Goal: Feedback & Contribution: Contribute content

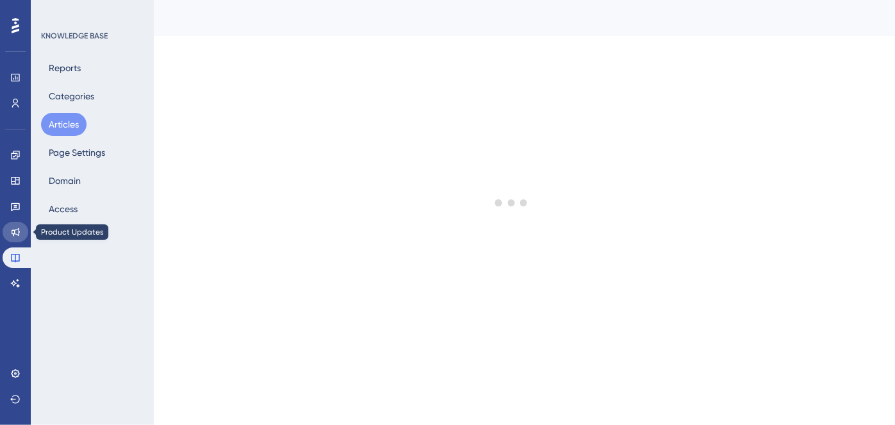
click at [22, 234] on link at bounding box center [16, 232] width 26 height 21
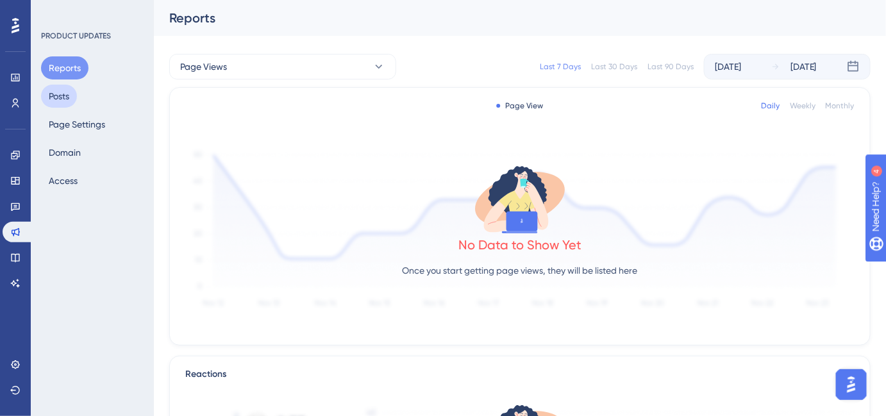
click at [62, 103] on button "Posts" at bounding box center [59, 96] width 36 height 23
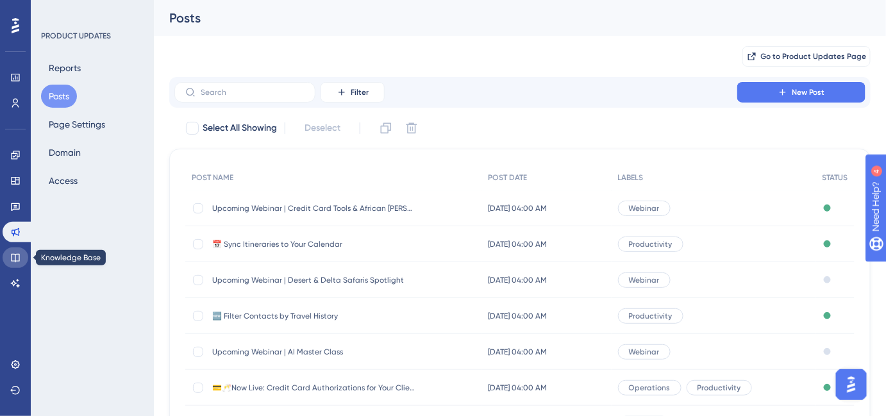
click at [17, 259] on icon at bounding box center [15, 257] width 10 height 10
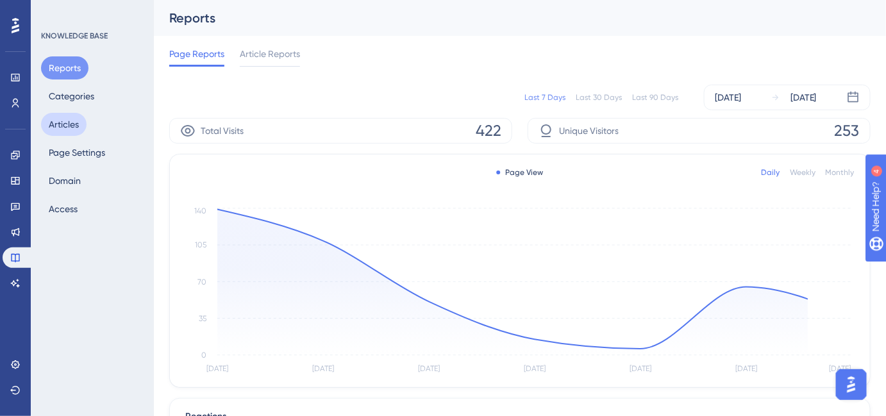
click at [59, 117] on button "Articles" at bounding box center [63, 124] width 45 height 23
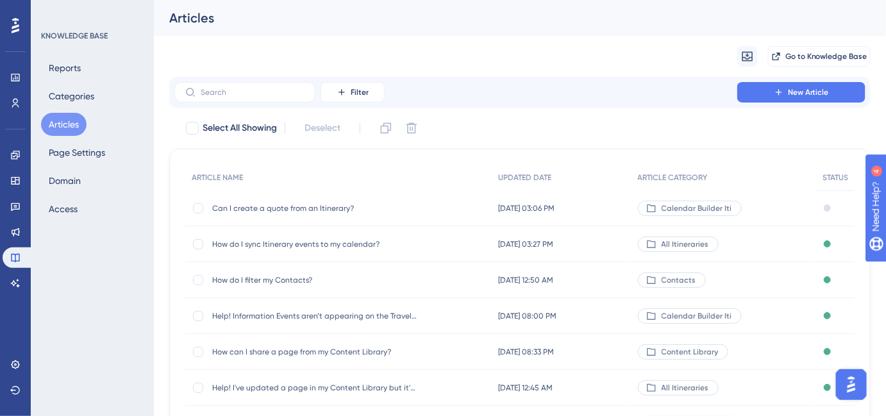
click at [356, 214] on div "Can I create a quote from an Itinerary? Can I create a quote from an Itinerary?" at bounding box center [314, 208] width 205 height 36
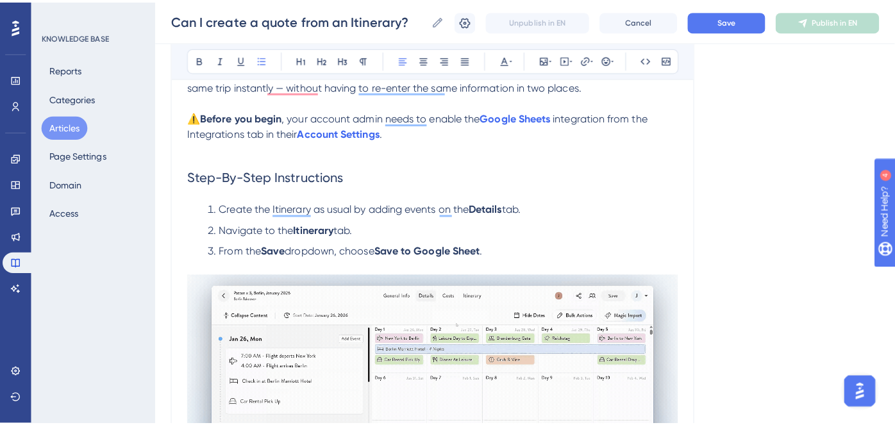
scroll to position [177, 0]
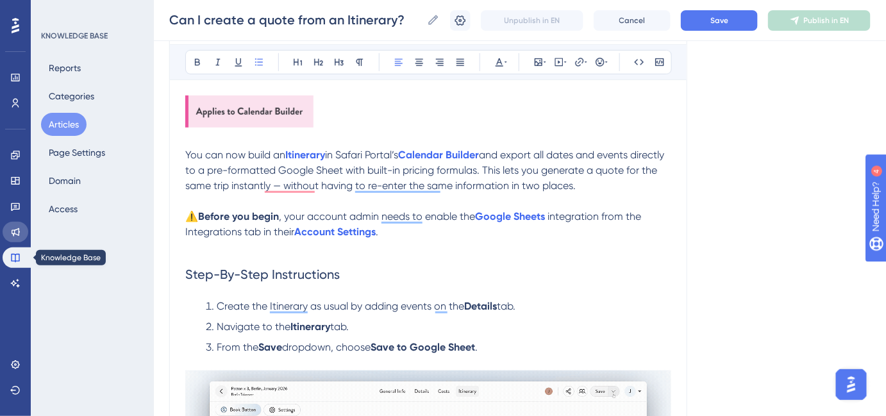
click at [16, 223] on link at bounding box center [16, 232] width 26 height 21
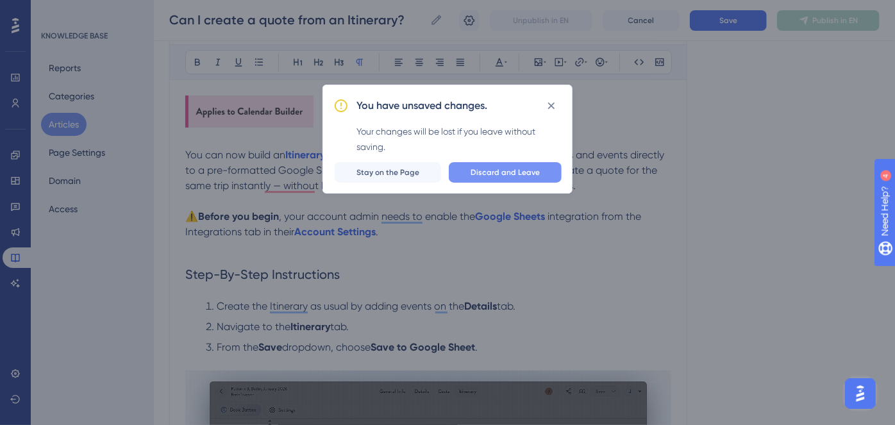
click at [484, 173] on span "Discard and Leave" at bounding box center [504, 172] width 69 height 10
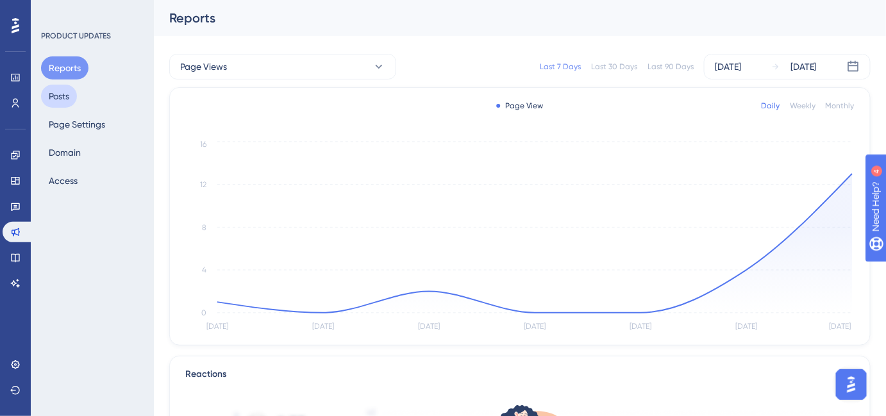
click at [71, 100] on button "Posts" at bounding box center [59, 96] width 36 height 23
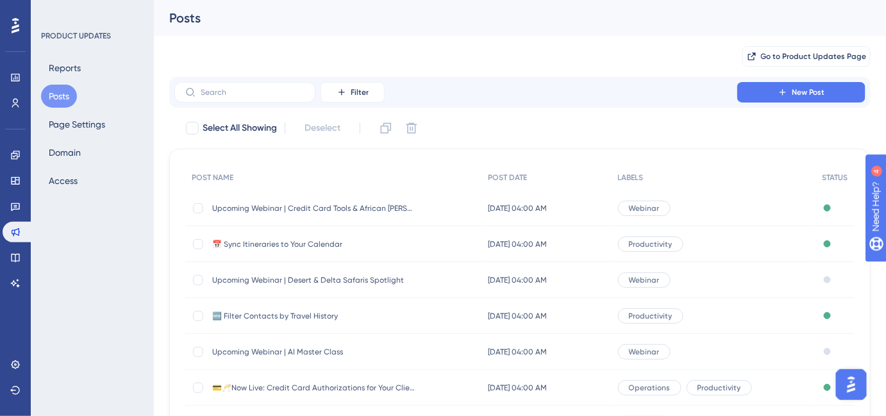
click at [308, 245] on span "📅 Sync Itineraries to Your Calendar" at bounding box center [314, 244] width 205 height 10
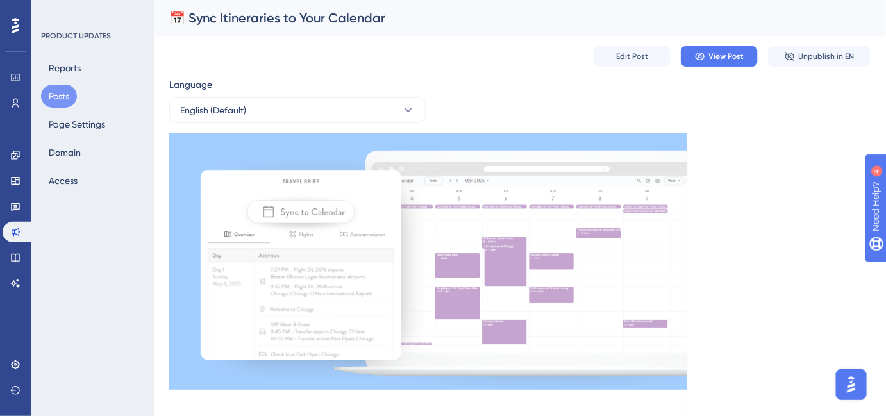
click at [230, 15] on div "📅 Sync Itineraries to Your Calendar" at bounding box center [503, 18] width 669 height 18
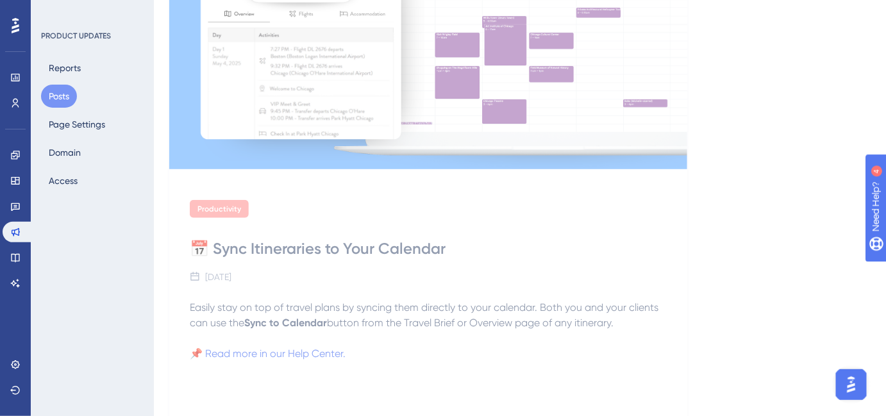
scroll to position [291, 0]
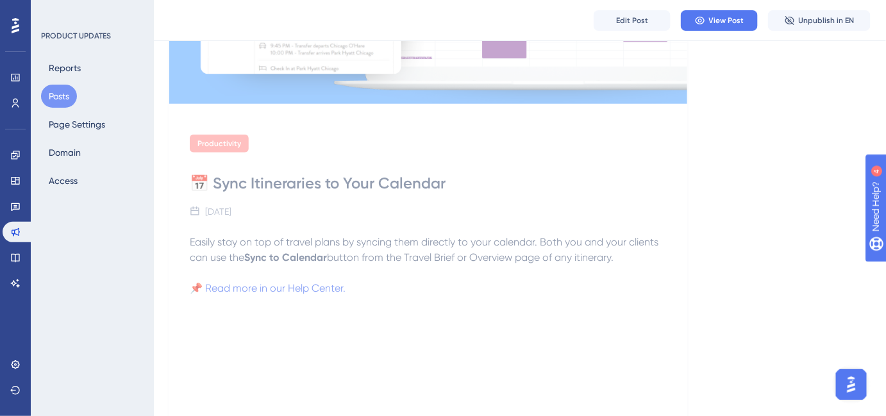
click at [645, 9] on div "Edit Post View Post Unpublish in EN" at bounding box center [520, 20] width 732 height 41
click at [634, 21] on span "Edit Post" at bounding box center [632, 20] width 32 height 10
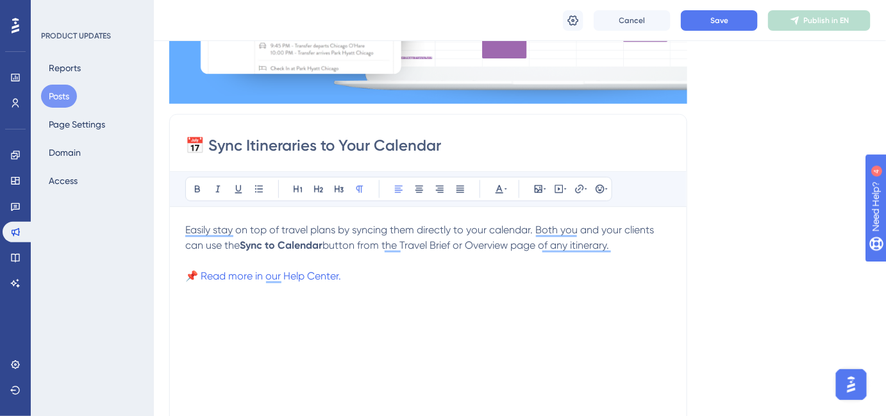
click at [311, 145] on input "📅 Sync Itineraries to Your Calendar" at bounding box center [428, 145] width 486 height 21
drag, startPoint x: 361, startPoint y: 283, endPoint x: 172, endPoint y: 269, distance: 189.5
click at [172, 269] on div "📅 Sync Itineraries to Your Calendar Bold Italic Underline Bullet Point Heading …" at bounding box center [428, 317] width 518 height 406
copy p "📌 Read more in our Help Center."
click at [359, 313] on div "Easily stay on top of travel plans by syncing them directly to your calendar. B…" at bounding box center [428, 363] width 486 height 282
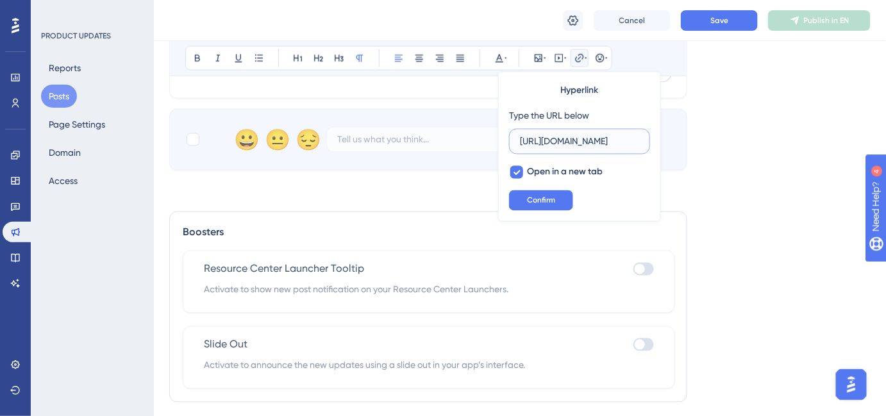
scroll to position [748, 0]
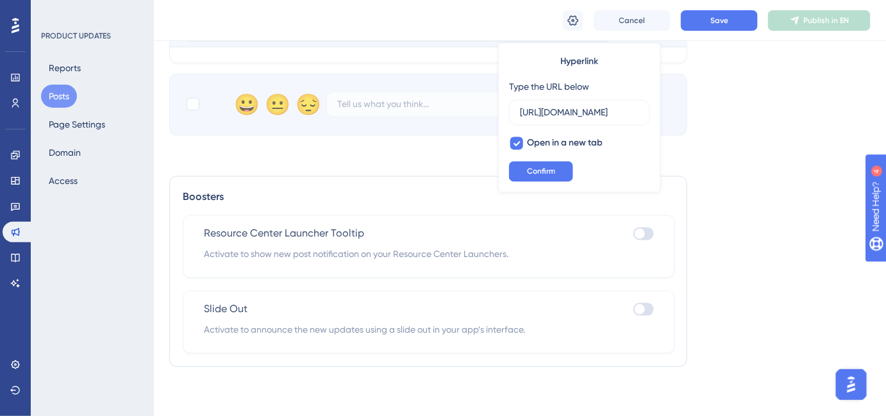
click at [651, 229] on div at bounding box center [643, 233] width 21 height 13
click at [633, 234] on input "checkbox" at bounding box center [633, 234] width 1 height 1
checkbox input "true"
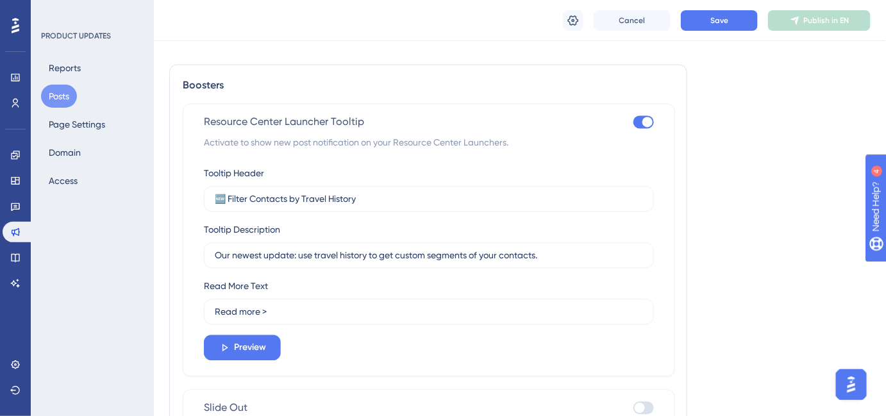
scroll to position [864, 0]
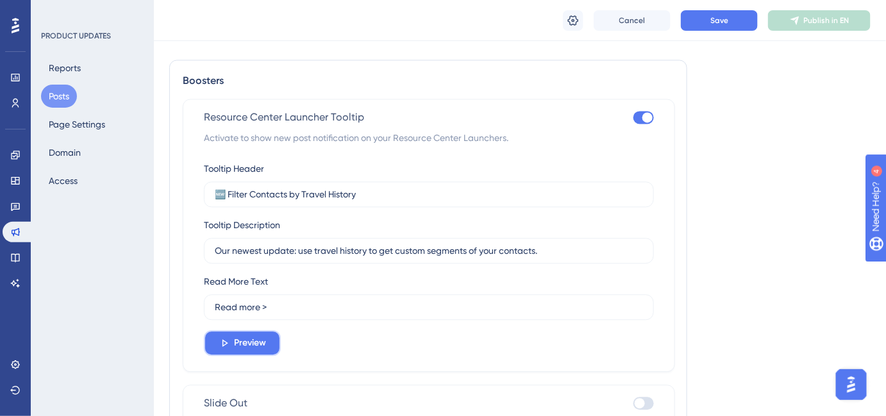
click at [268, 348] on button "Preview" at bounding box center [242, 343] width 77 height 26
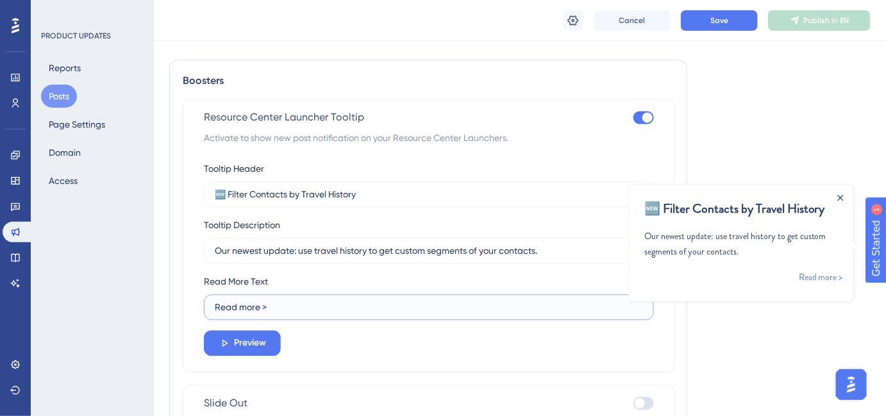
click at [305, 300] on input "Read more >" at bounding box center [429, 307] width 428 height 14
type input "Read more ➡️"
click at [550, 247] on input "Our newest update: use travel history to get custom segments of your contacts." at bounding box center [429, 251] width 428 height 14
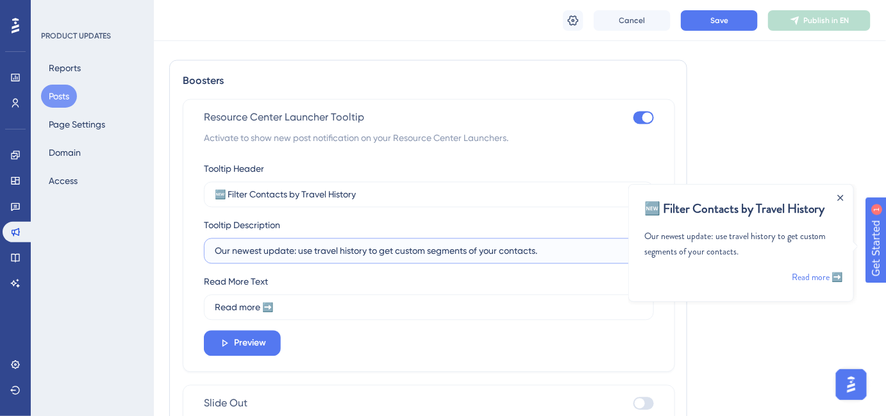
click at [542, 247] on input "Our newest update: use travel history to get custom segments of your contacts." at bounding box center [429, 251] width 428 height 14
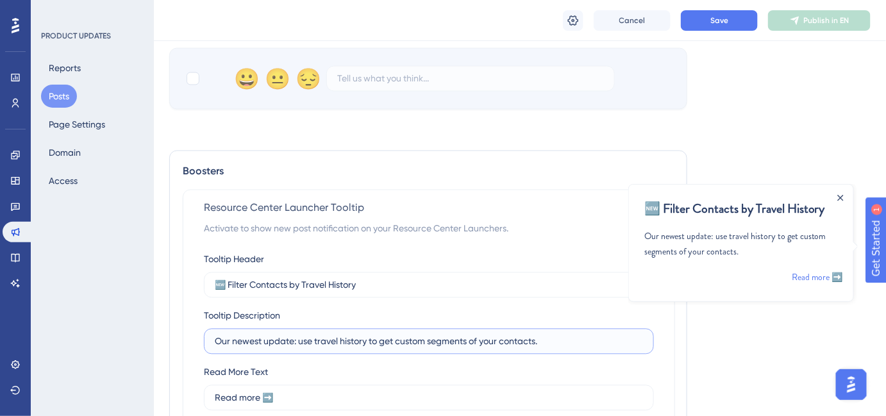
scroll to position [806, 0]
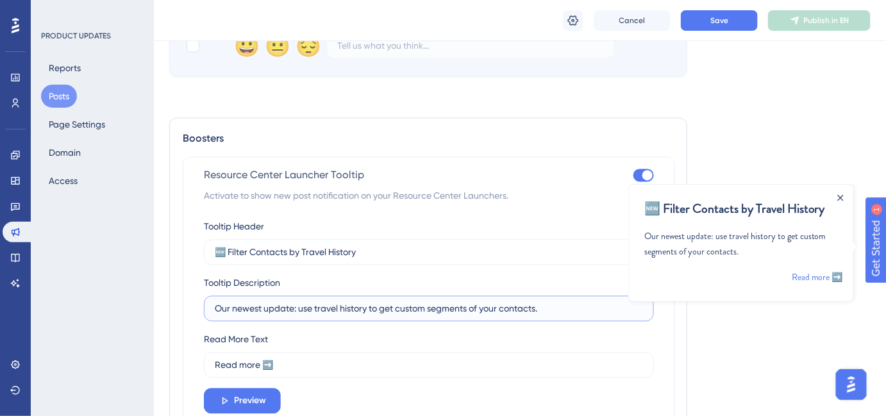
click at [548, 307] on input "Our newest update: use travel history to get custom segments of your contacts." at bounding box center [429, 309] width 428 height 14
type input "Our newest update: use travel history to get custom segments of your contacts. …"
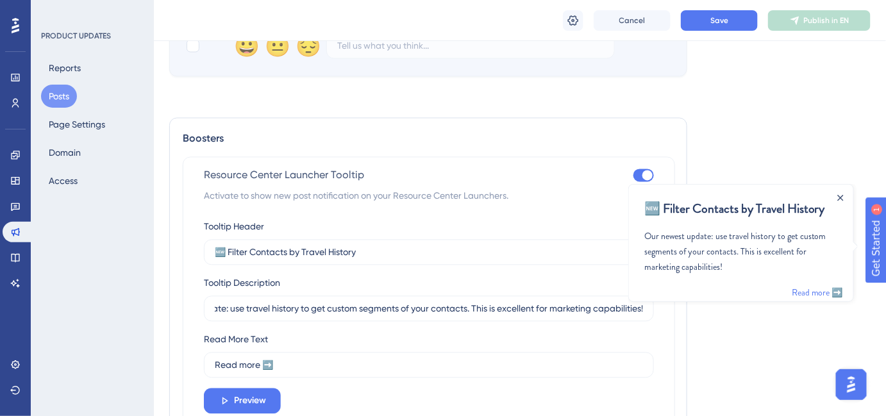
scroll to position [0, 0]
click at [231, 367] on input "Read more ➡️" at bounding box center [429, 365] width 428 height 14
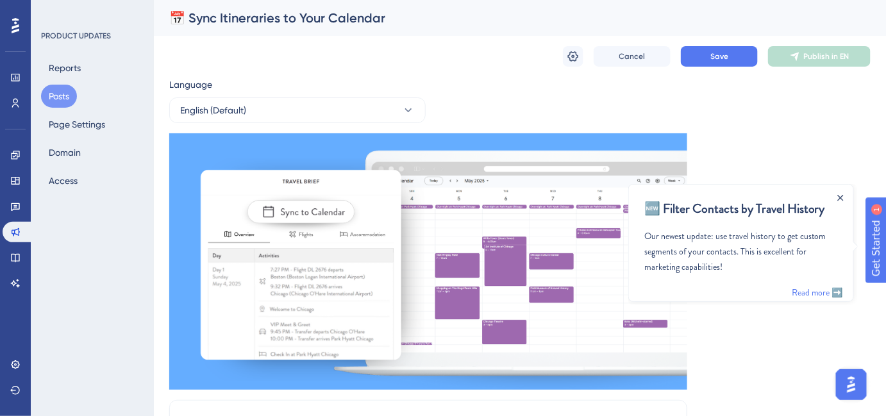
click at [60, 95] on button "Posts" at bounding box center [59, 96] width 36 height 23
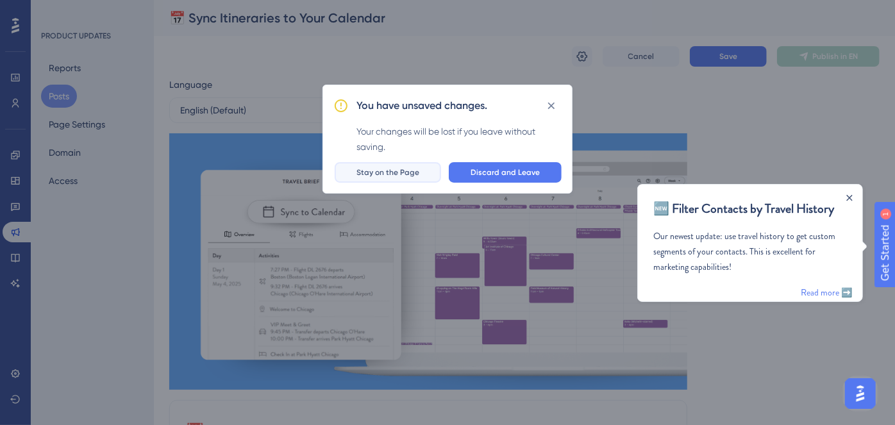
click at [433, 169] on button "Stay on the Page" at bounding box center [388, 172] width 106 height 21
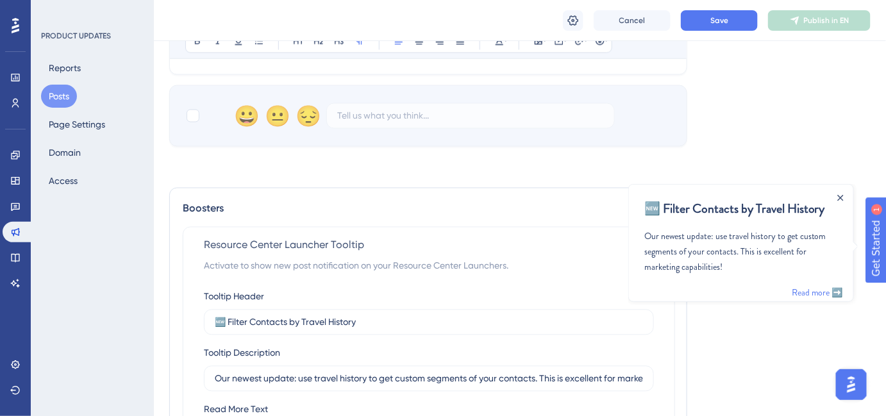
scroll to position [666, 0]
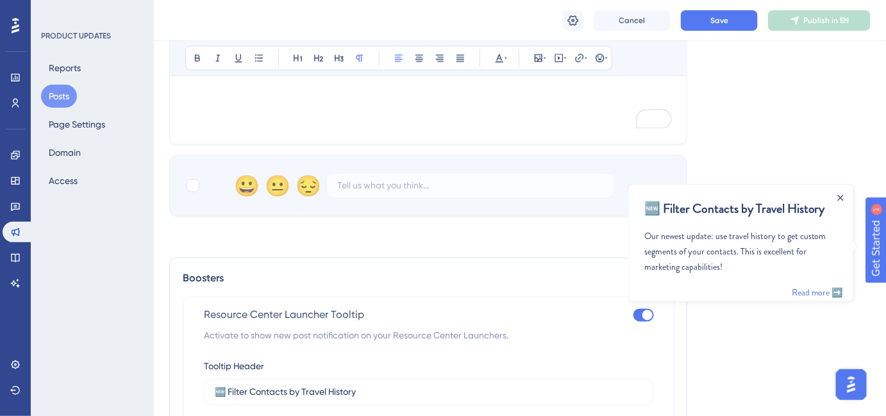
click at [646, 315] on div at bounding box center [647, 315] width 10 height 10
click at [633, 315] on input "checkbox" at bounding box center [633, 315] width 1 height 1
checkbox input "false"
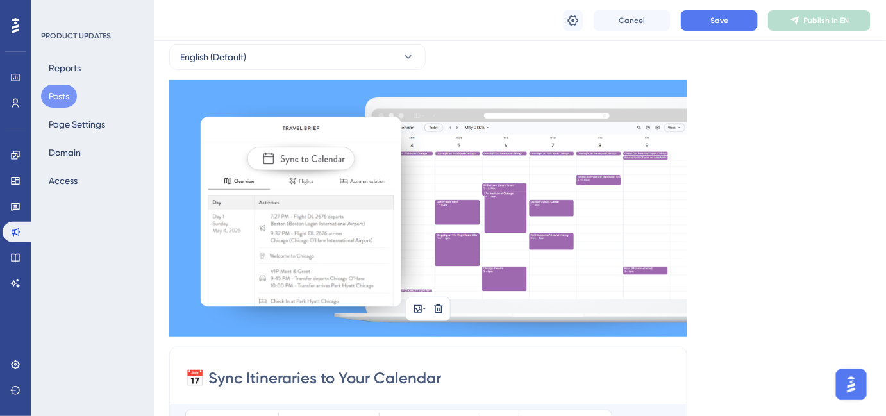
scroll to position [0, 0]
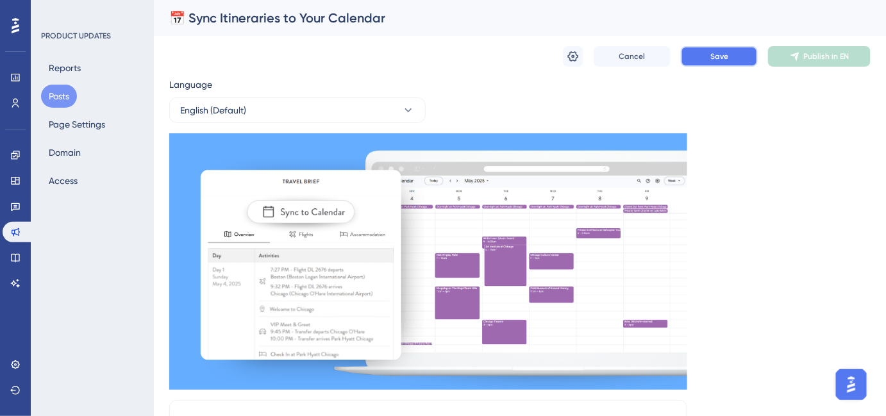
click at [747, 60] on button "Save" at bounding box center [719, 56] width 77 height 21
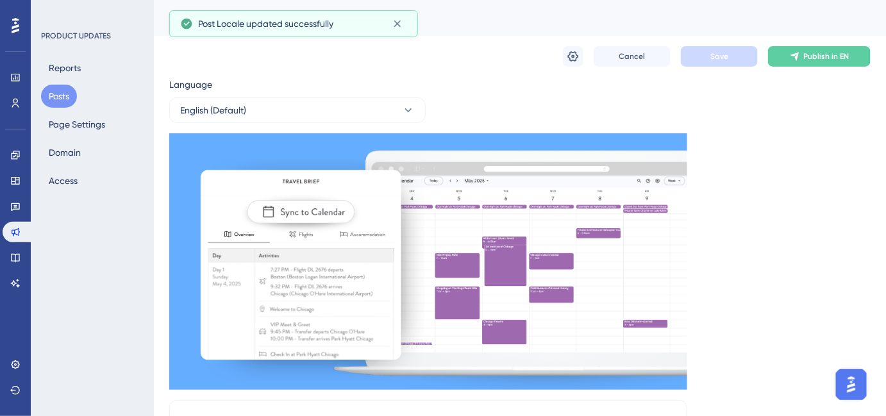
click at [68, 97] on button "Posts" at bounding box center [59, 96] width 36 height 23
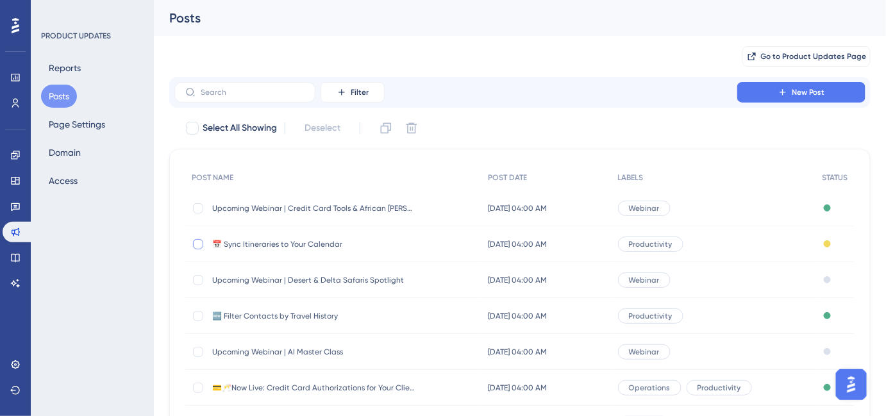
click at [197, 243] on div at bounding box center [198, 244] width 10 height 10
checkbox input "true"
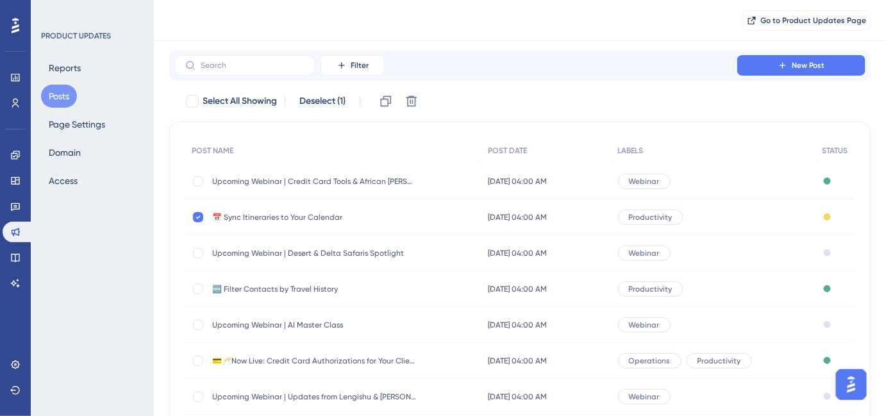
scroll to position [58, 0]
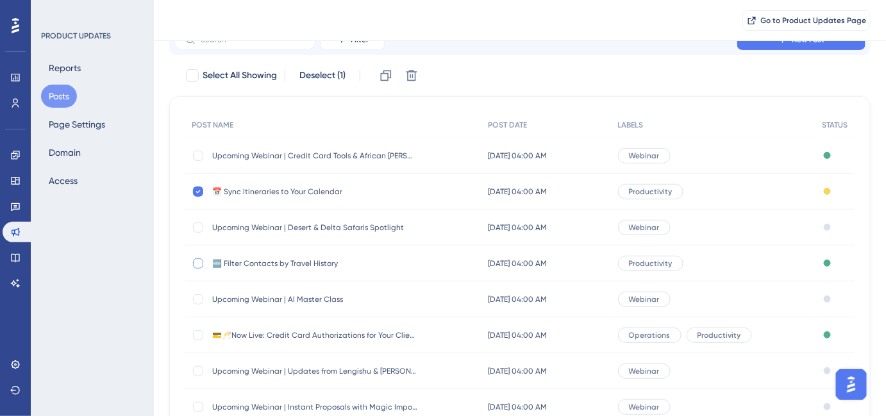
click at [196, 262] on div at bounding box center [198, 263] width 10 height 10
checkbox input "true"
click at [195, 192] on div at bounding box center [198, 191] width 10 height 10
checkbox input "false"
click at [390, 76] on icon at bounding box center [386, 75] width 11 height 11
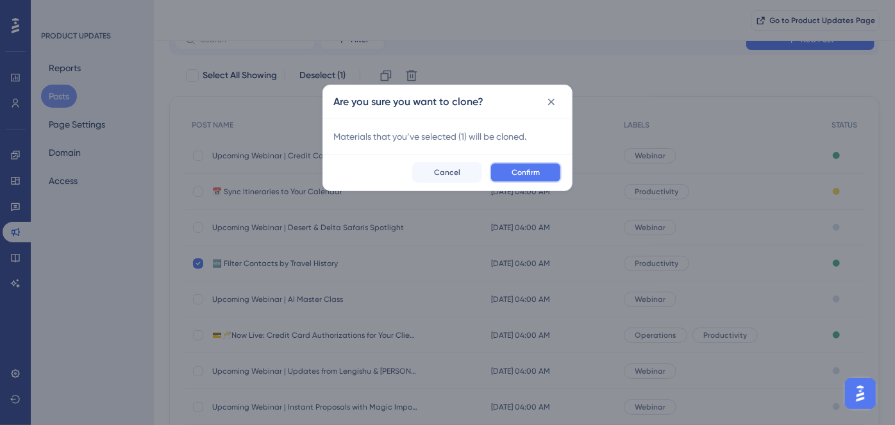
click at [518, 176] on span "Confirm" at bounding box center [525, 172] width 28 height 10
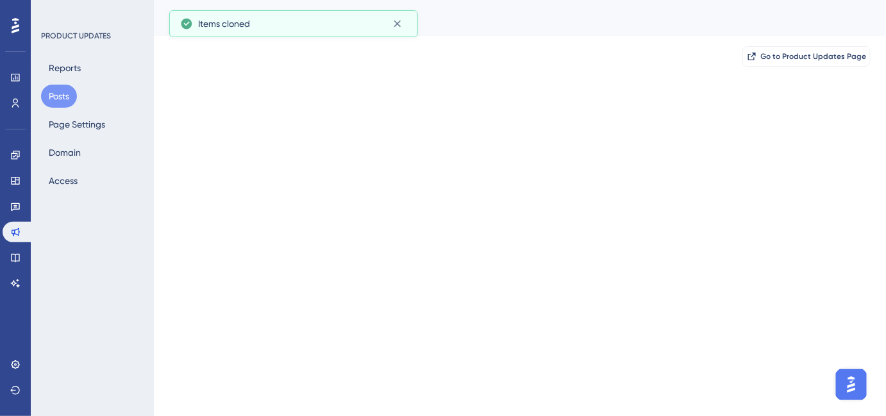
scroll to position [0, 0]
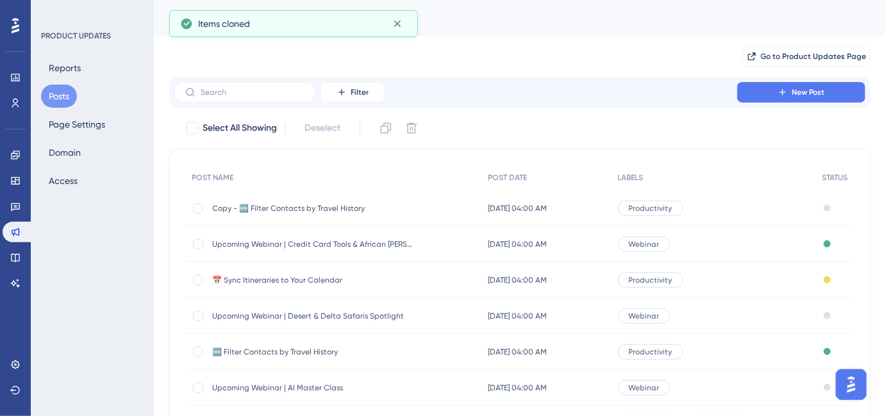
click at [313, 207] on span "Copy - 🆕 Filter Contacts by Travel History" at bounding box center [314, 208] width 205 height 10
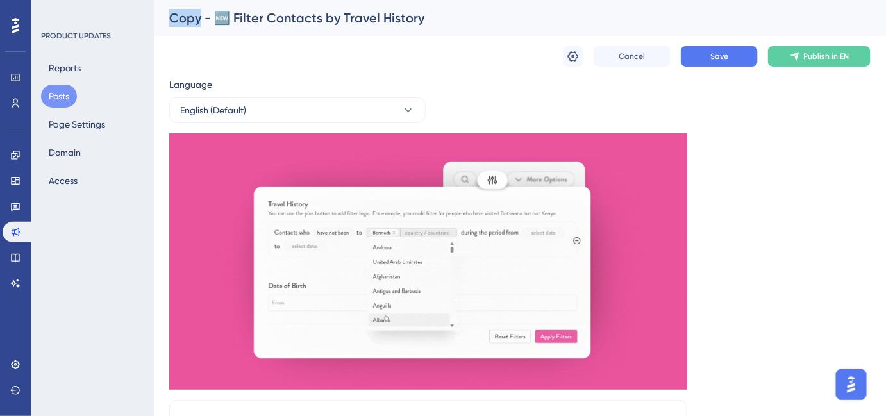
drag, startPoint x: 201, startPoint y: 18, endPoint x: 149, endPoint y: 7, distance: 53.7
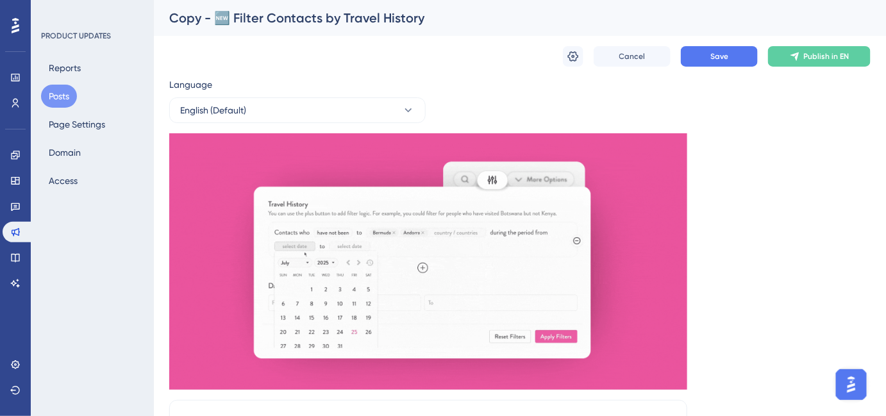
click at [221, 19] on div "Copy - 🆕 Filter Contacts by Travel History" at bounding box center [503, 18] width 669 height 18
click at [451, 19] on div "Copy - 🆕 Filter Contacts by Travel History" at bounding box center [503, 18] width 669 height 18
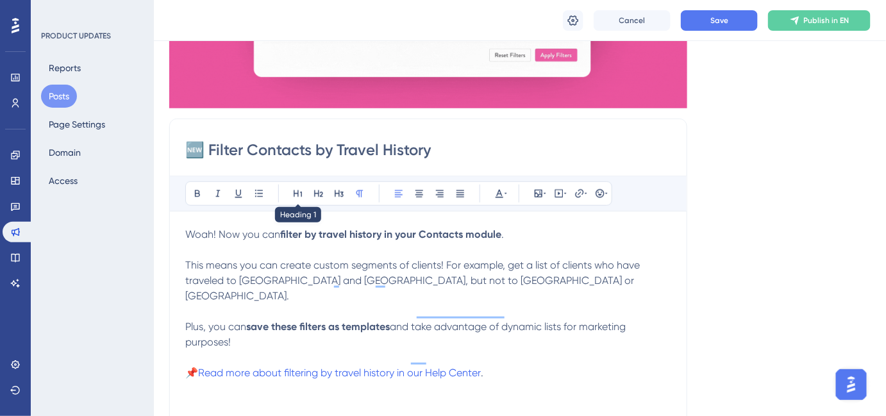
scroll to position [233, 0]
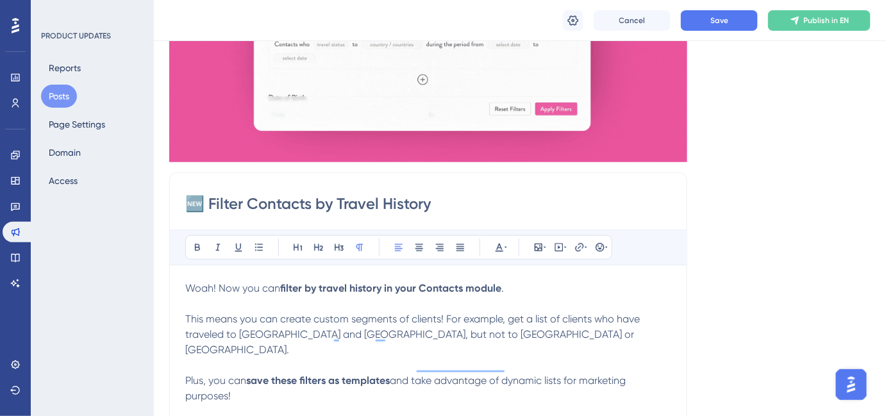
drag, startPoint x: 445, startPoint y: 207, endPoint x: 191, endPoint y: 202, distance: 253.8
click at [191, 202] on input "🆕 Filter Contacts by Travel History" at bounding box center [428, 204] width 486 height 21
click at [204, 214] on div "🆕 Filter Contacts by Travel History Bold Italic Underline Bullet Point Heading …" at bounding box center [428, 375] width 518 height 406
drag, startPoint x: 210, startPoint y: 199, endPoint x: 451, endPoint y: 195, distance: 241.0
click at [451, 195] on input "🆕 Filter Contacts by Travel History" at bounding box center [428, 204] width 486 height 21
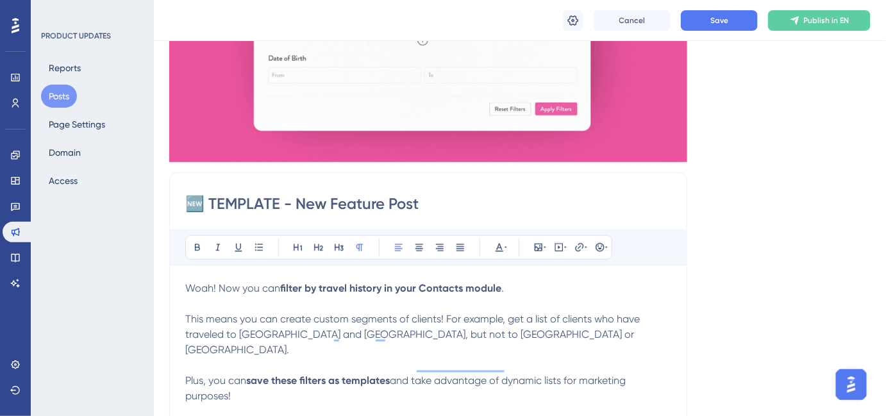
click at [270, 204] on input "🆕 TEMPLATE - New Feature Post" at bounding box center [428, 204] width 486 height 21
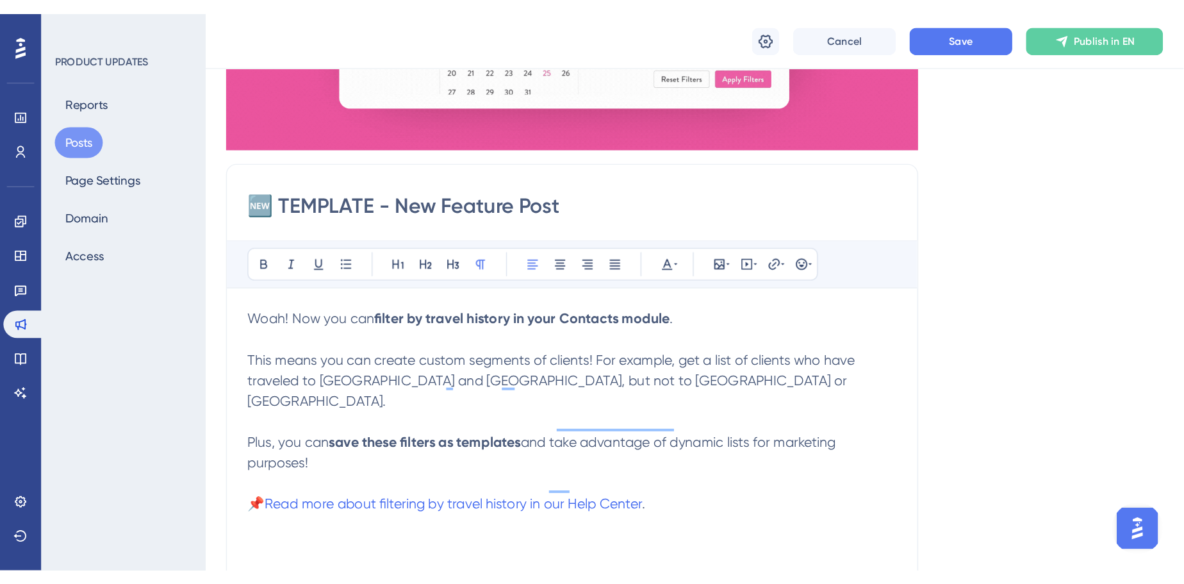
scroll to position [291, 0]
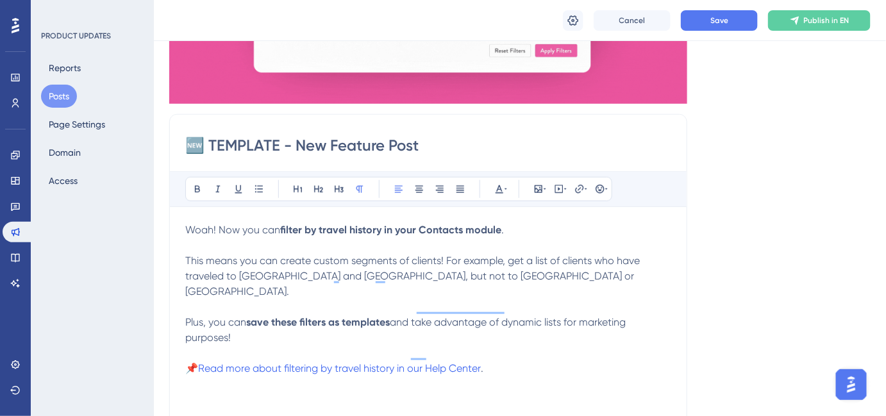
type input "🆕 TEMPLATE - New Feature Post"
click at [289, 228] on strong "filter by travel history in your Contacts module" at bounding box center [390, 230] width 221 height 12
click at [292, 231] on strong "fildo something really cool and new in Safari Portal." at bounding box center [402, 230] width 244 height 12
click at [304, 259] on span "This means you can create custom segments of clients! For example, get a list o…" at bounding box center [413, 275] width 457 height 43
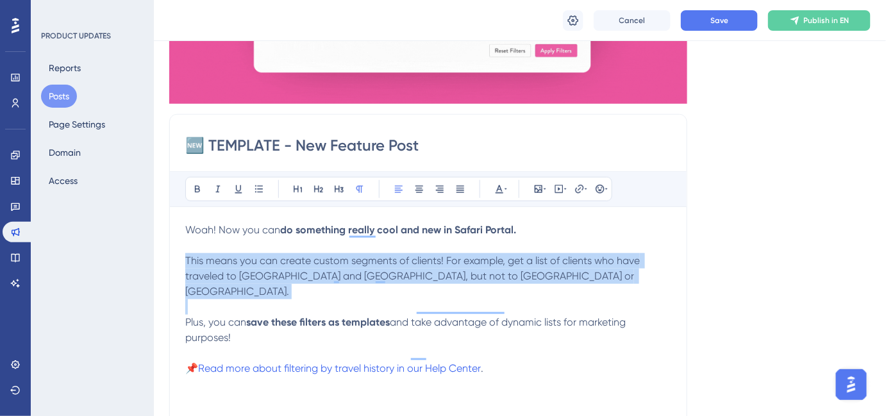
click at [304, 259] on span "This means you can create custom segments of clients! For example, get a list o…" at bounding box center [413, 275] width 457 height 43
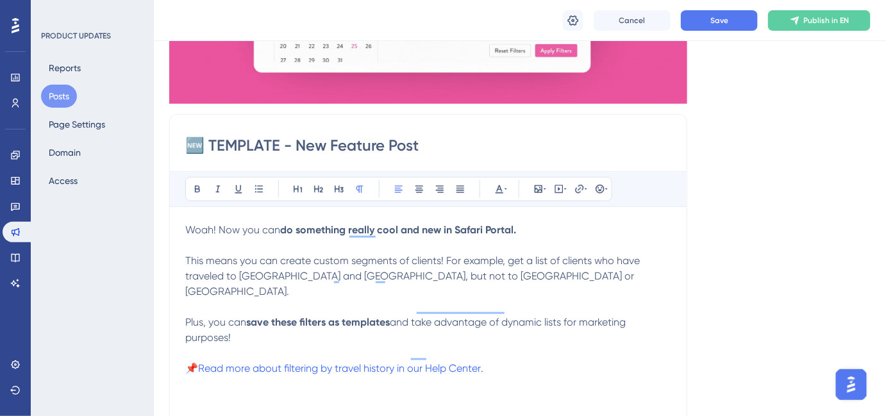
click at [364, 258] on span "This means you can create custom segments of clients! For example, get a list o…" at bounding box center [413, 275] width 457 height 43
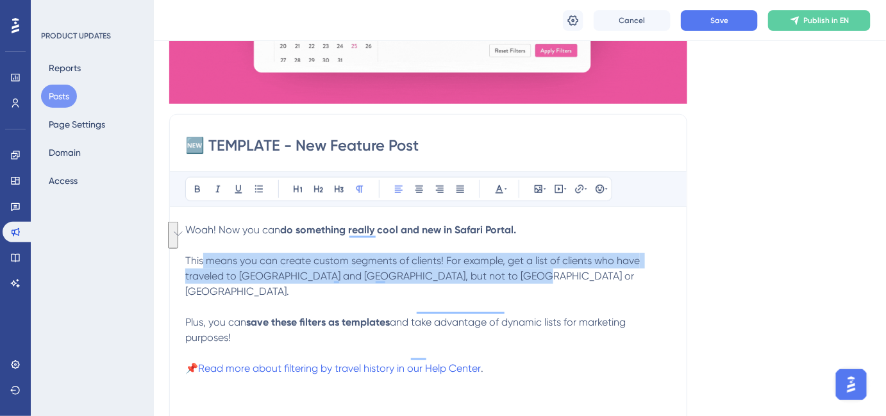
drag, startPoint x: 529, startPoint y: 270, endPoint x: 203, endPoint y: 263, distance: 326.3
click at [203, 263] on p "This means you can create custom segments of clients! For example, get a list o…" at bounding box center [428, 276] width 486 height 46
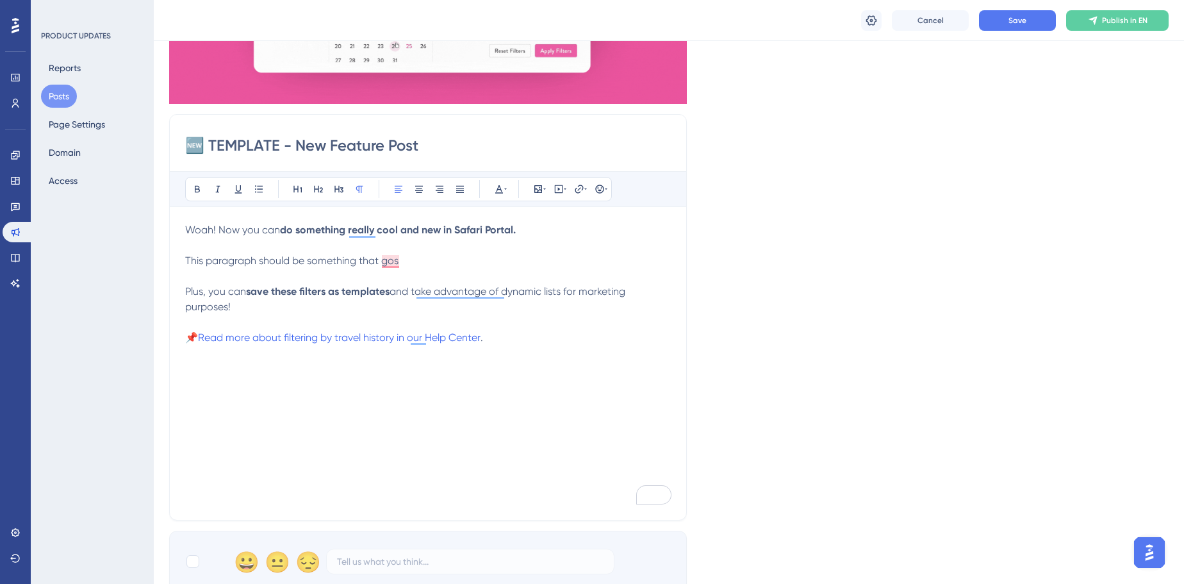
scroll to position [0, 0]
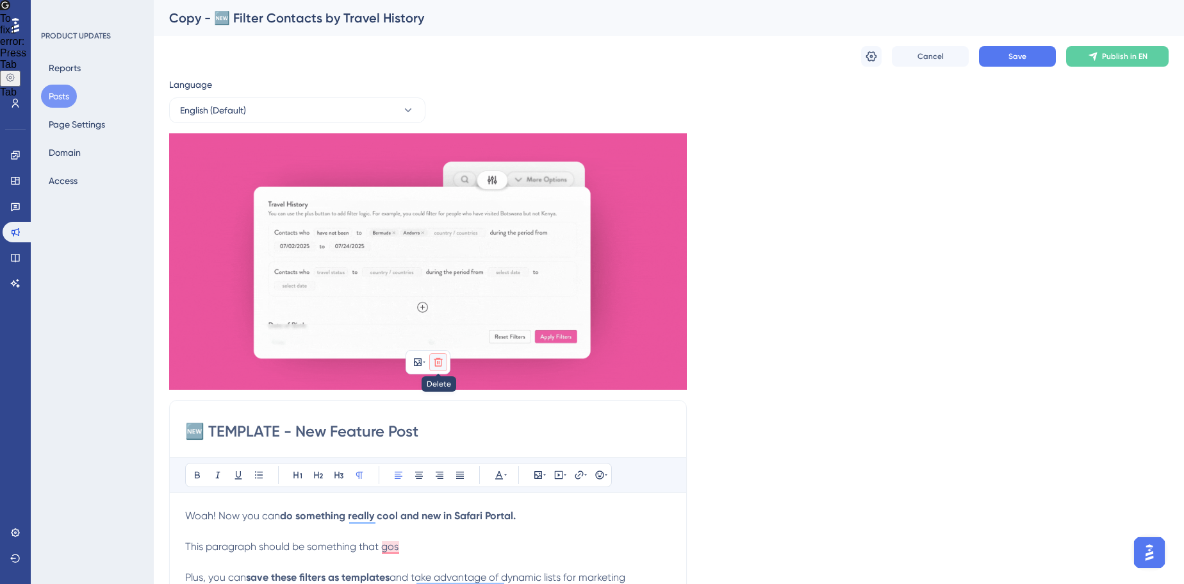
click at [439, 359] on icon at bounding box center [438, 362] width 8 height 8
click at [445, 386] on button at bounding box center [438, 392] width 21 height 21
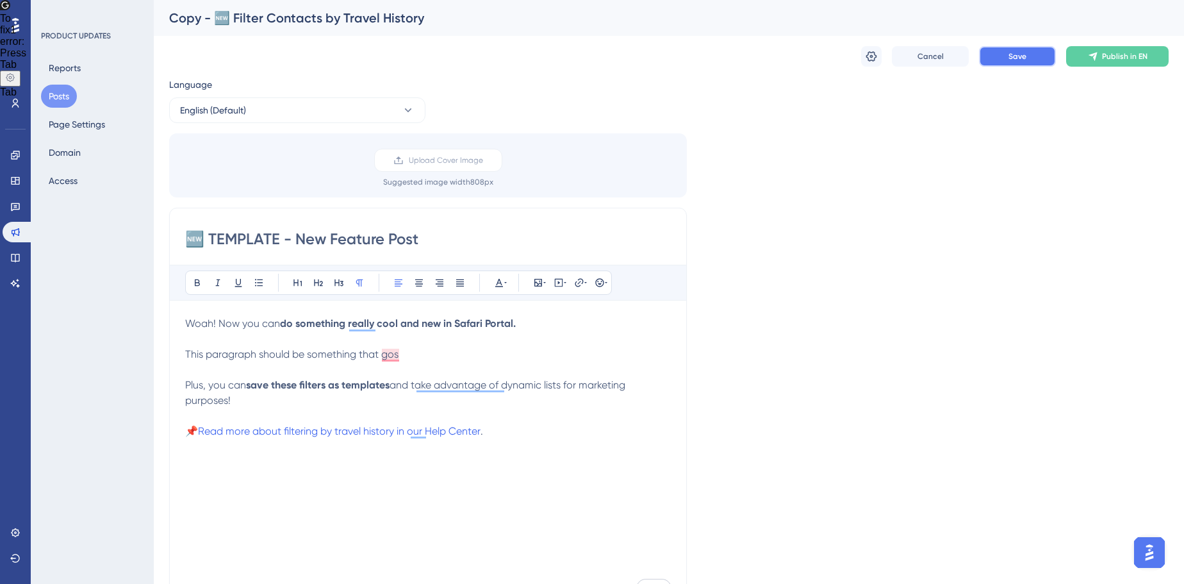
click at [894, 55] on button "Save" at bounding box center [1017, 56] width 77 height 21
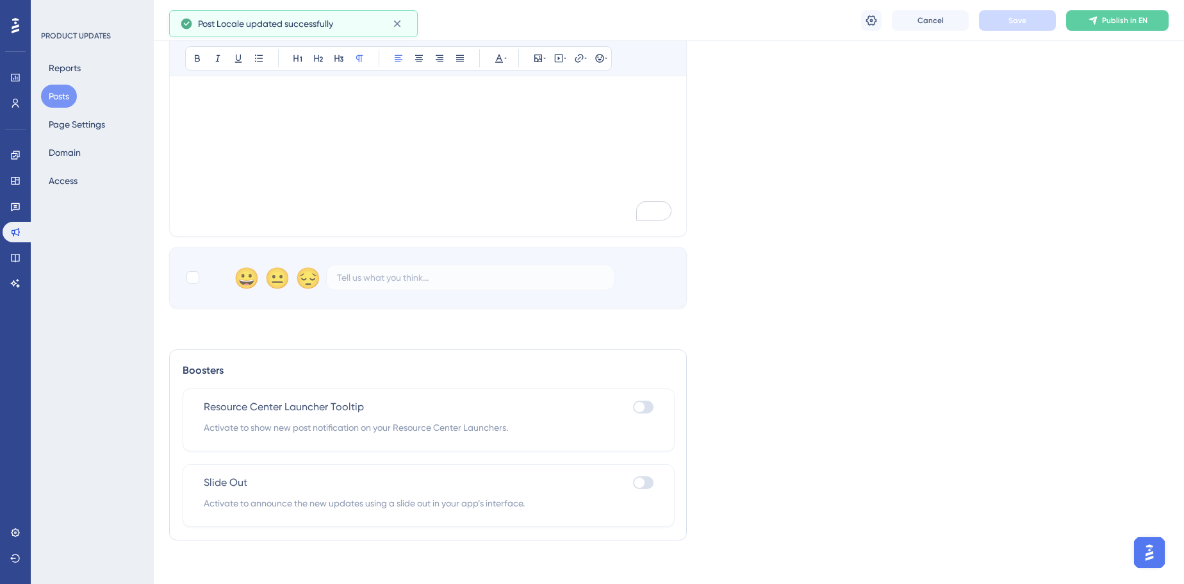
scroll to position [388, 0]
click at [642, 407] on label at bounding box center [643, 401] width 21 height 15
click at [633, 402] on input "checkbox" at bounding box center [633, 402] width 1 height 1
checkbox input "true"
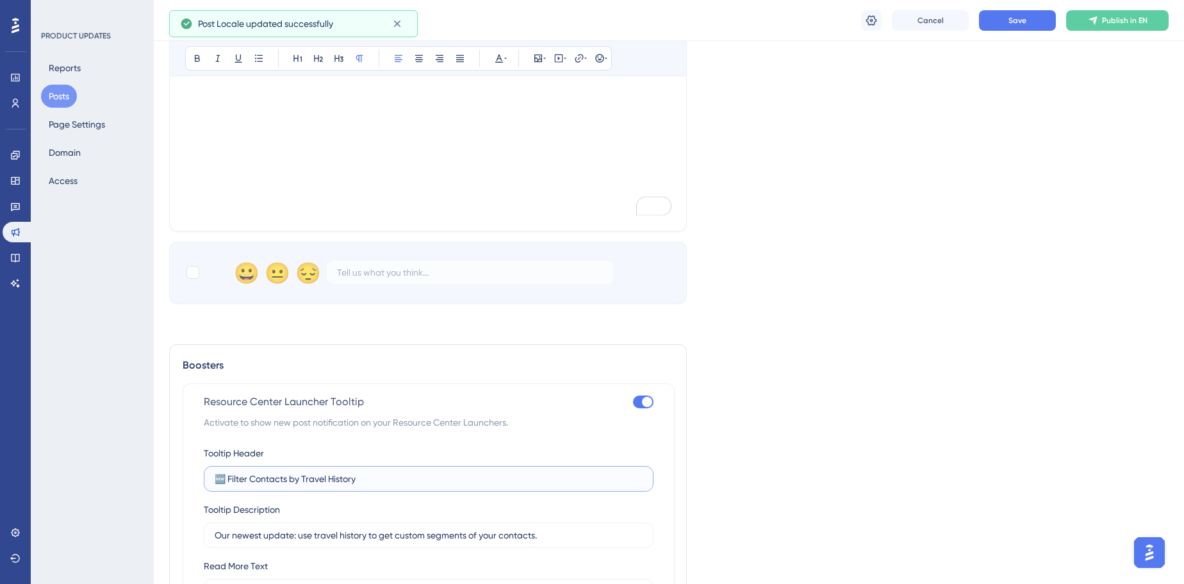
drag, startPoint x: 367, startPoint y: 477, endPoint x: 185, endPoint y: 471, distance: 182.1
click at [185, 424] on div "Resource Center Launcher Tooltip Activate to show new post notification on your…" at bounding box center [429, 519] width 492 height 273
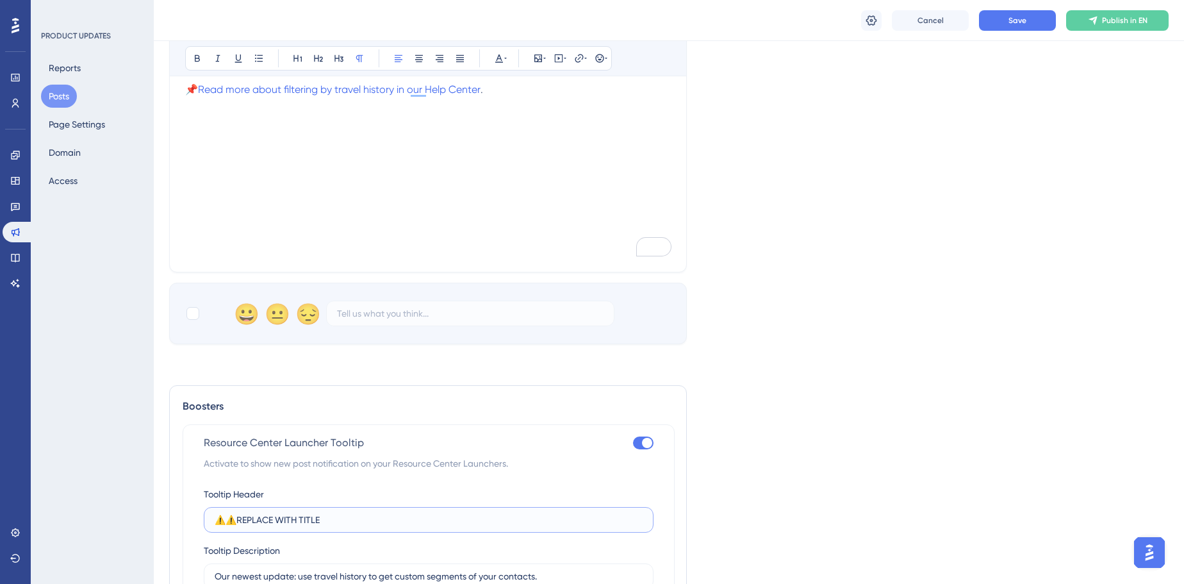
scroll to position [408, 0]
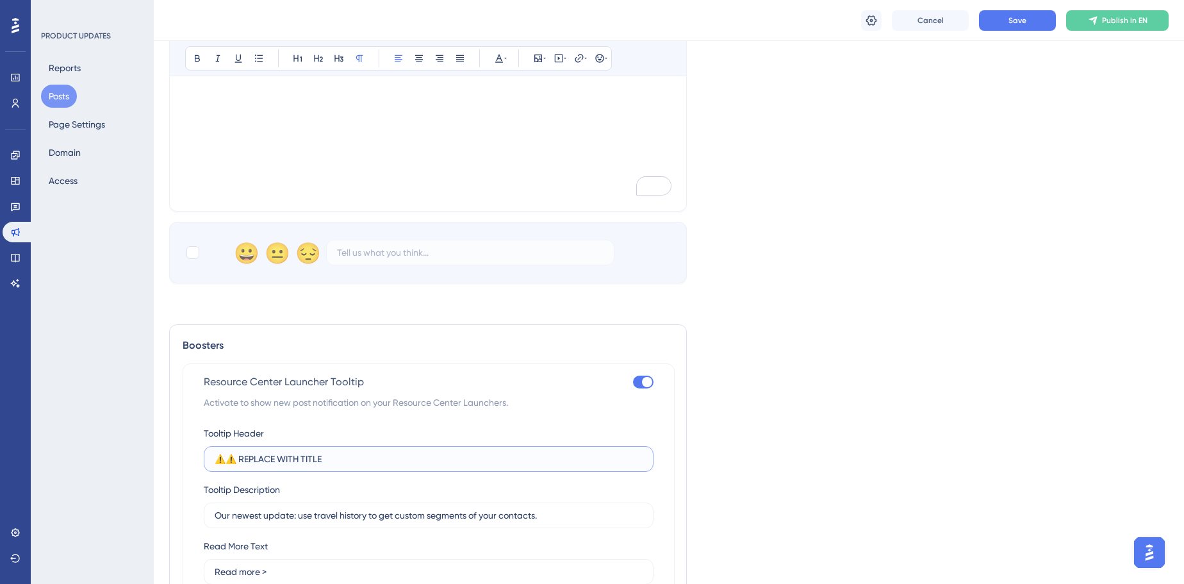
click at [436, 424] on input "⚠️⚠️ REPLACE WITH TITLE" at bounding box center [429, 459] width 428 height 14
paste input "⚠️⚠️"
type input "⚠️⚠️ REPLACE WITH TITLE ⚠️⚠️"
click at [555, 424] on input "Our newest update: use travel history to get custom segments of your contacts." at bounding box center [429, 515] width 428 height 14
drag, startPoint x: 555, startPoint y: 515, endPoint x: 204, endPoint y: 506, distance: 350.7
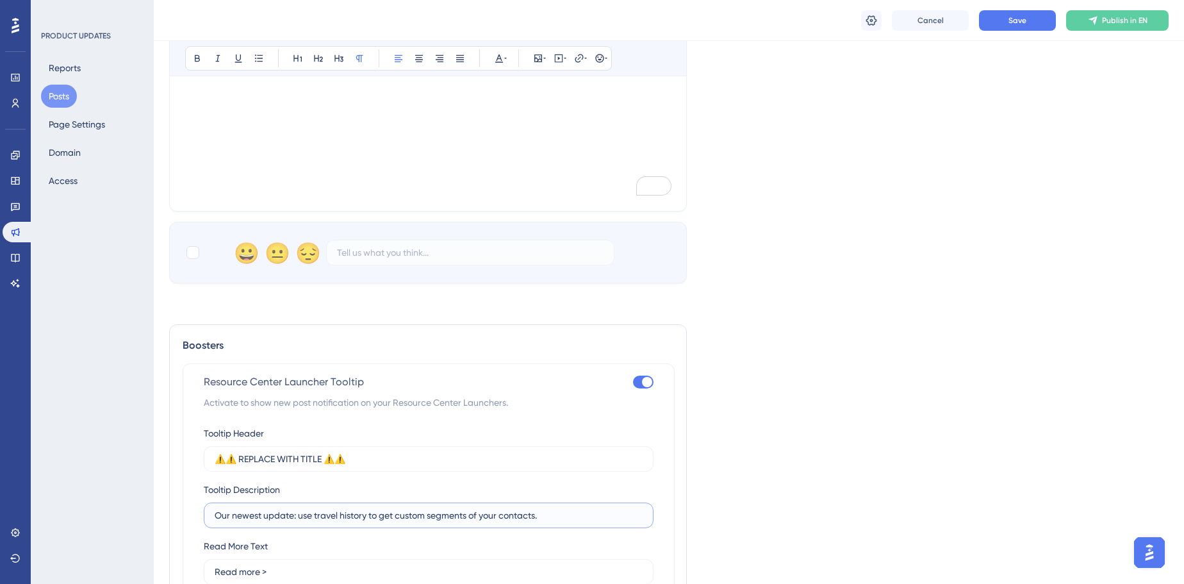
click at [202, 424] on div "Resource Center Launcher Tooltip Activate to show new post notification on your…" at bounding box center [429, 499] width 492 height 273
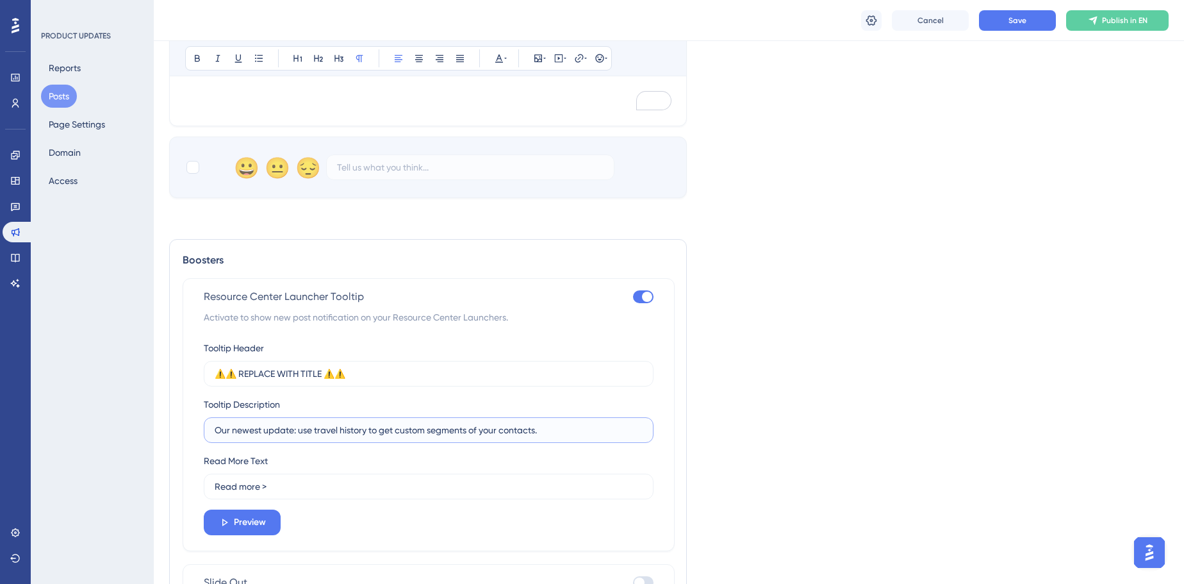
scroll to position [583, 0]
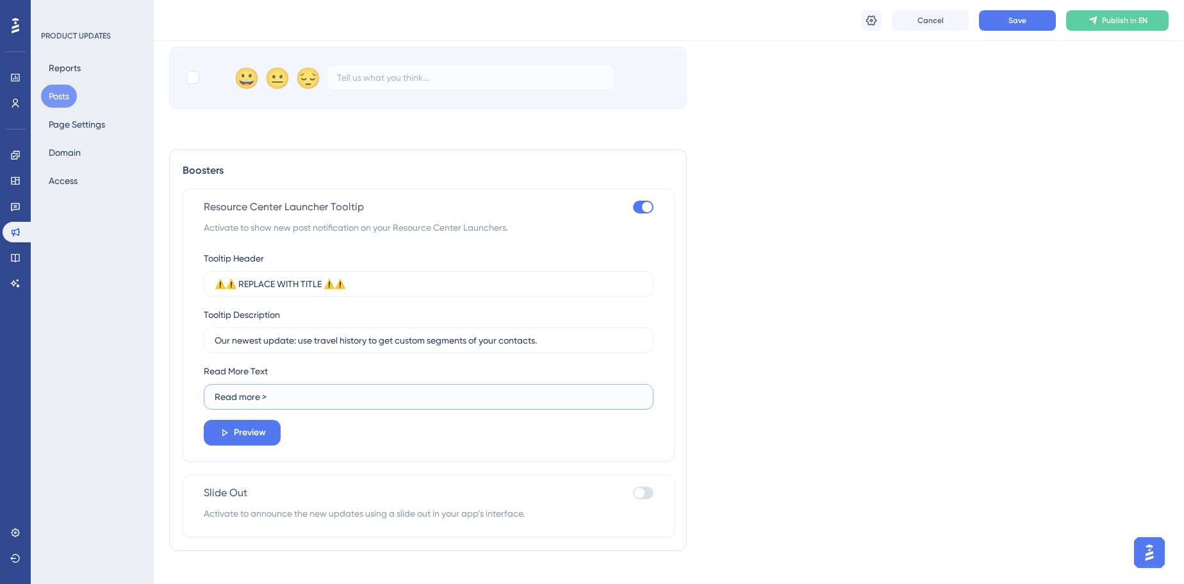
click at [354, 402] on input "Read more >" at bounding box center [429, 397] width 428 height 14
type input "Read more ➡️"
click at [536, 342] on input "Our newest update: use travel history to get custom segments of your contacts." at bounding box center [429, 340] width 428 height 14
drag, startPoint x: 546, startPoint y: 343, endPoint x: 183, endPoint y: 337, distance: 363.4
click at [179, 338] on div "Boosters Resource Center Launcher Tooltip Activate to show new post notificatio…" at bounding box center [428, 349] width 518 height 401
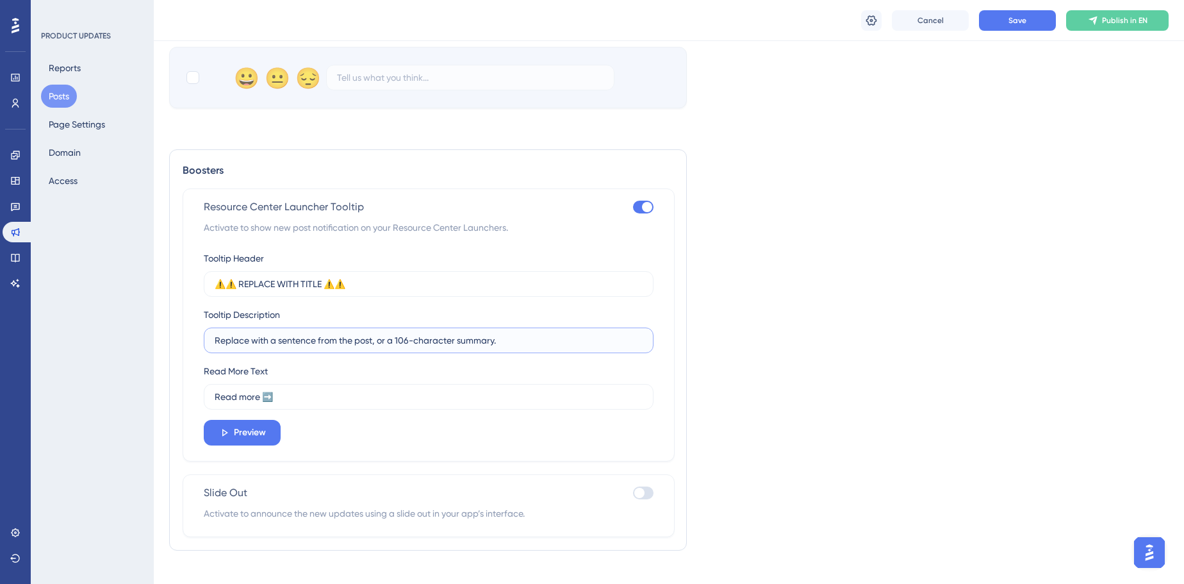
click at [454, 339] on input "Replace with a sentence from the post, or a 106-character summary." at bounding box center [429, 340] width 428 height 14
click at [255, 424] on span "Preview" at bounding box center [250, 432] width 32 height 15
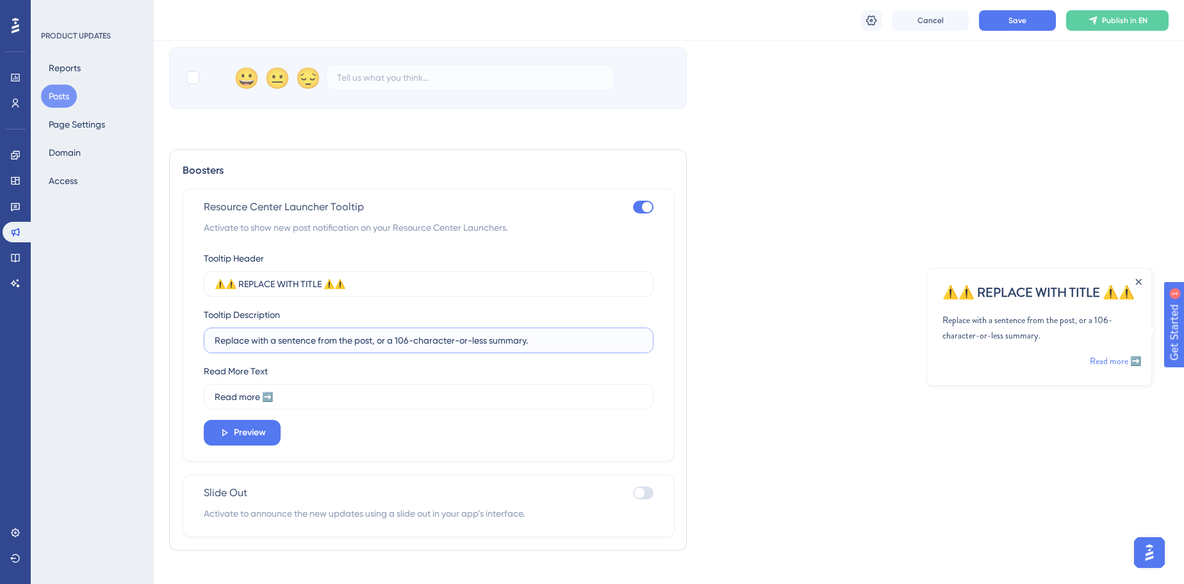
click at [581, 335] on input "Replace with a sentence from the post, or a 106-character-or-less summary." at bounding box center [429, 340] width 428 height 14
click at [534, 343] on input "Replace with a sentence from the post, or a 106-character-or-less summary. Hit …" at bounding box center [429, 340] width 428 height 14
type input "Replace with a sentence from the post, or a 106-character-or-less summary. Reme…"
click at [233, 288] on input "⚠️⚠️ REPLACE WITH TITLE ⚠️⚠️" at bounding box center [429, 284] width 428 height 14
click at [350, 289] on input "⚠️ REPLACE WITH TITLE ⚠️⚠️" at bounding box center [429, 284] width 428 height 14
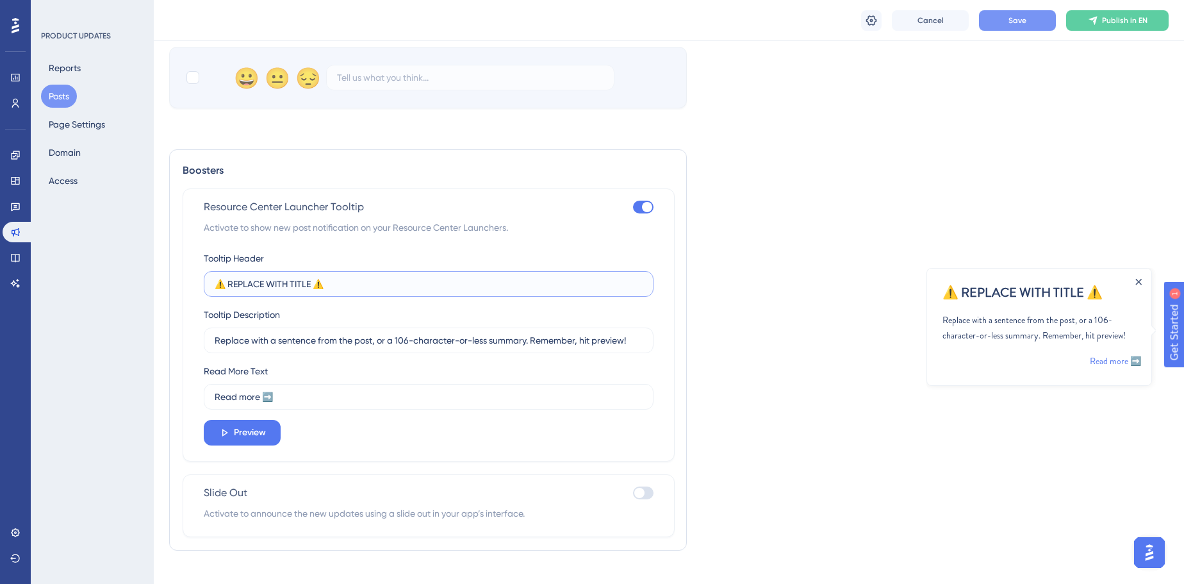
type input "⚠️ REPLACE WITH TITLE ⚠️"
click at [894, 24] on span "Save" at bounding box center [1018, 20] width 18 height 10
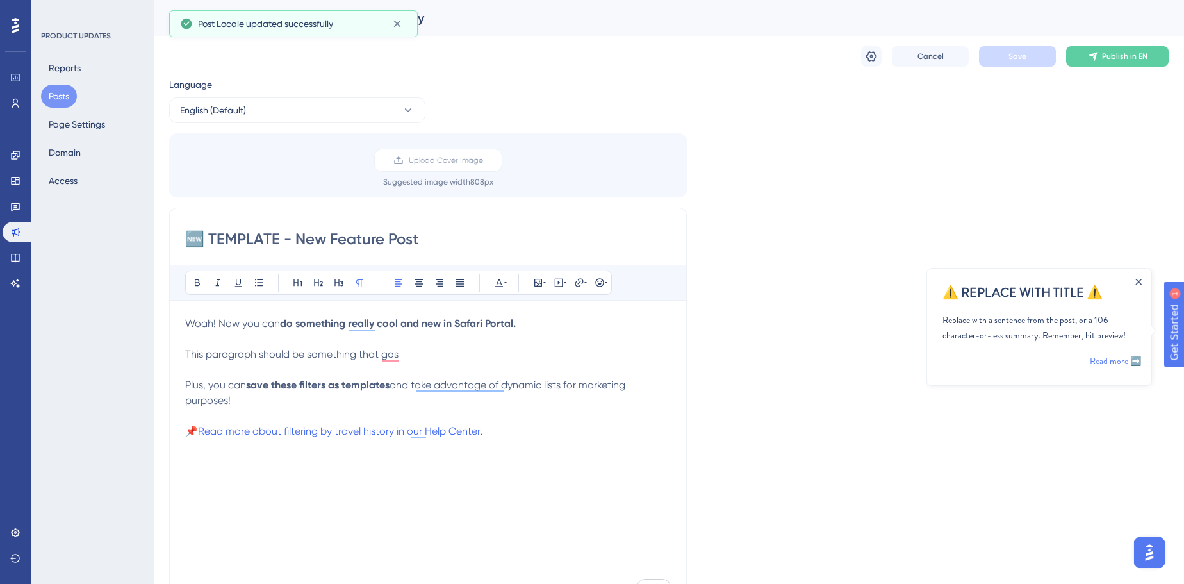
click at [227, 240] on input "🆕 TEMPLATE - New Feature Post" at bounding box center [428, 239] width 486 height 21
click at [215, 240] on input "🆕 TEMPLATE - New Feature Post" at bounding box center [428, 239] width 486 height 21
click at [213, 240] on input "🆕 TEMPLATE - New Feature Post" at bounding box center [428, 239] width 486 height 21
click at [286, 258] on div "🆕 [TEMPLATE - New Feature Post Bold Italic Underline Bullet Point Heading 1 Hea…" at bounding box center [428, 411] width 518 height 406
click at [287, 242] on input "🆕 [TEMPLATE - New Feature Post" at bounding box center [428, 239] width 486 height 21
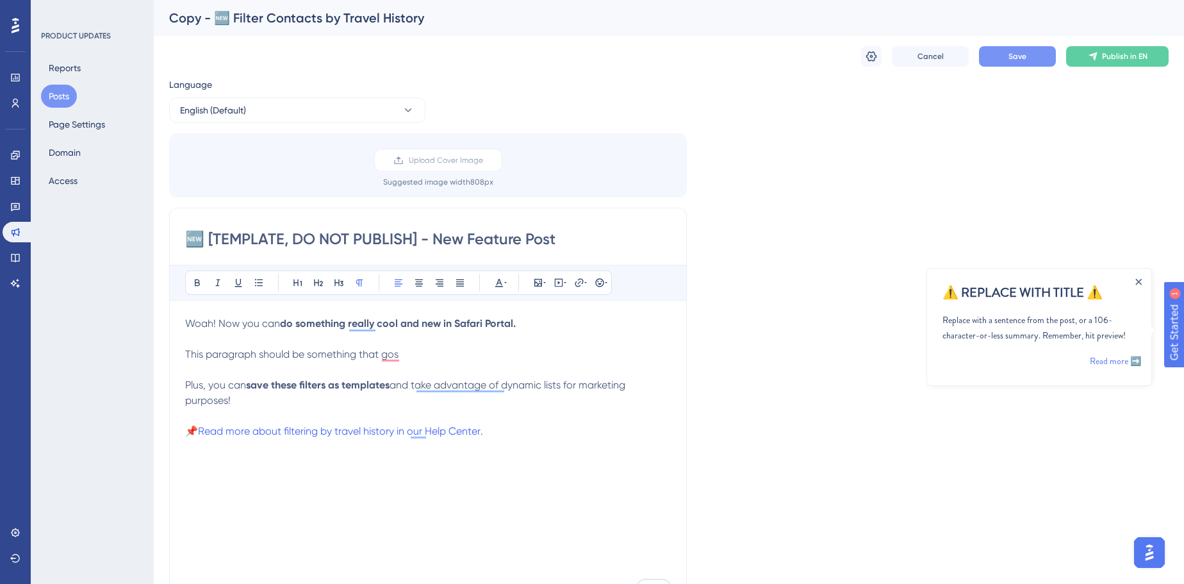
type input "🆕 [TEMPLATE, DO NOT PUBLISH] - New Feature Post"
click at [894, 64] on button "Save" at bounding box center [1017, 56] width 77 height 21
click at [362, 239] on input "🆕 [TEMPLATE, DO NOT PUBLISH] - New Feature Post" at bounding box center [428, 239] width 486 height 21
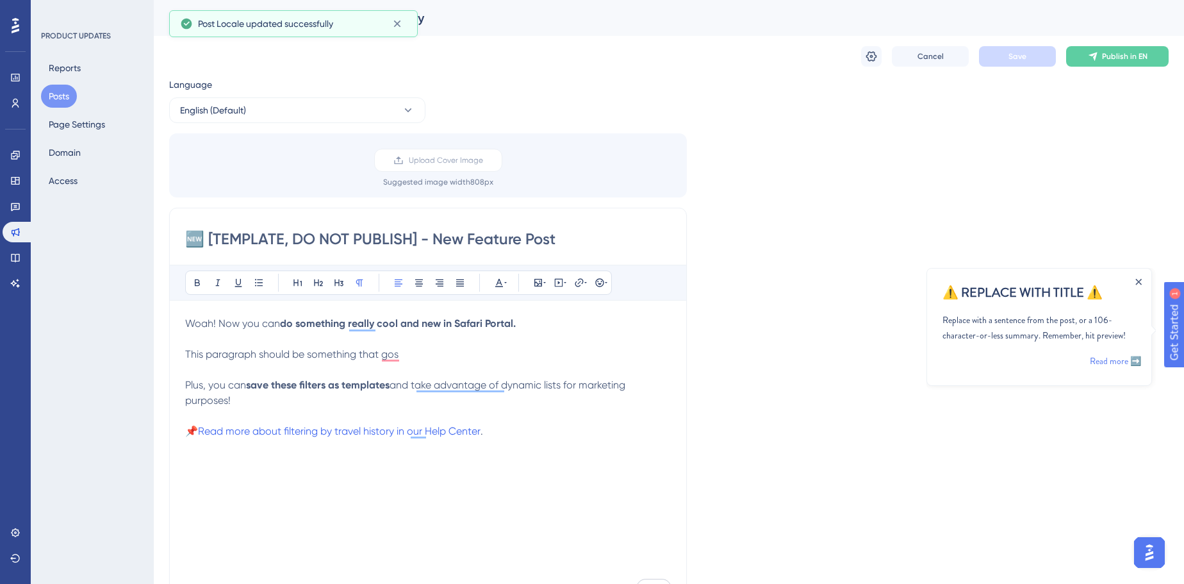
click at [362, 238] on input "🆕 [TEMPLATE, DO NOT PUBLISH] - New Feature Post" at bounding box center [428, 239] width 486 height 21
click at [470, 360] on p "This paragraph should be something that gos" at bounding box center [428, 354] width 486 height 15
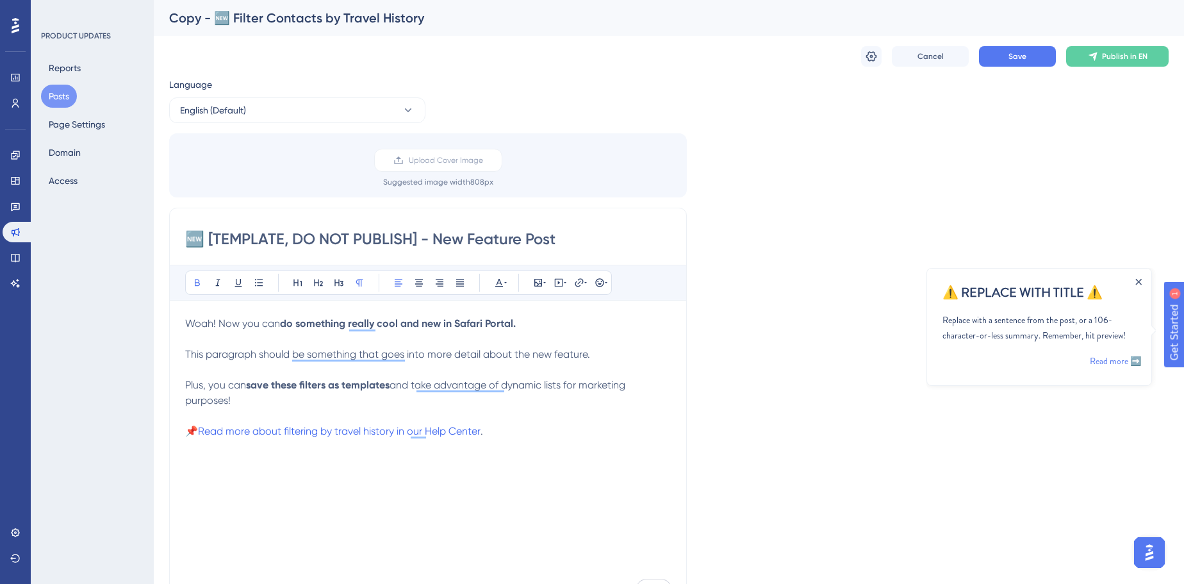
click at [321, 392] on p "Plus, you can save these filters as templates and take advantage of dynamic lis…" at bounding box center [428, 392] width 486 height 31
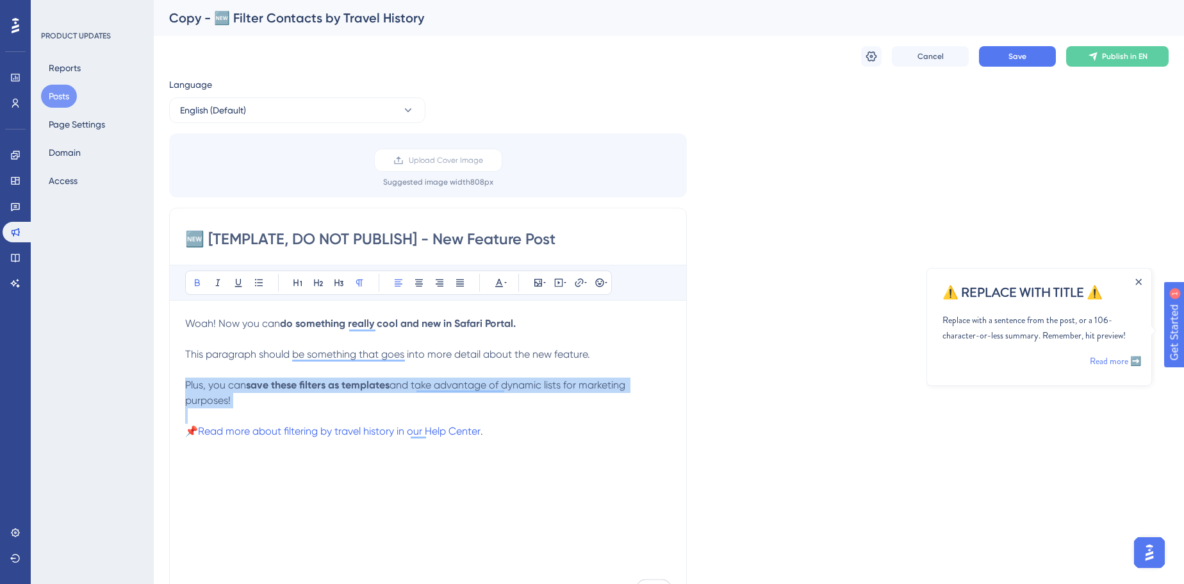
click at [322, 392] on p "Plus, you can save these filters as templates and take advantage of dynamic lis…" at bounding box center [428, 392] width 486 height 31
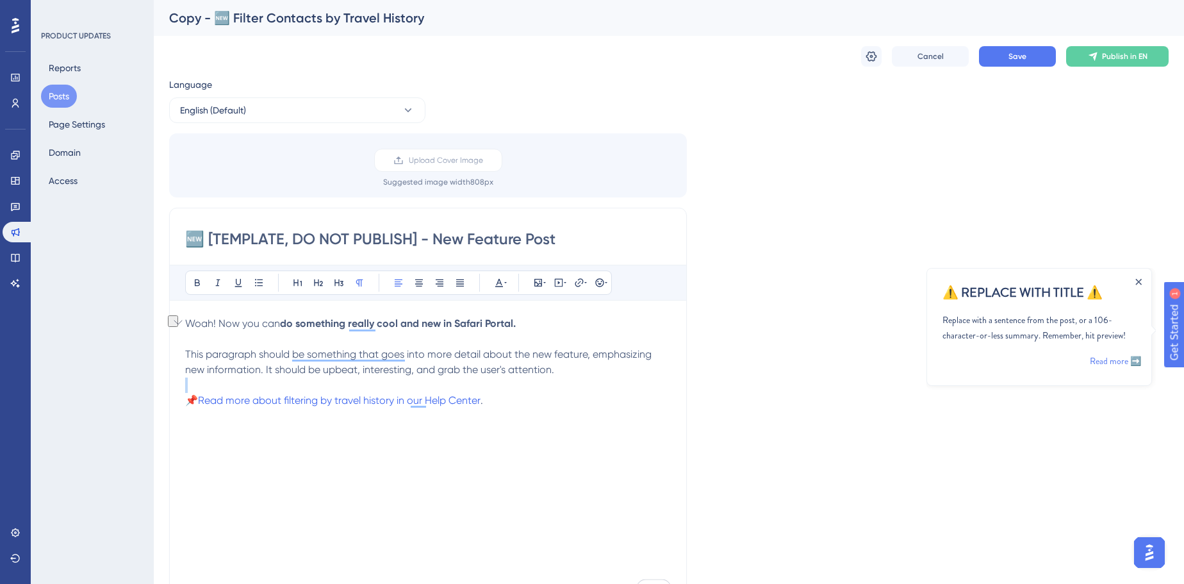
drag, startPoint x: 508, startPoint y: 409, endPoint x: 178, endPoint y: 402, distance: 330.1
click at [178, 402] on div "Performance Users Engagement Widgets Feedback Product Updates Knowledge Base AI…" at bounding box center [592, 589] width 1184 height 1179
click at [585, 286] on icon at bounding box center [585, 282] width 3 height 10
click at [542, 424] on button "Confirm" at bounding box center [541, 425] width 64 height 21
click at [492, 406] on p "📌 Read more about filtering by travel history in our Help Center." at bounding box center [428, 400] width 486 height 15
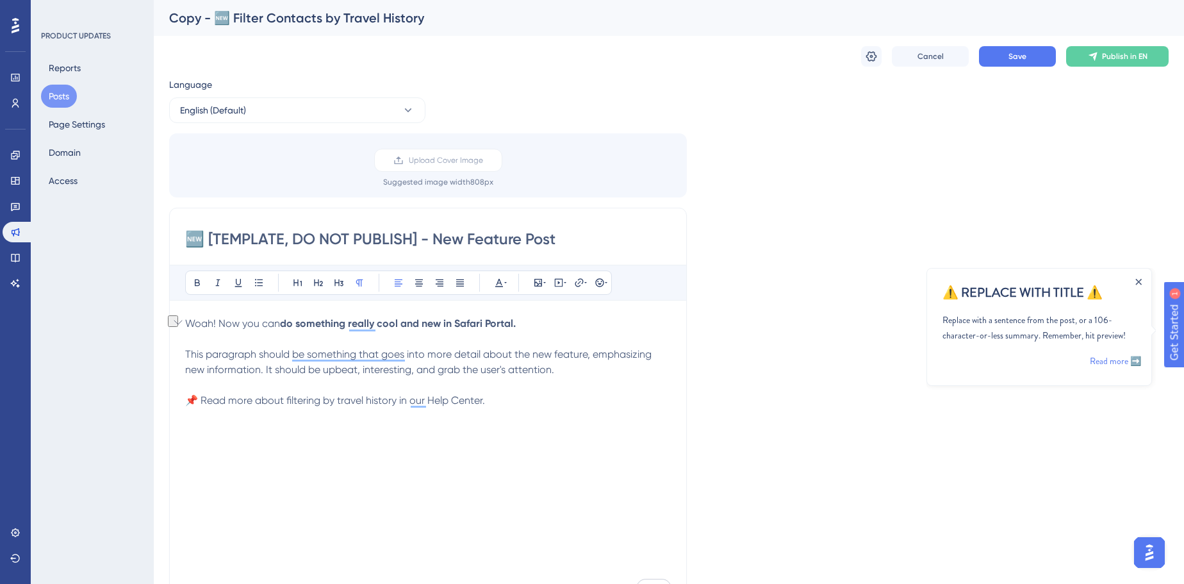
drag, startPoint x: 509, startPoint y: 399, endPoint x: 257, endPoint y: 404, distance: 251.9
click at [257, 404] on p "📌 Read more about filtering by travel history in our Help Center." at bounding box center [428, 400] width 486 height 15
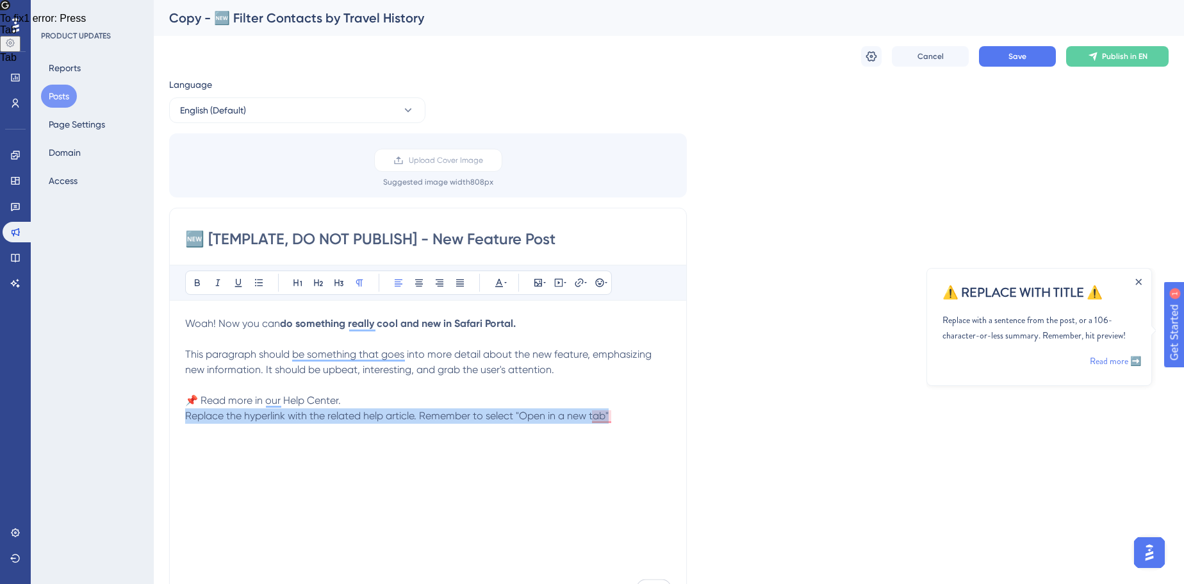
click at [186, 411] on span "Replace the hyperlink with the related help article. Remember to select "Open i…" at bounding box center [397, 415] width 424 height 12
copy span "Replace the hyperlink with the related help article. Remember to select "Open i…"
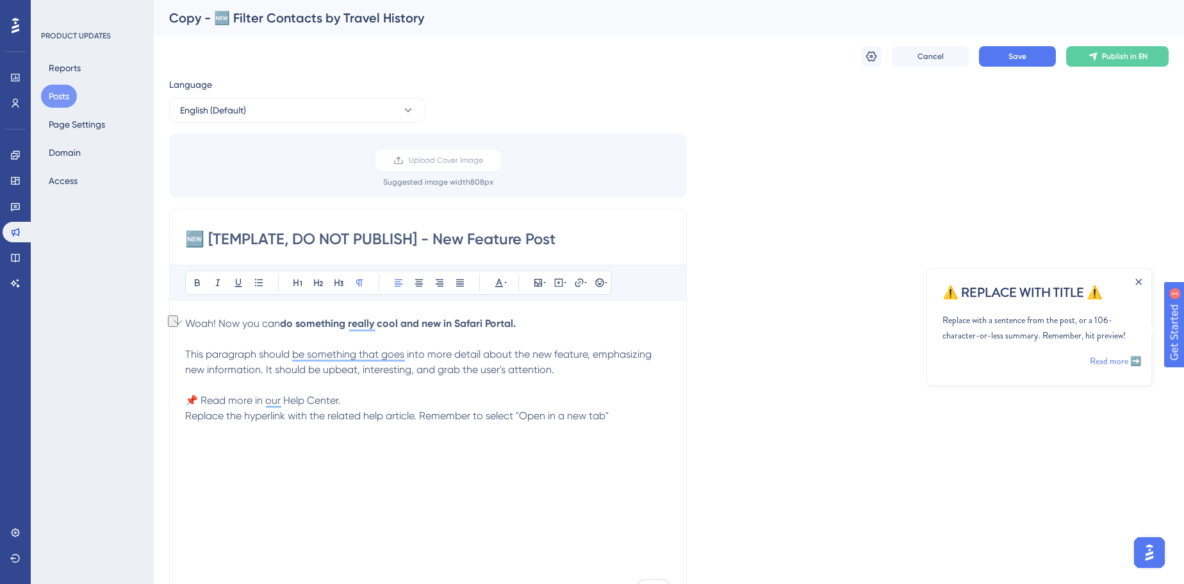
click at [353, 402] on p "📌 Read more in our Help Center." at bounding box center [428, 400] width 486 height 15
click at [361, 410] on span "Replace the hyperlink with the related help article. Remember to select "Open i…" at bounding box center [397, 415] width 424 height 12
click at [185, 415] on div "🆕 [TEMPLATE, DO NOT PUBLISH] - New Feature Post Bold Italic Underline Bullet Po…" at bounding box center [428, 411] width 518 height 406
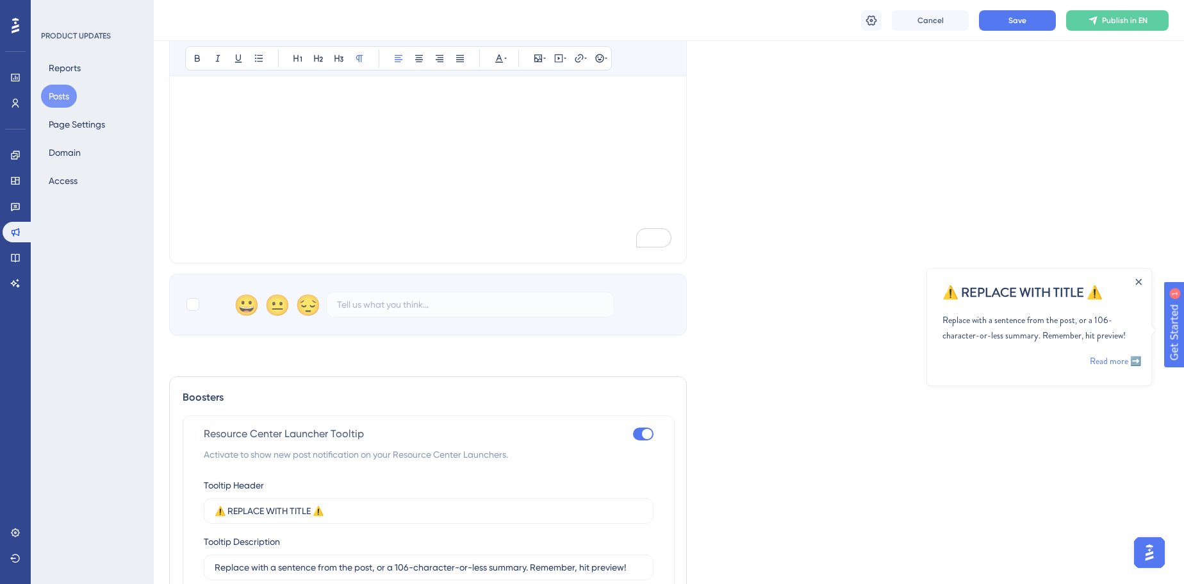
scroll to position [466, 0]
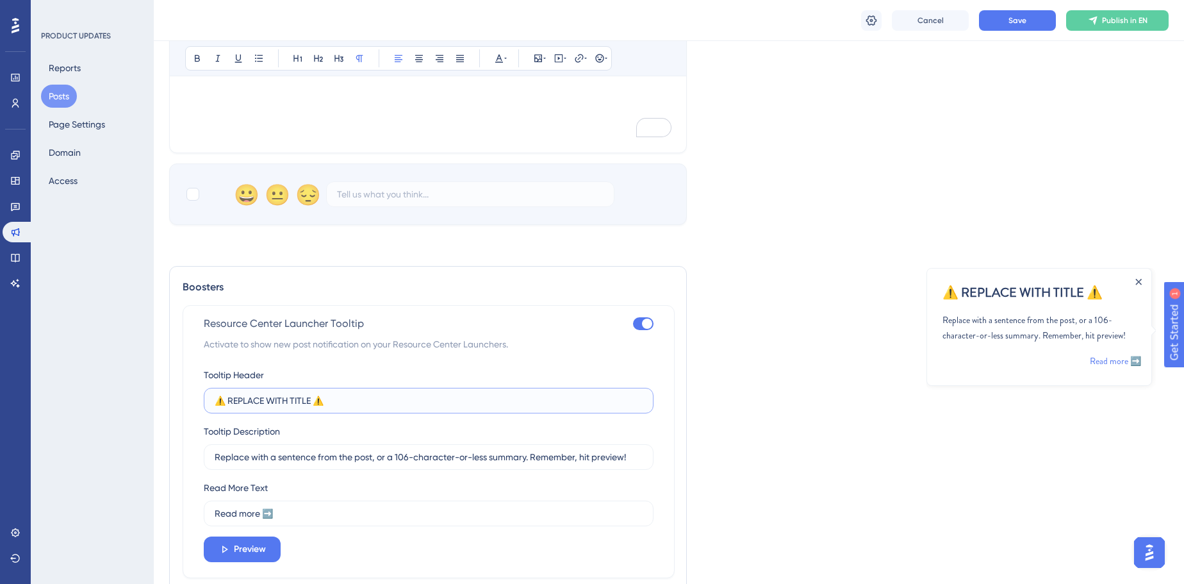
drag, startPoint x: 331, startPoint y: 400, endPoint x: 318, endPoint y: 398, distance: 13.0
click at [318, 398] on input "⚠️ REPLACE WITH TITLE ⚠️" at bounding box center [429, 400] width 428 height 14
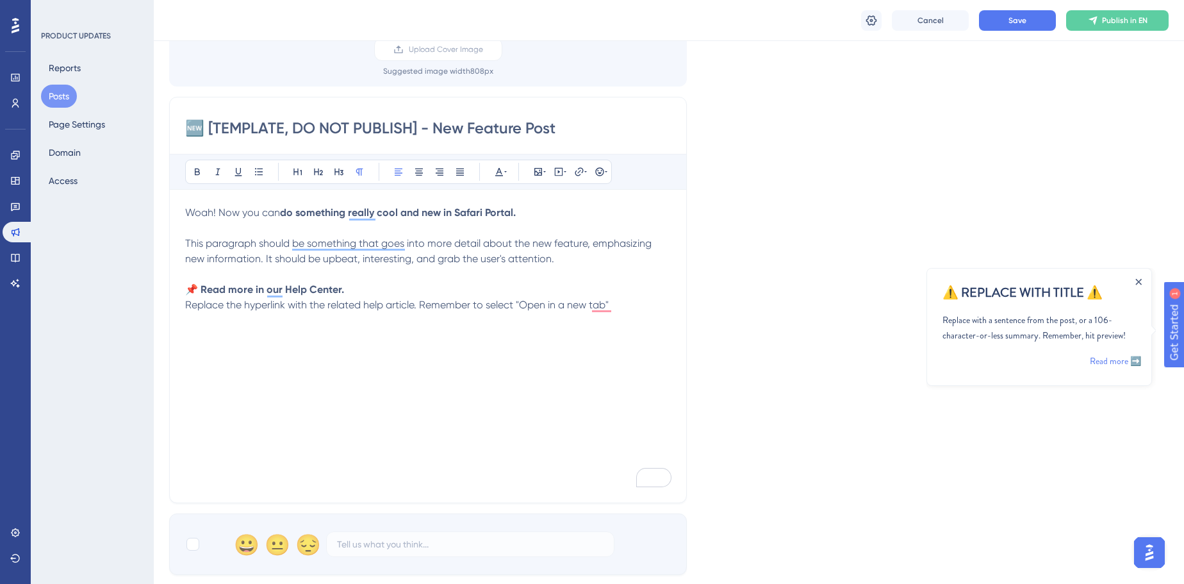
click at [188, 302] on span "Replace the hyperlink with the related help article. Remember to select "Open i…" at bounding box center [397, 305] width 424 height 12
drag, startPoint x: 429, startPoint y: 245, endPoint x: 588, endPoint y: 242, distance: 159.6
click at [588, 242] on span "This paragraph should be something that goes into more detail about the new fea…" at bounding box center [419, 251] width 469 height 28
click at [185, 301] on span "Replace the hyperlink with the related help article. Remember to select "Open i…" at bounding box center [397, 305] width 424 height 12
drag, startPoint x: 360, startPoint y: 285, endPoint x: 181, endPoint y: 288, distance: 178.8
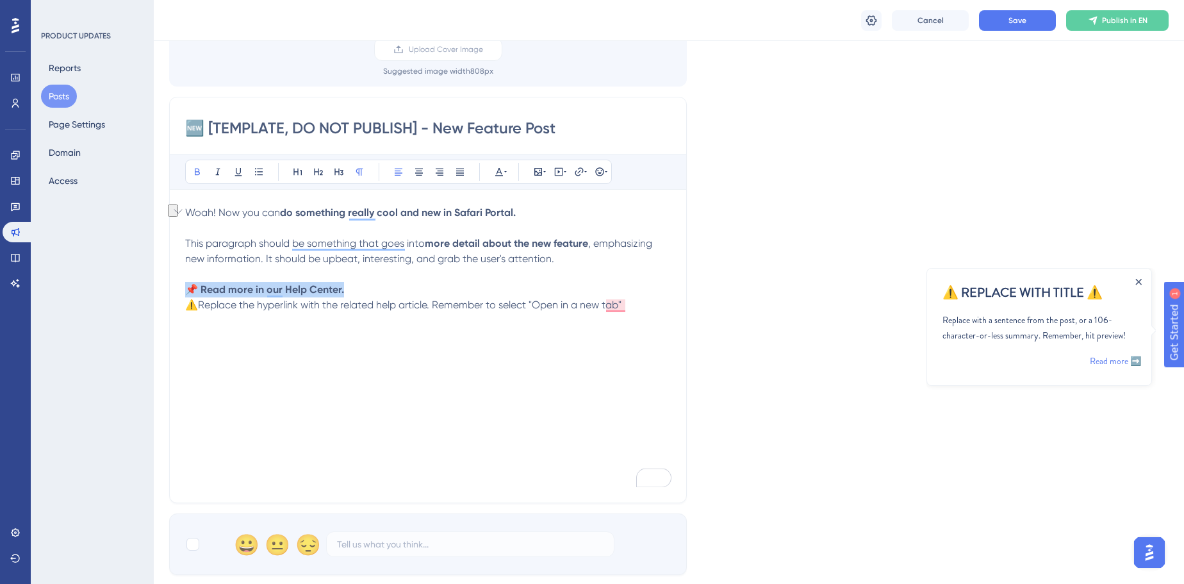
click at [181, 288] on div "Performance Users Engagement Widgets Feedback Product Updates Knowledge Base AI…" at bounding box center [592, 476] width 1184 height 1184
click at [581, 169] on icon at bounding box center [579, 172] width 10 height 10
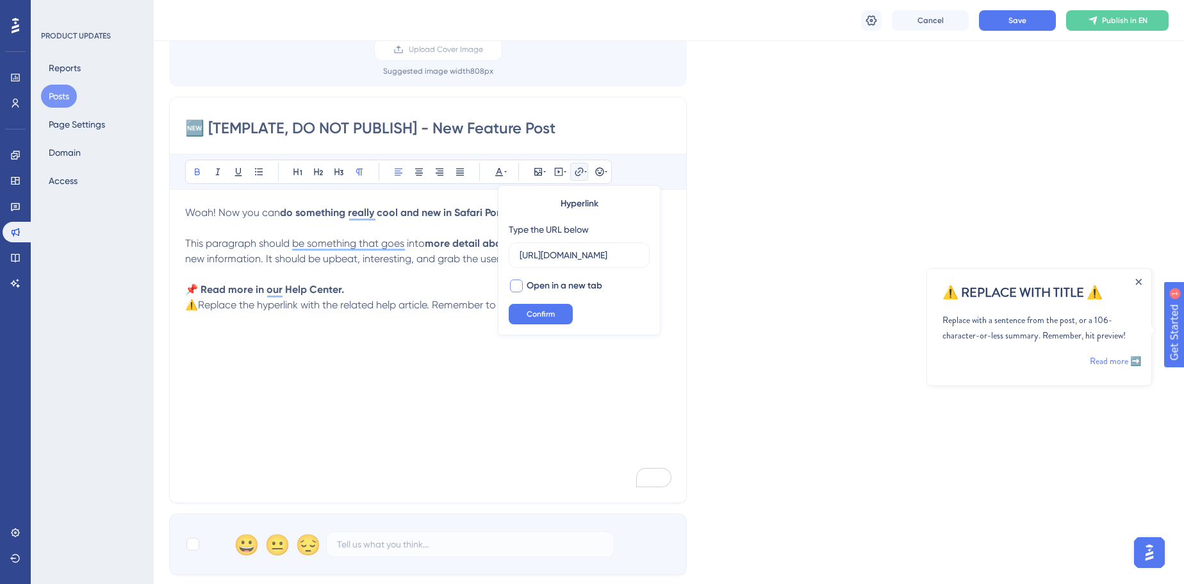
type input "https://google.com"
click at [554, 282] on span "Open in a new tab" at bounding box center [565, 285] width 76 height 15
checkbox input "true"
click at [554, 309] on span "Confirm" at bounding box center [541, 314] width 28 height 10
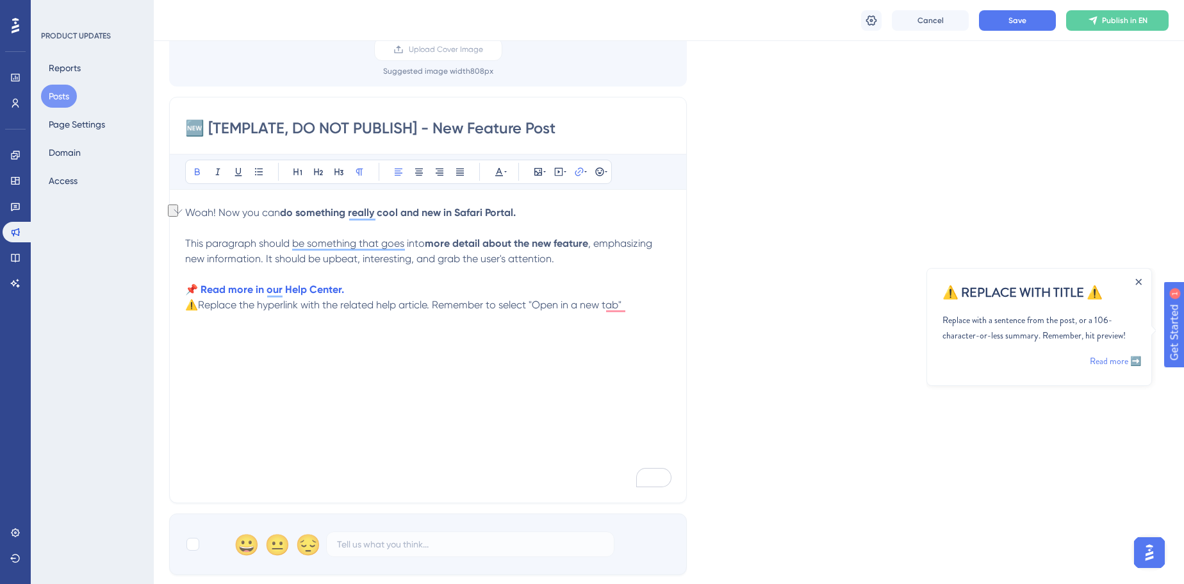
click at [422, 303] on span "⚠️Replace the hyperlink with the related help article. Remember to select "Open…" at bounding box center [403, 305] width 436 height 12
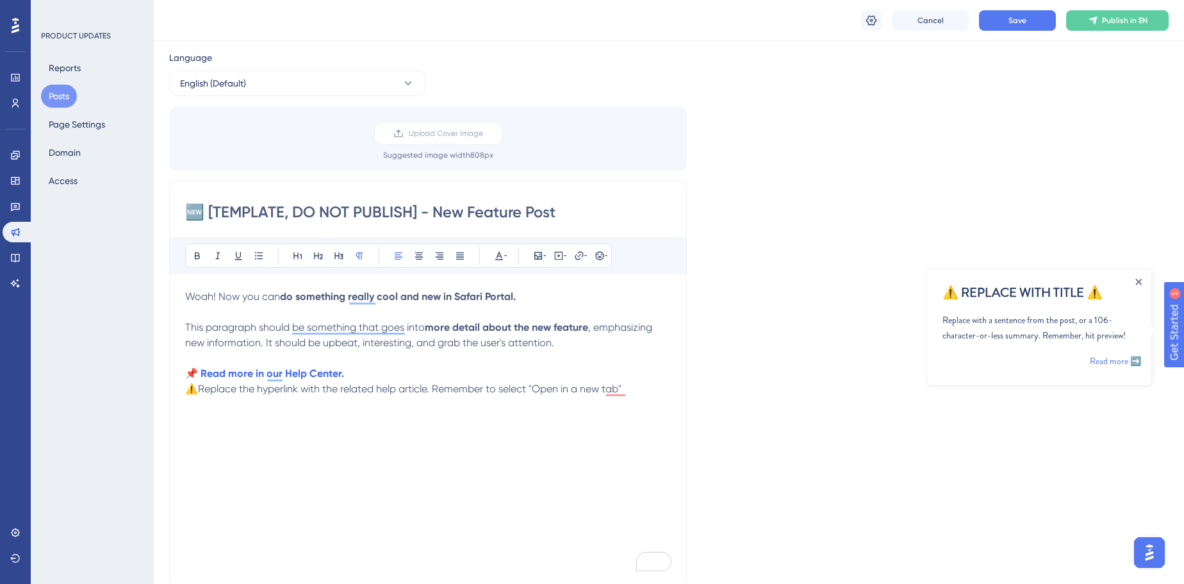
scroll to position [0, 0]
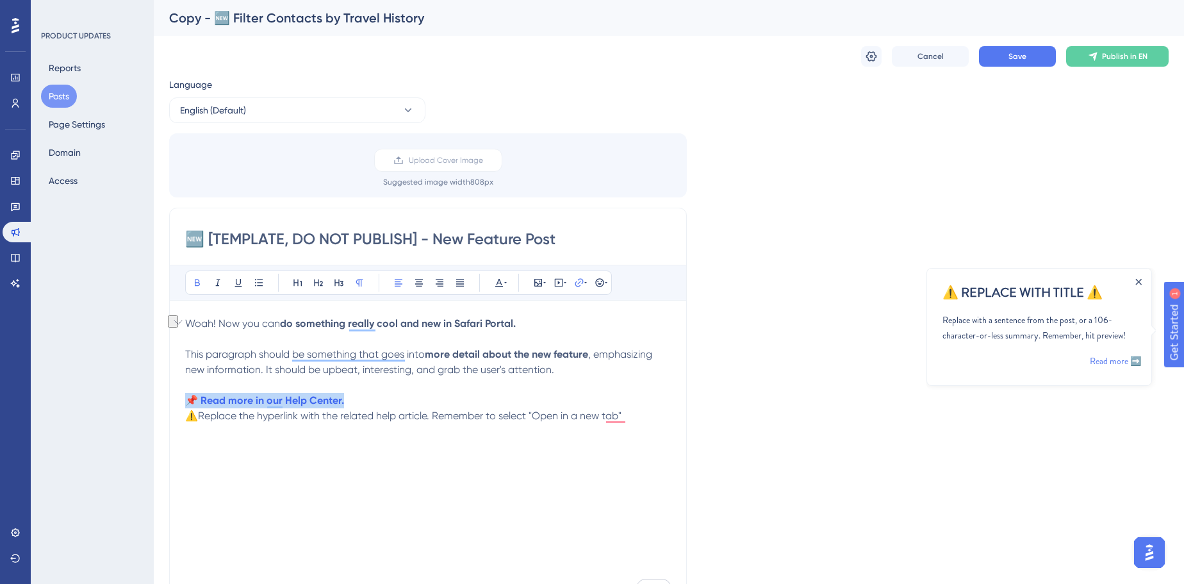
drag, startPoint x: 358, startPoint y: 400, endPoint x: 152, endPoint y: 399, distance: 206.3
click at [154, 399] on div "Performance Users Engagement Widgets Feedback Product Updates Knowledge Base AI…" at bounding box center [669, 579] width 1030 height 1159
click at [192, 282] on icon at bounding box center [197, 282] width 10 height 10
click at [370, 417] on span "⚠️Replace the hyperlink with the related help article. Remember to select "Open…" at bounding box center [403, 415] width 436 height 12
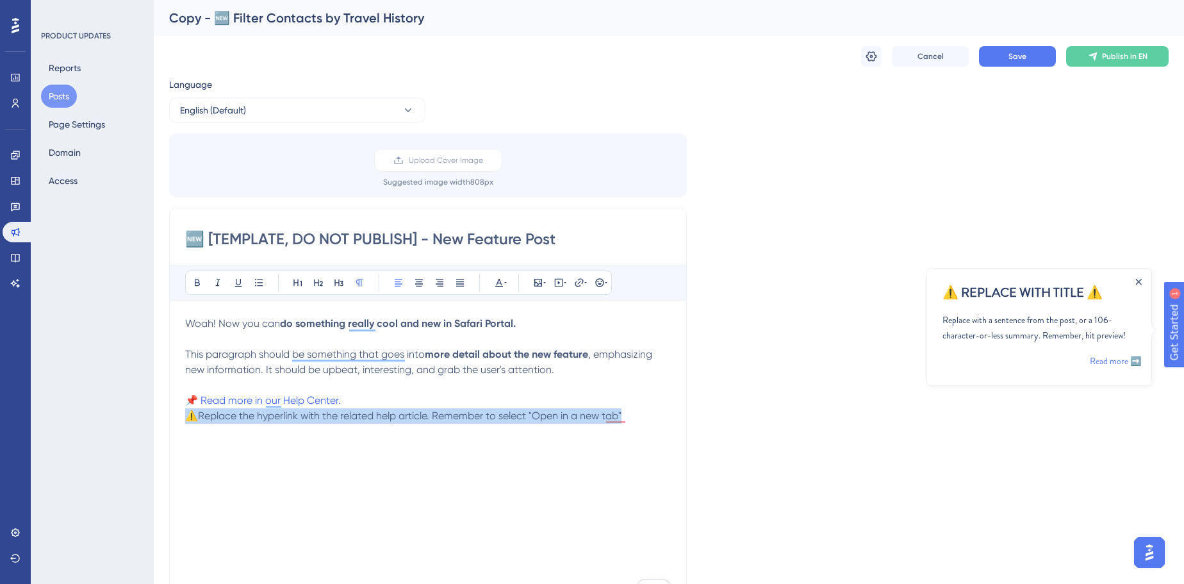
click at [370, 417] on span "⚠️Replace the hyperlink with the related help article. Remember to select "Open…" at bounding box center [403, 415] width 436 height 12
click at [202, 415] on span "⚠️Replace the hyperlink with the related help article. Remember to select "Open…" at bounding box center [403, 415] width 436 height 12
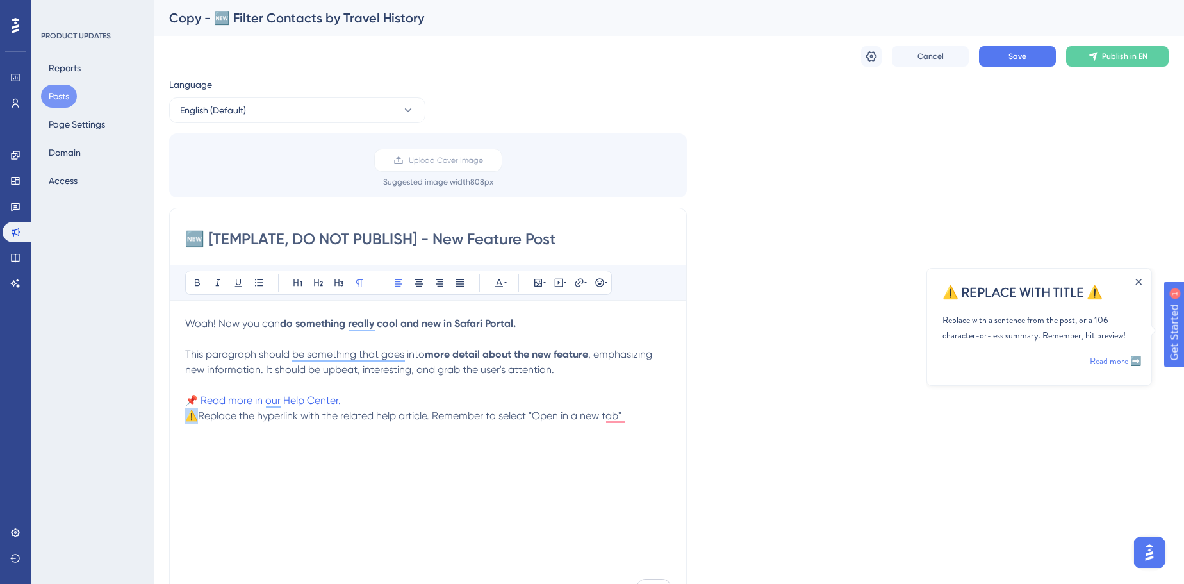
drag, startPoint x: 199, startPoint y: 417, endPoint x: 188, endPoint y: 417, distance: 11.5
click at [188, 417] on span "⚠️Replace the hyperlink with the related help article. Remember to select "Open…" at bounding box center [403, 415] width 436 height 12
copy span "⚠️"
click at [649, 415] on p "⚠️Replace the hyperlink with the related help article. Remember to select "Open…" at bounding box center [428, 415] width 486 height 15
click at [894, 56] on button "Save" at bounding box center [1017, 56] width 77 height 21
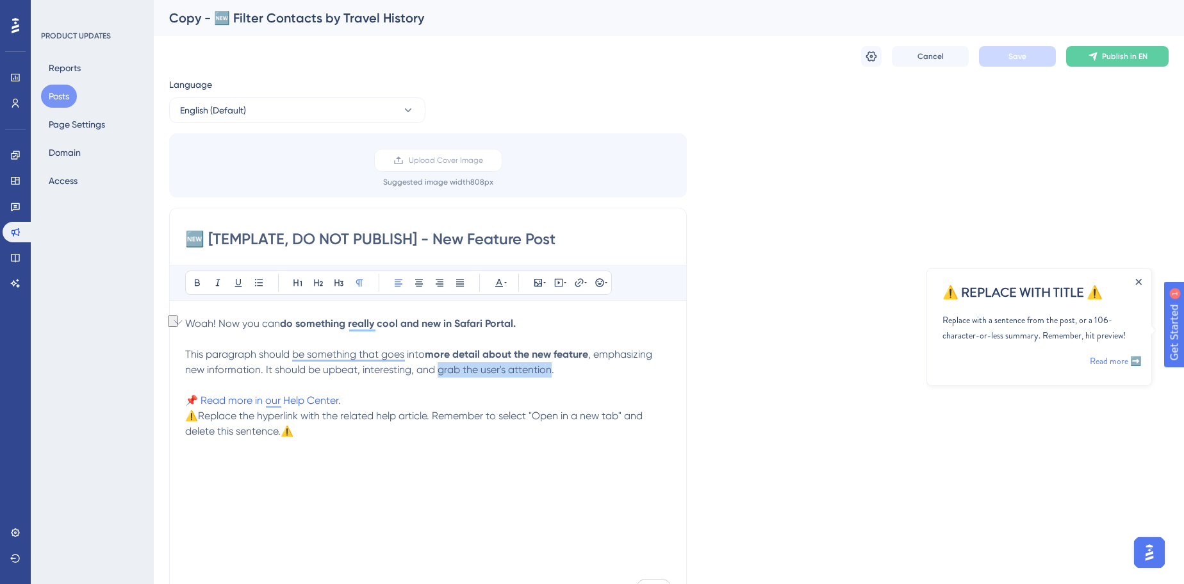
drag, startPoint x: 439, startPoint y: 368, endPoint x: 550, endPoint y: 374, distance: 111.0
click at [550, 374] on span ", emphasizing new information. It should be upbeat, interesting, and grab the u…" at bounding box center [420, 362] width 470 height 28
click at [551, 368] on strong "grab the user's attention" at bounding box center [493, 369] width 116 height 12
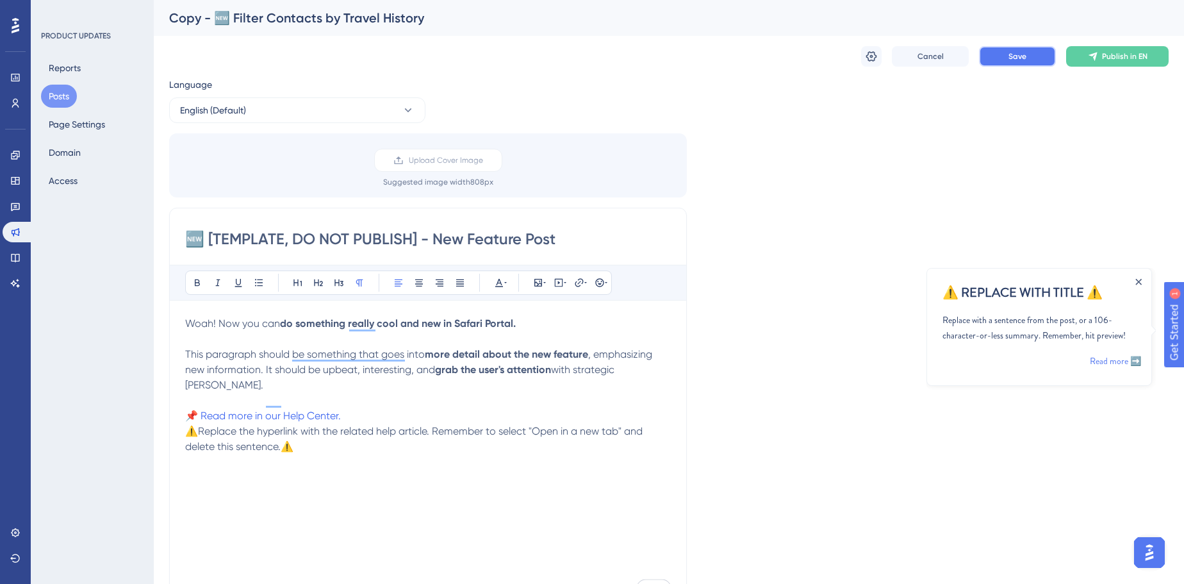
click at [894, 49] on button "Save" at bounding box center [1017, 56] width 77 height 21
click at [342, 236] on input "🆕 [TEMPLATE, DO NOT PUBLISH] - New Feature Post" at bounding box center [428, 239] width 486 height 21
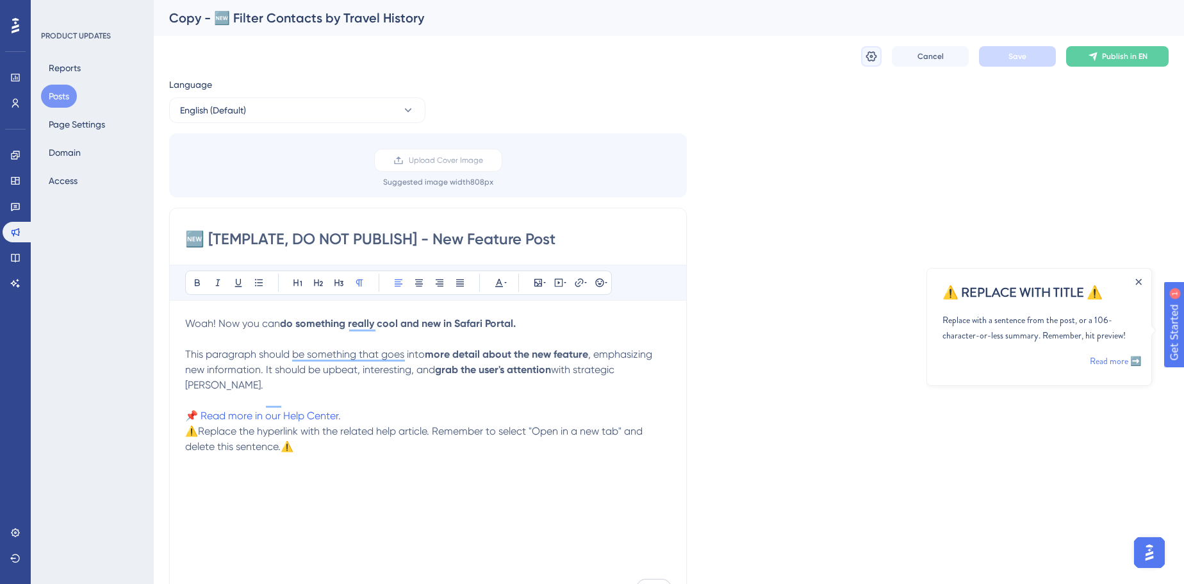
click at [875, 53] on icon at bounding box center [871, 56] width 13 height 13
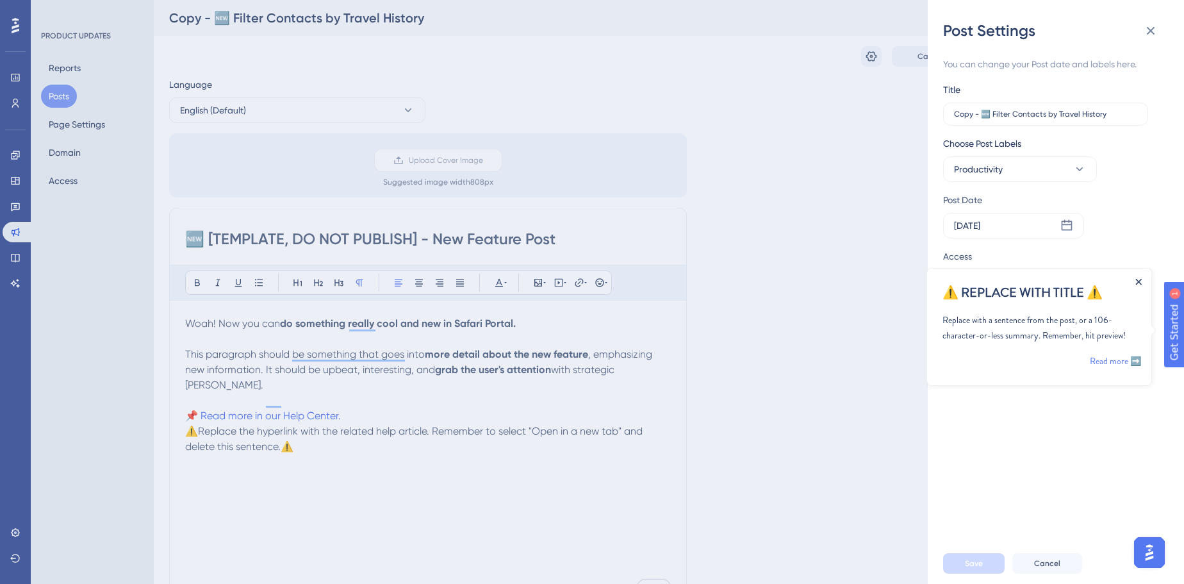
click at [894, 281] on icon "Close Announcement" at bounding box center [1139, 281] width 6 height 6
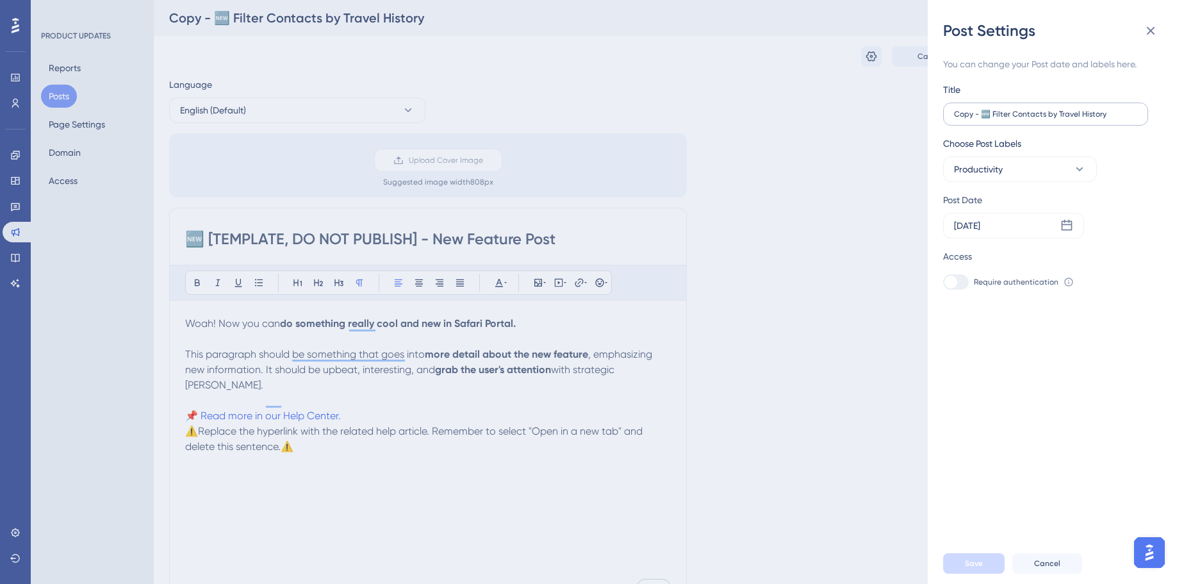
click at [894, 106] on label "Copy - 🆕 Filter Contacts by Travel History" at bounding box center [1045, 114] width 205 height 23
click at [894, 110] on input "Copy - 🆕 Filter Contacts by Travel History" at bounding box center [1045, 114] width 183 height 9
click at [894, 106] on label "Copy - 🆕 Filter Contacts by Travel History" at bounding box center [1045, 114] width 205 height 23
click at [894, 110] on input "Copy - 🆕 Filter Contacts by Travel History" at bounding box center [1045, 114] width 183 height 9
click at [894, 106] on label "Copy - 🆕 Filter Contacts by Travel History" at bounding box center [1045, 114] width 205 height 23
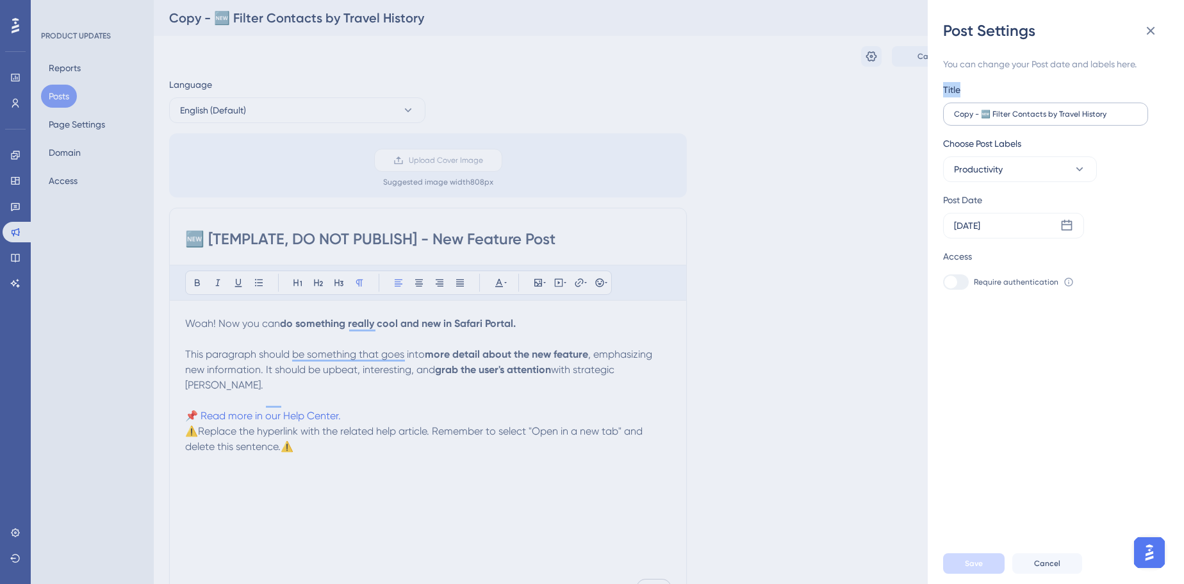
click at [894, 110] on input "Copy - 🆕 Filter Contacts by Travel History" at bounding box center [1045, 114] width 183 height 9
click at [894, 106] on label "Copy - 🆕 Filter Contacts by Travel History" at bounding box center [1045, 114] width 205 height 23
click at [894, 110] on input "Copy - 🆕 Filter Contacts by Travel History" at bounding box center [1045, 114] width 183 height 9
click at [894, 113] on input "Copy - 🆕 Filter Contacts by Travel History" at bounding box center [1045, 114] width 183 height 9
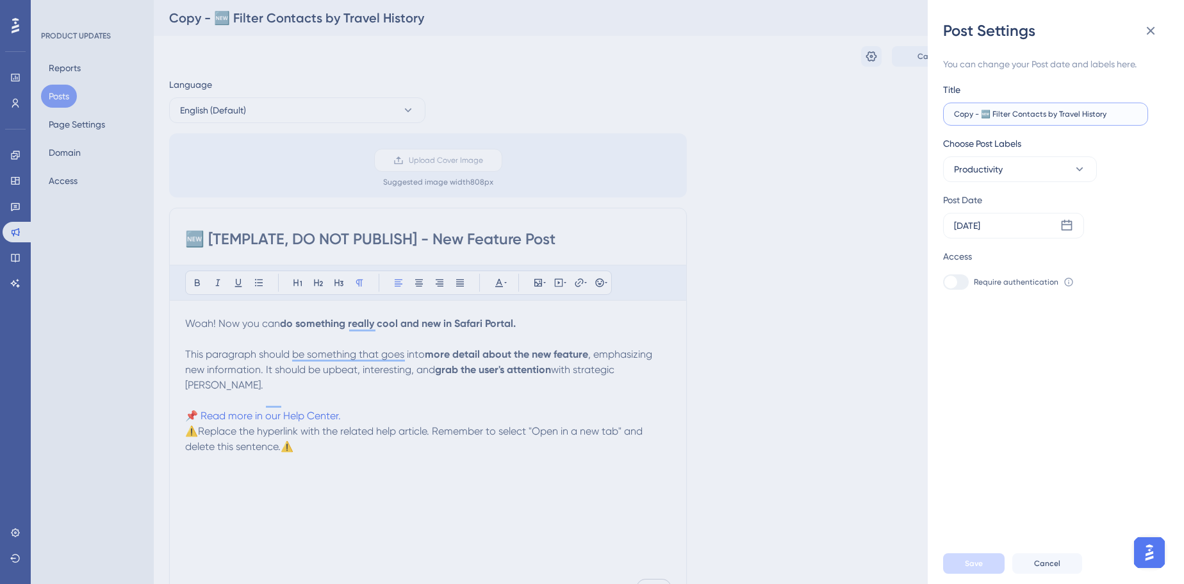
click at [894, 113] on input "Copy - 🆕 Filter Contacts by Travel History" at bounding box center [1045, 114] width 183 height 9
paste input "🆕 [TEMPLATE, DO NOT PUBLISH] - New Feature Post"
type input "🆕 [TEMPLATE, DO NOT PUBLISH] - New Feature Post"
click at [894, 220] on div "[DATE]" at bounding box center [1013, 226] width 141 height 26
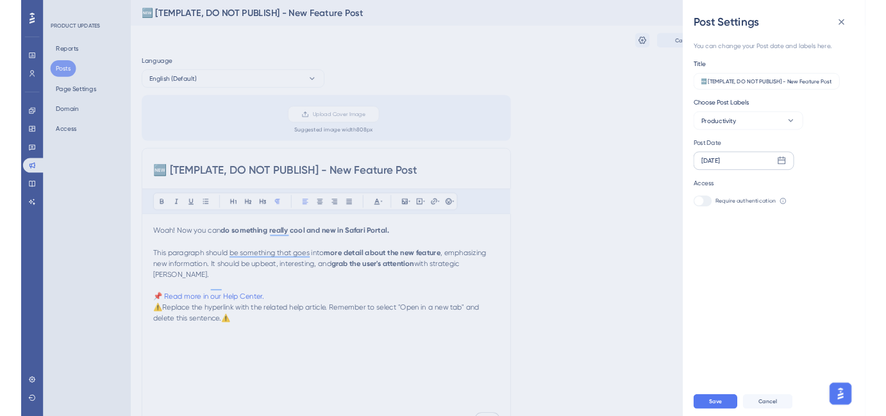
scroll to position [0, 0]
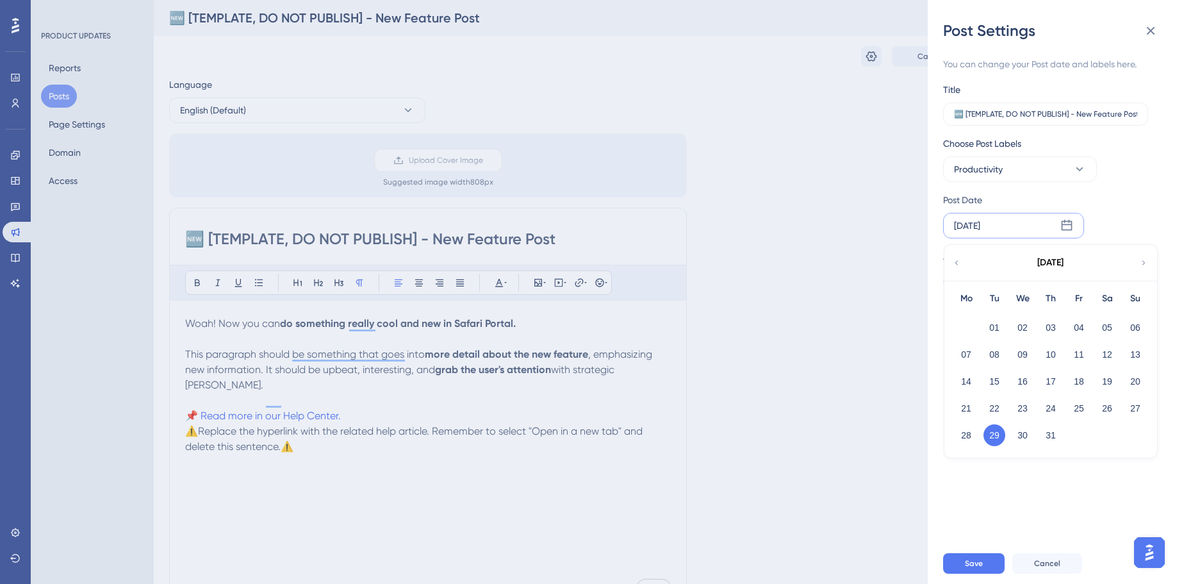
click at [894, 424] on div "You can change your Post date and labels here. Title 🆕 [TEMPLATE, DO NOT PUBLIS…" at bounding box center [1061, 292] width 236 height 502
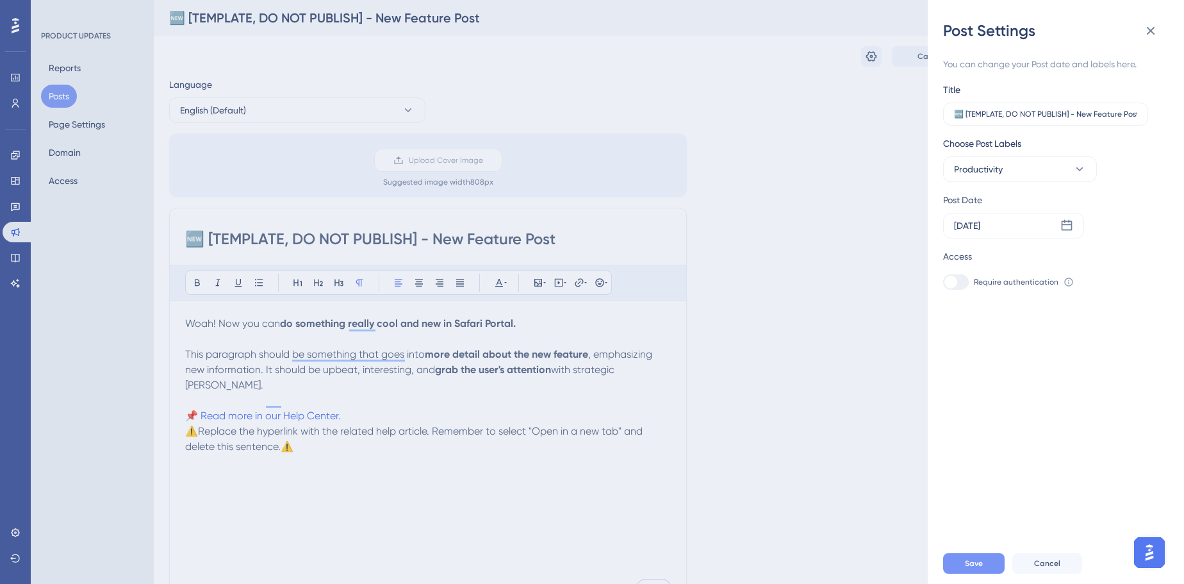
click at [894, 424] on button "Save" at bounding box center [974, 563] width 62 height 21
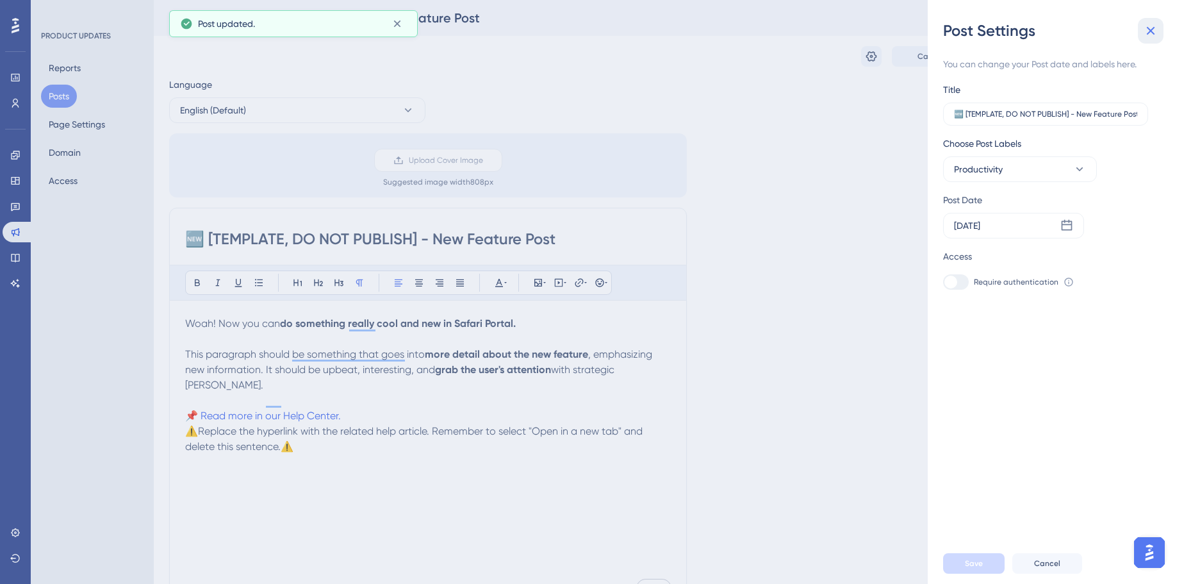
click at [894, 35] on icon at bounding box center [1150, 30] width 15 height 15
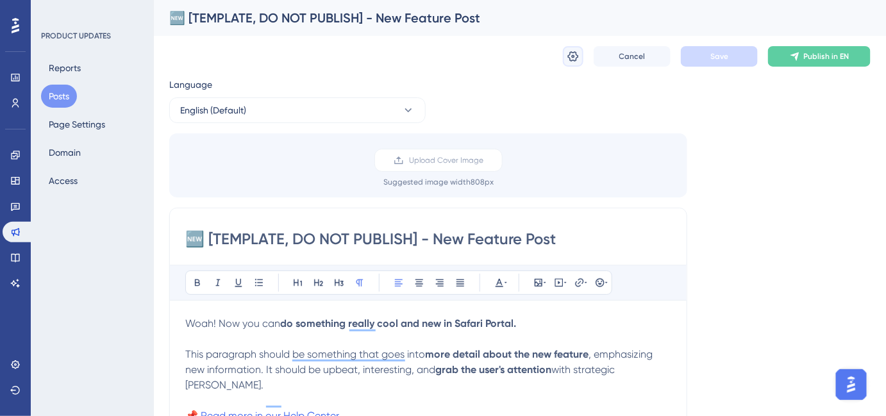
click at [574, 62] on icon at bounding box center [572, 56] width 13 height 13
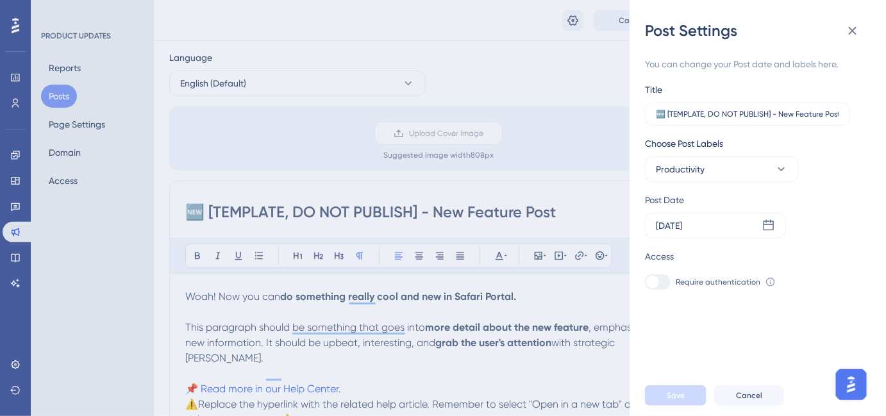
scroll to position [58, 0]
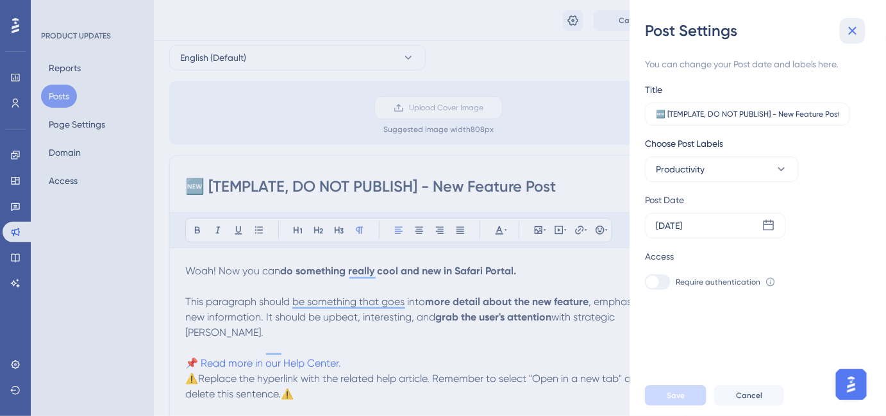
drag, startPoint x: 861, startPoint y: 32, endPoint x: 1, endPoint y: 98, distance: 862.5
click at [861, 32] on button at bounding box center [852, 31] width 26 height 26
click at [850, 26] on icon at bounding box center [852, 30] width 15 height 15
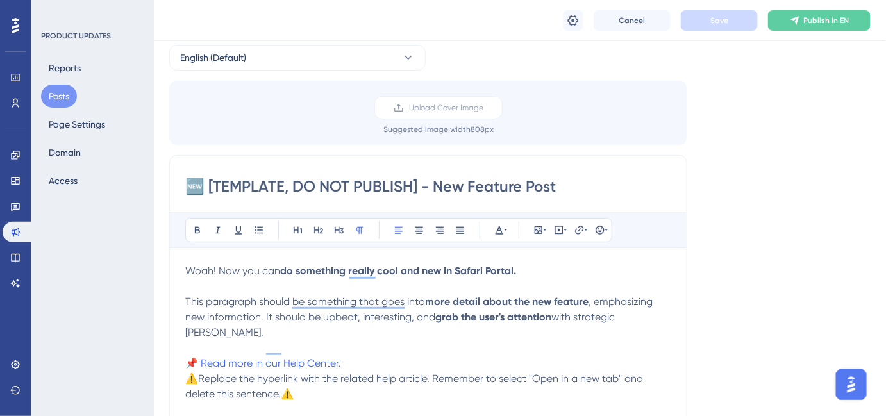
click at [444, 178] on input "🆕 [TEMPLATE, DO NOT PUBLISH] - New Feature Post" at bounding box center [428, 186] width 486 height 21
click at [565, 184] on input "🆕 [TEMPLATE, DO NOT PUBLISH] - New Feature Post" at bounding box center [428, 186] width 486 height 21
drag, startPoint x: 568, startPoint y: 190, endPoint x: 185, endPoint y: 186, distance: 383.9
click at [185, 186] on div "🆕 [TEMPLATE, DO NOT PUBLISH] - New Feature Post Bold Italic Underline Bullet Po…" at bounding box center [428, 358] width 518 height 406
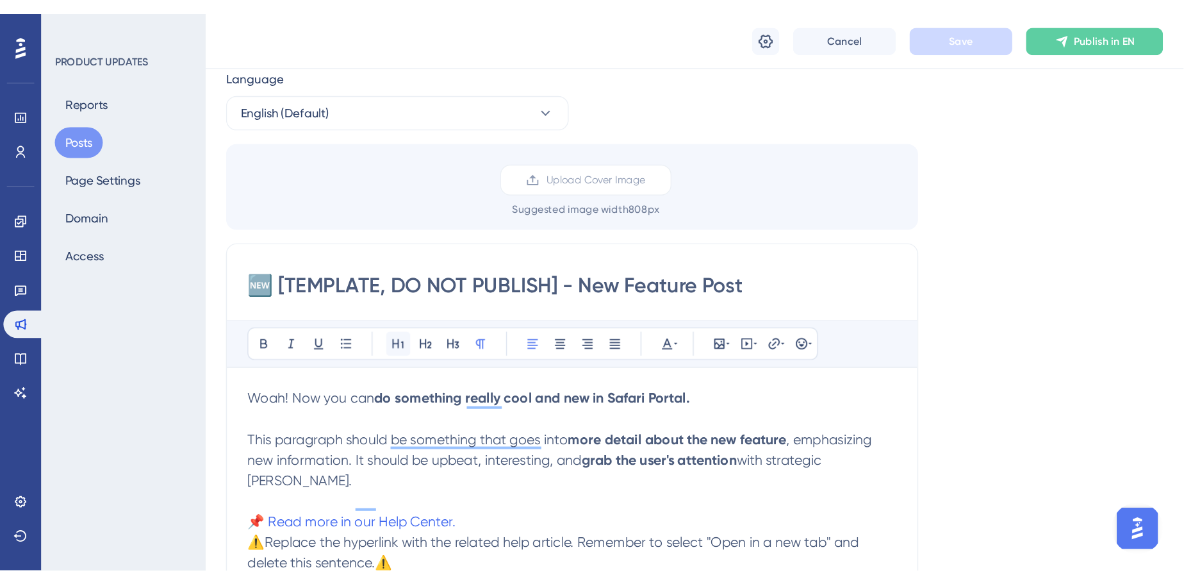
scroll to position [0, 0]
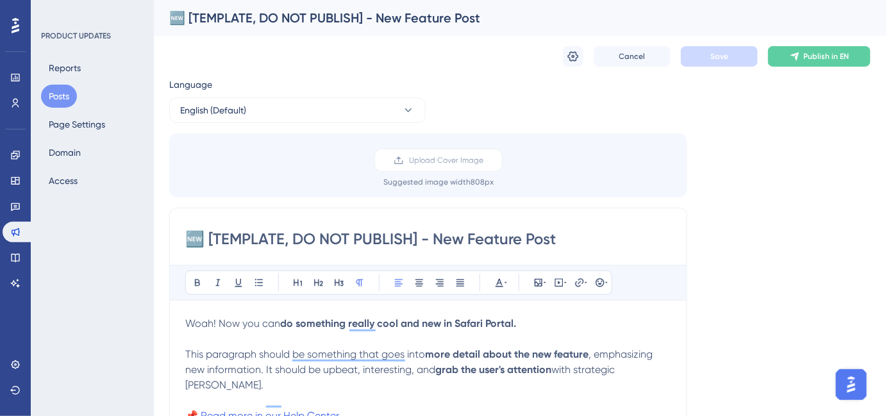
click at [62, 97] on button "Posts" at bounding box center [59, 96] width 36 height 23
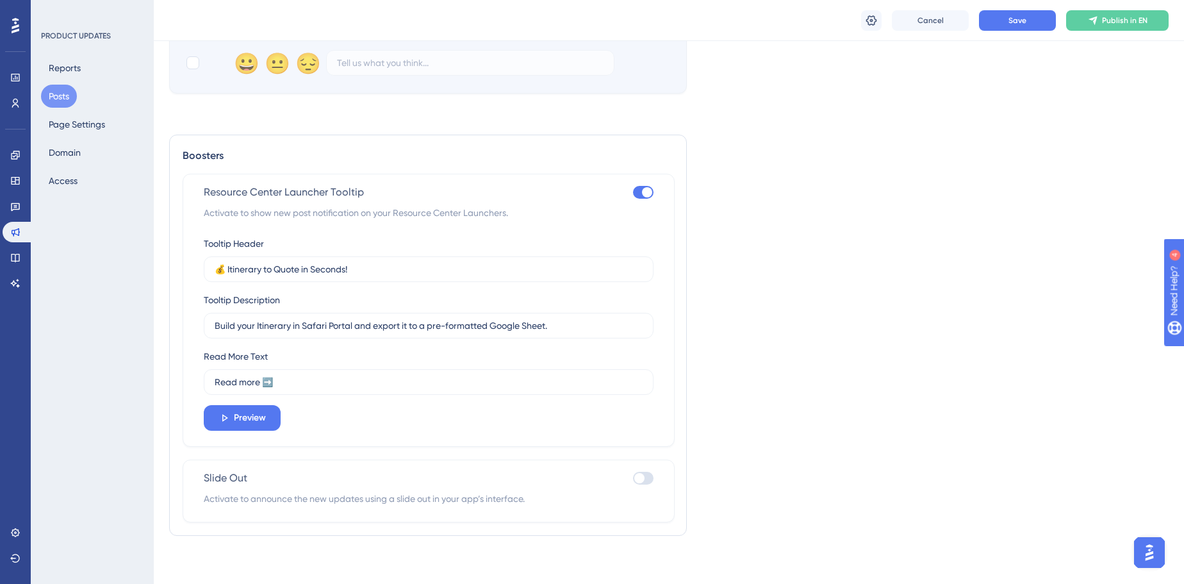
scroll to position [790, 0]
click at [267, 406] on button "Preview" at bounding box center [242, 417] width 77 height 26
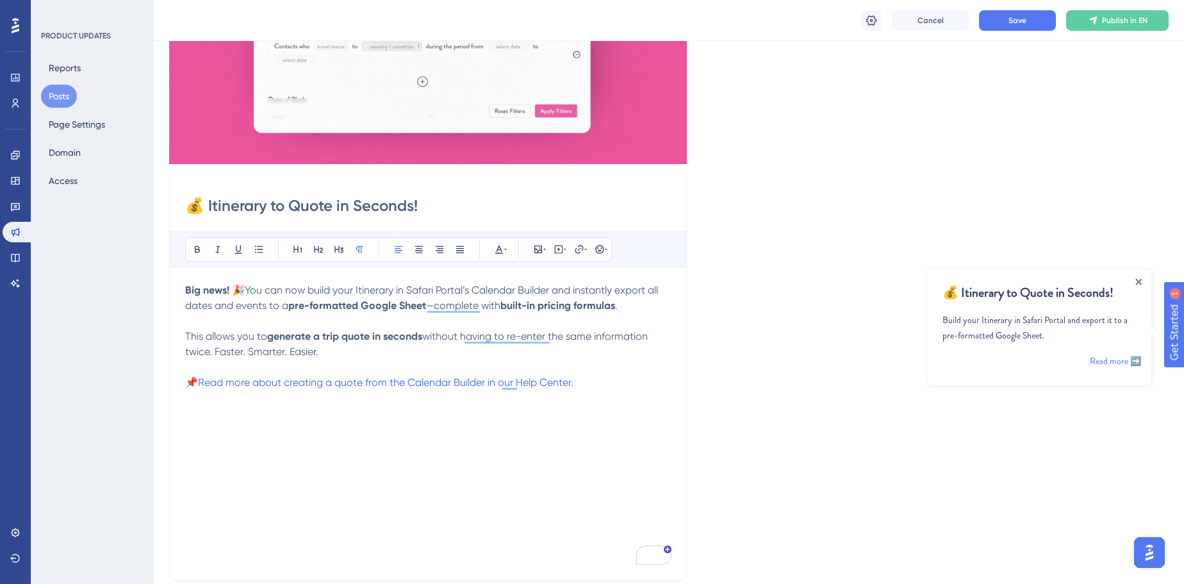
scroll to position [174, 0]
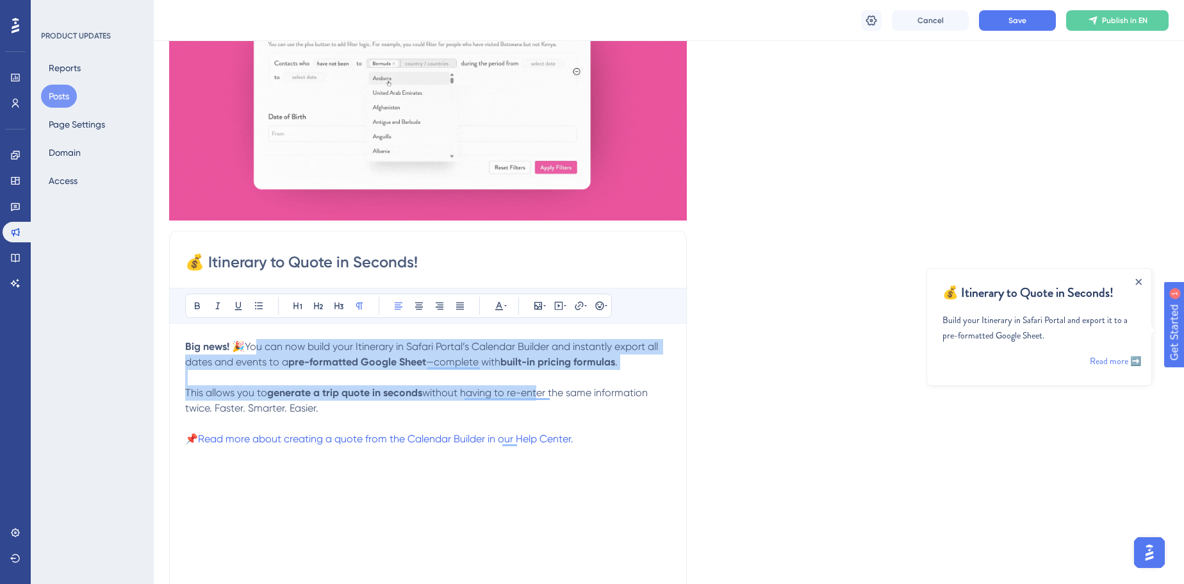
drag, startPoint x: 253, startPoint y: 340, endPoint x: 543, endPoint y: 386, distance: 293.2
click at [534, 384] on div "Big news! 🎉 You can now build your Itinerary in Safari Portal’s Calendar Builde…" at bounding box center [428, 480] width 486 height 282
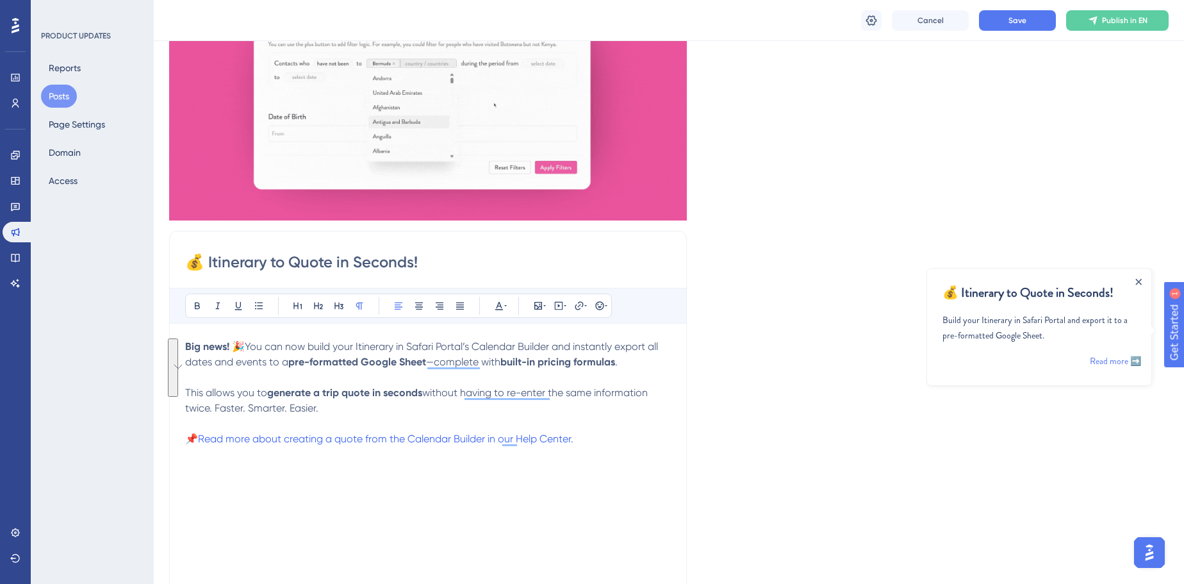
click at [615, 399] on p "This allows you to generate a trip quote in seconds without having to re-enter …" at bounding box center [428, 393] width 486 height 46
drag, startPoint x: 324, startPoint y: 410, endPoint x: 172, endPoint y: 370, distance: 156.4
click at [172, 370] on div "💰 Itinerary to Quote in Seconds! Bold Italic Underline Bullet Point Heading 1 H…" at bounding box center [428, 434] width 518 height 406
click at [387, 398] on p "This allows you to generate a trip quote in seconds without having to re-enter …" at bounding box center [428, 393] width 486 height 46
click at [68, 97] on button "Posts" at bounding box center [59, 96] width 36 height 23
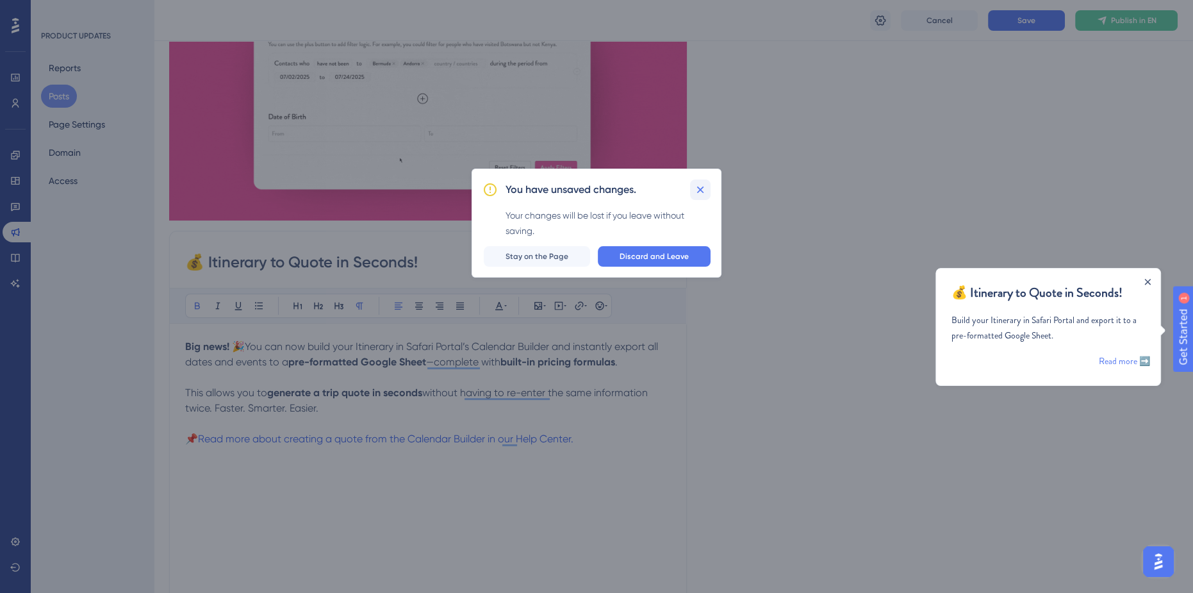
drag, startPoint x: 698, startPoint y: 178, endPoint x: 697, endPoint y: 188, distance: 10.3
click at [697, 187] on div "You have unsaved changes. Your changes will be lost if you leave without saving…" at bounding box center [597, 223] width 250 height 109
click at [697, 192] on icon at bounding box center [700, 189] width 13 height 13
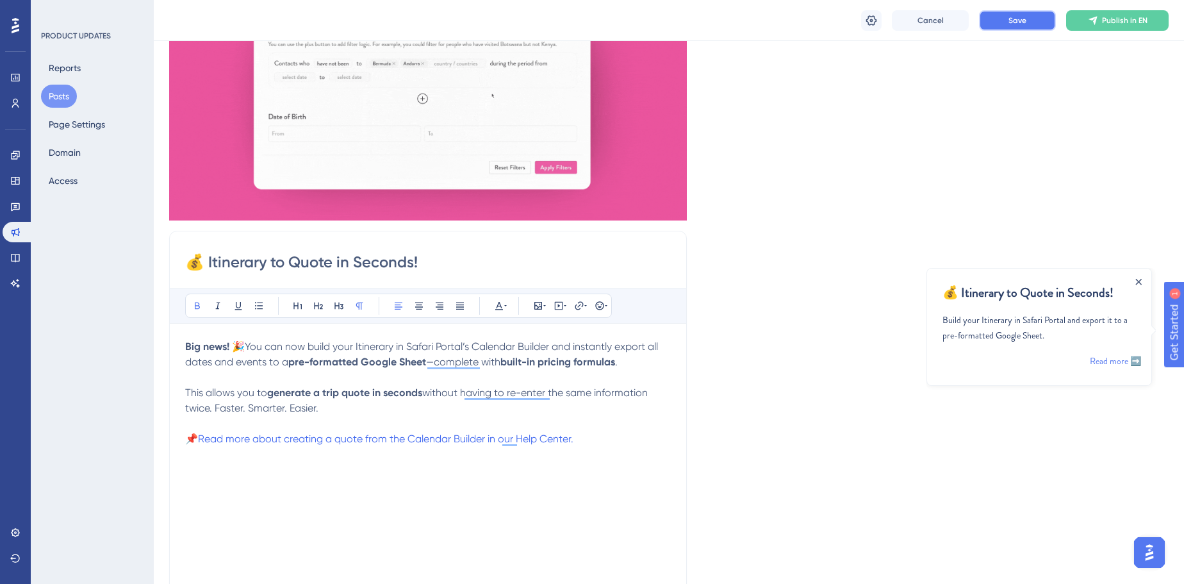
click at [1030, 21] on button "Save" at bounding box center [1017, 20] width 77 height 21
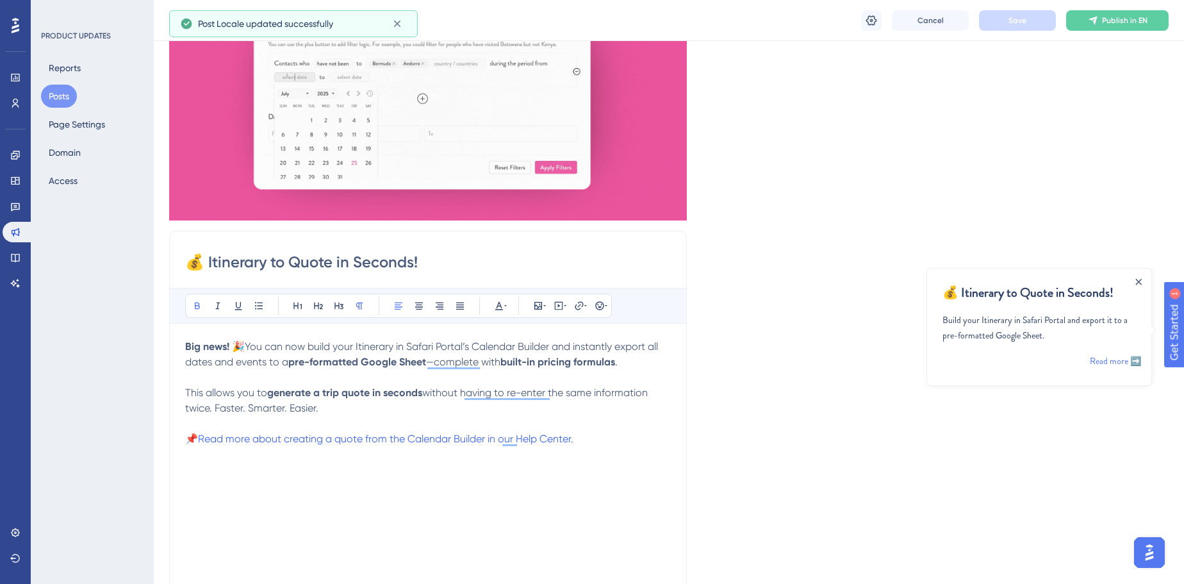
click at [53, 98] on button "Posts" at bounding box center [59, 96] width 36 height 23
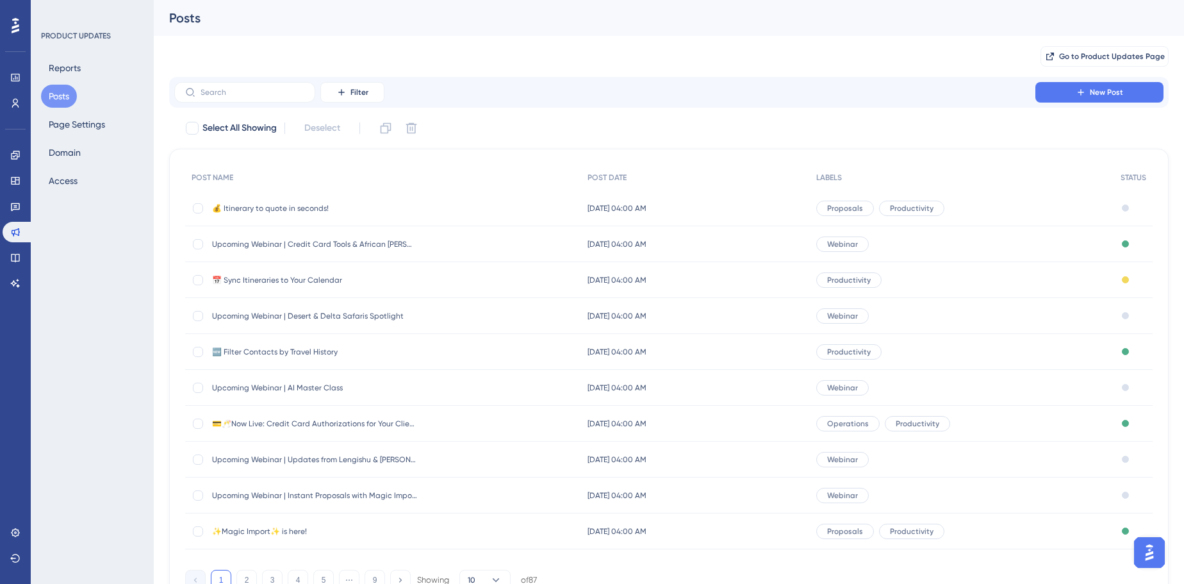
scroll to position [58, 0]
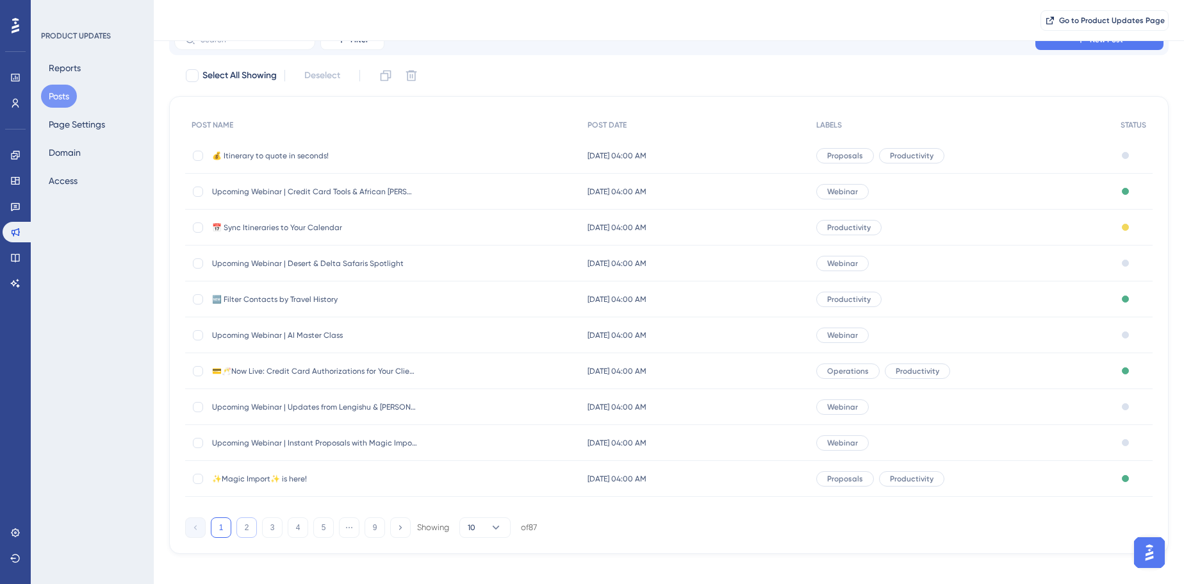
click at [243, 533] on button "2" at bounding box center [246, 527] width 21 height 21
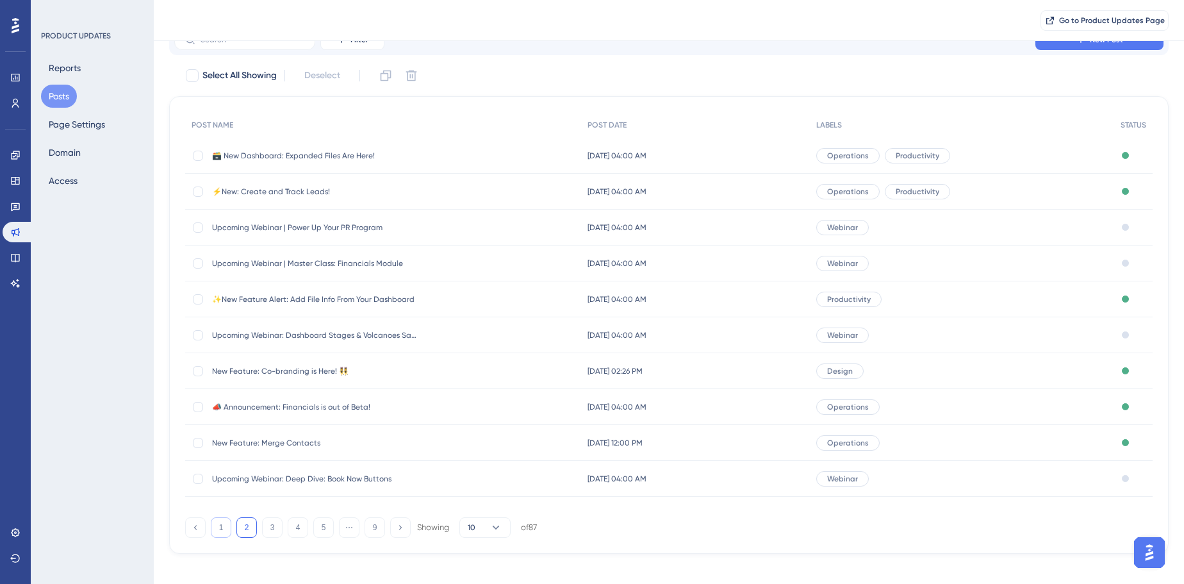
click at [225, 527] on button "1" at bounding box center [221, 527] width 21 height 21
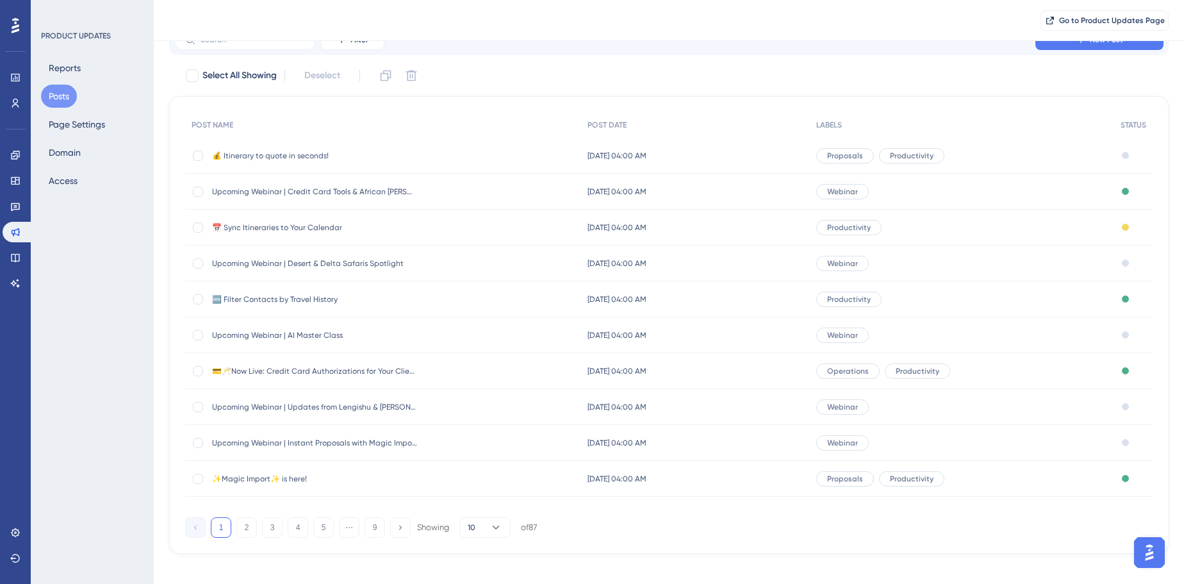
click at [269, 299] on span "🆕 Filter Contacts by Travel History" at bounding box center [314, 299] width 205 height 10
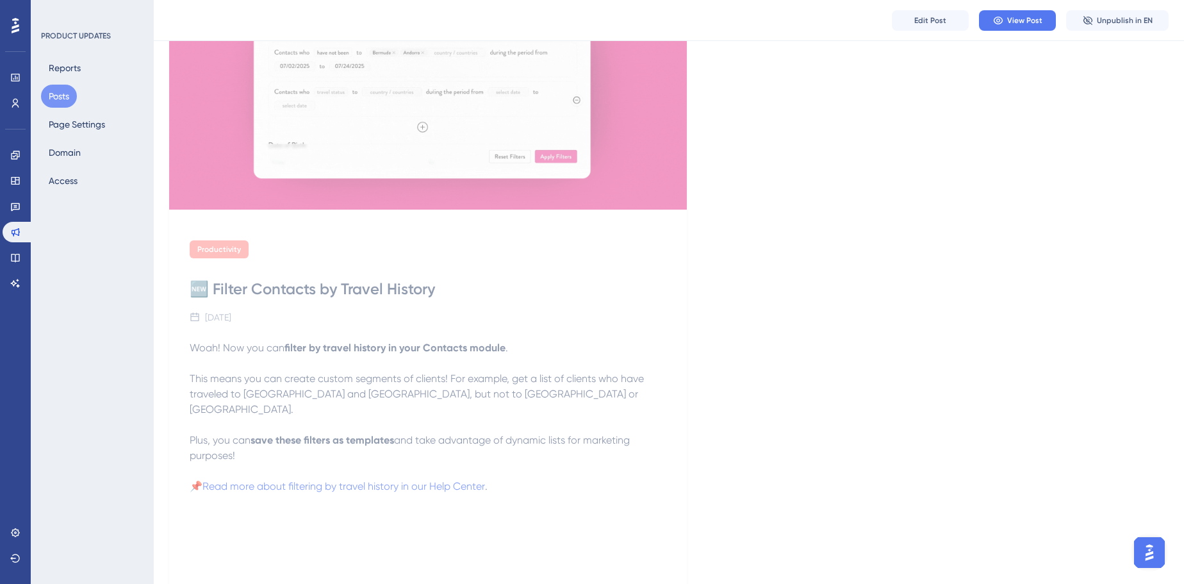
scroll to position [233, 0]
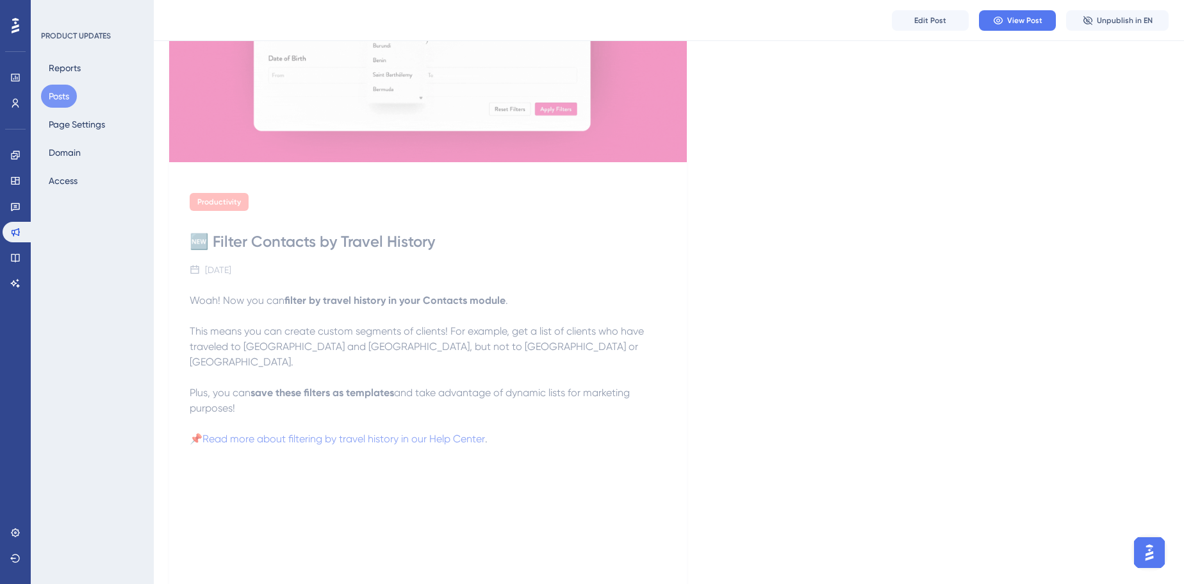
click at [57, 101] on button "Posts" at bounding box center [59, 96] width 36 height 23
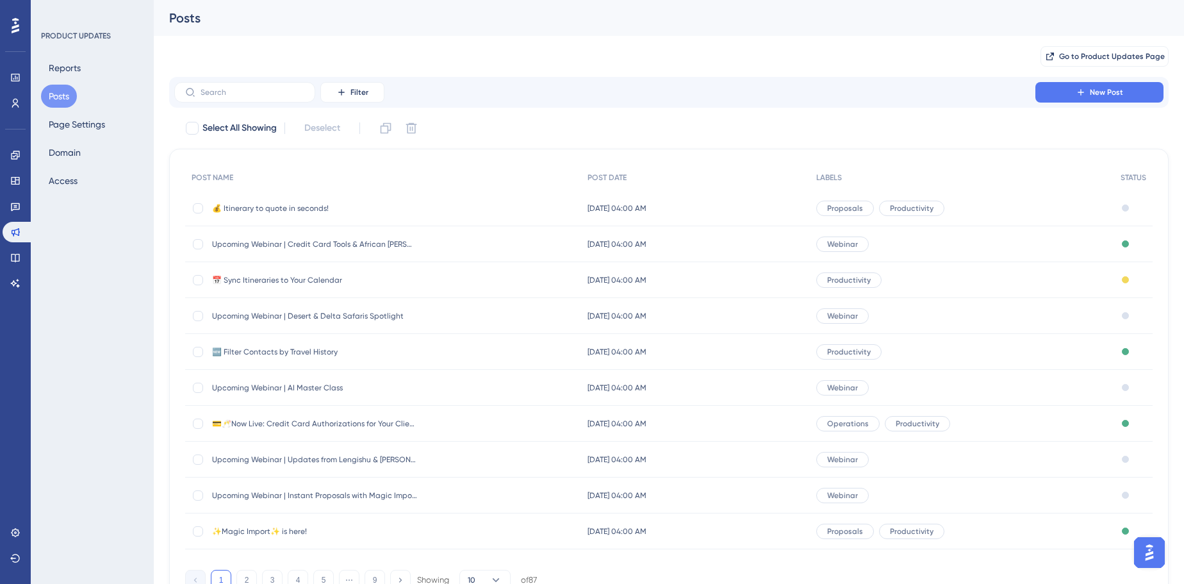
click at [287, 204] on span "💰 Itinerary to quote in seconds!" at bounding box center [314, 208] width 205 height 10
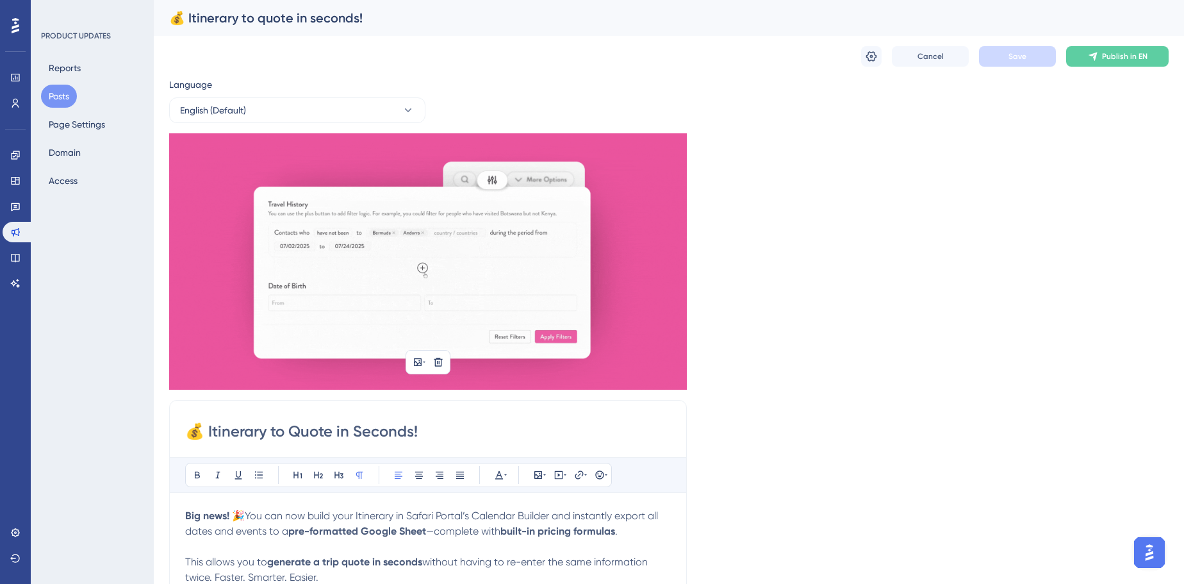
scroll to position [21, 0]
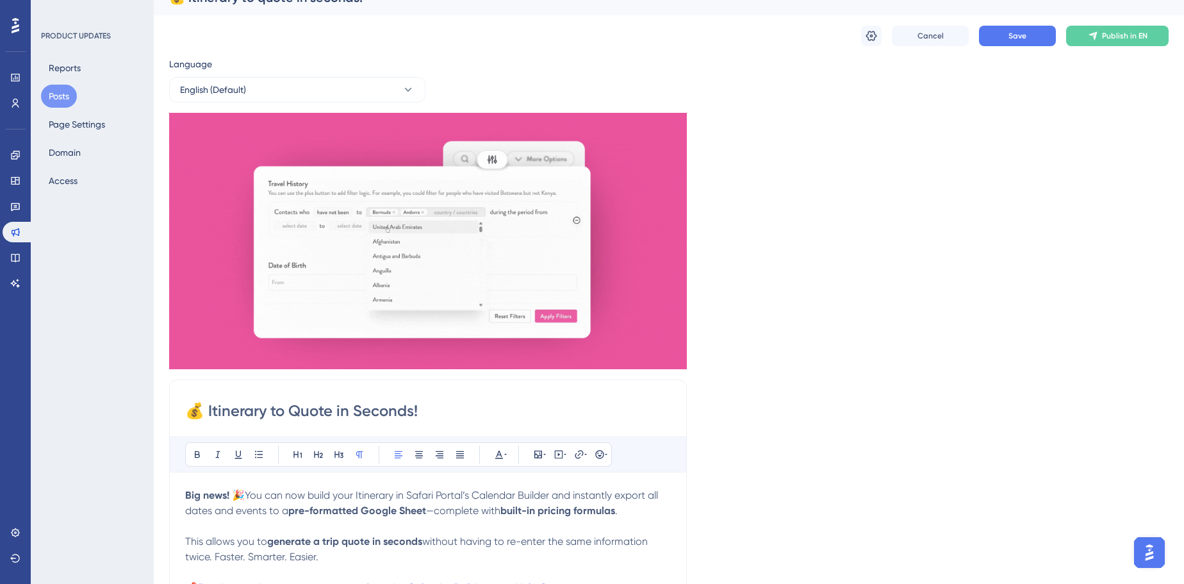
click at [409, 419] on input "💰 Itinerary to Quote in Seconds!" at bounding box center [428, 411] width 486 height 21
click at [411, 416] on input "💰 Itinerary to Quote in Seconds!" at bounding box center [428, 411] width 486 height 21
click at [411, 415] on input "💰 Itinerary to Quote in Seconds!" at bounding box center [428, 411] width 486 height 21
click at [865, 40] on icon at bounding box center [871, 35] width 13 height 13
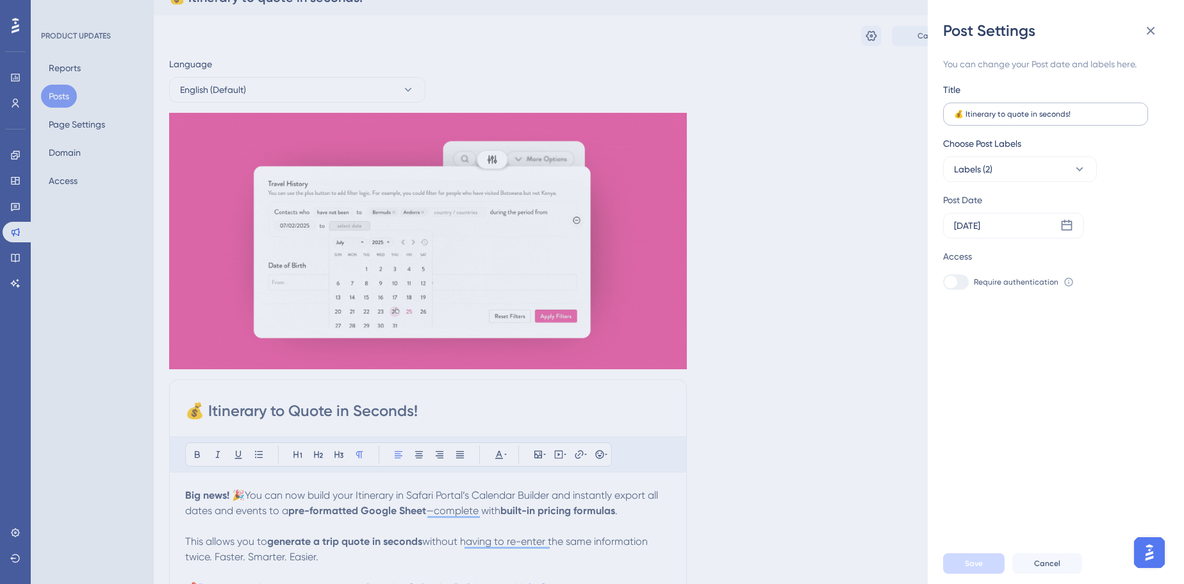
click at [1002, 121] on label "💰 Itinerary to quote in seconds!" at bounding box center [1045, 114] width 205 height 23
click at [1002, 119] on input "💰 Itinerary to quote in seconds!" at bounding box center [1045, 114] width 183 height 9
click at [1002, 121] on label "💰 Itinerary to quote in seconds!" at bounding box center [1045, 114] width 205 height 23
click at [1002, 119] on input "💰 Itinerary to quote in seconds!" at bounding box center [1045, 114] width 183 height 9
click at [1002, 121] on label "💰 Itinerary to quote in seconds!" at bounding box center [1045, 114] width 205 height 23
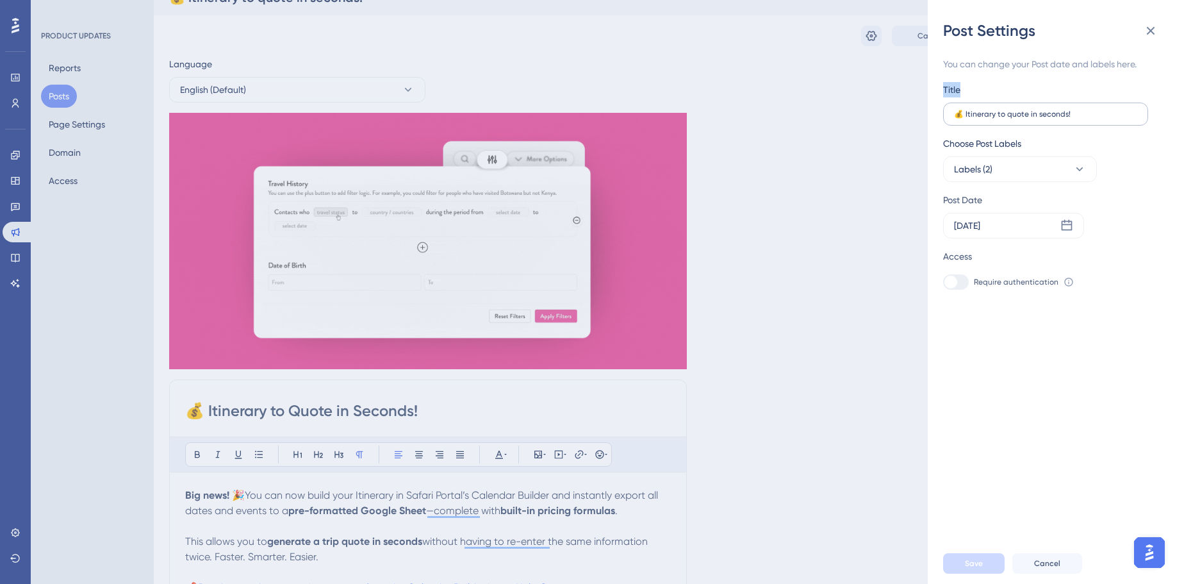
click at [1002, 119] on input "💰 Itinerary to quote in seconds!" at bounding box center [1045, 114] width 183 height 9
click at [1011, 112] on input "💰 Itinerary to quote in seconds!" at bounding box center [1045, 114] width 183 height 9
paste input "Quote in S"
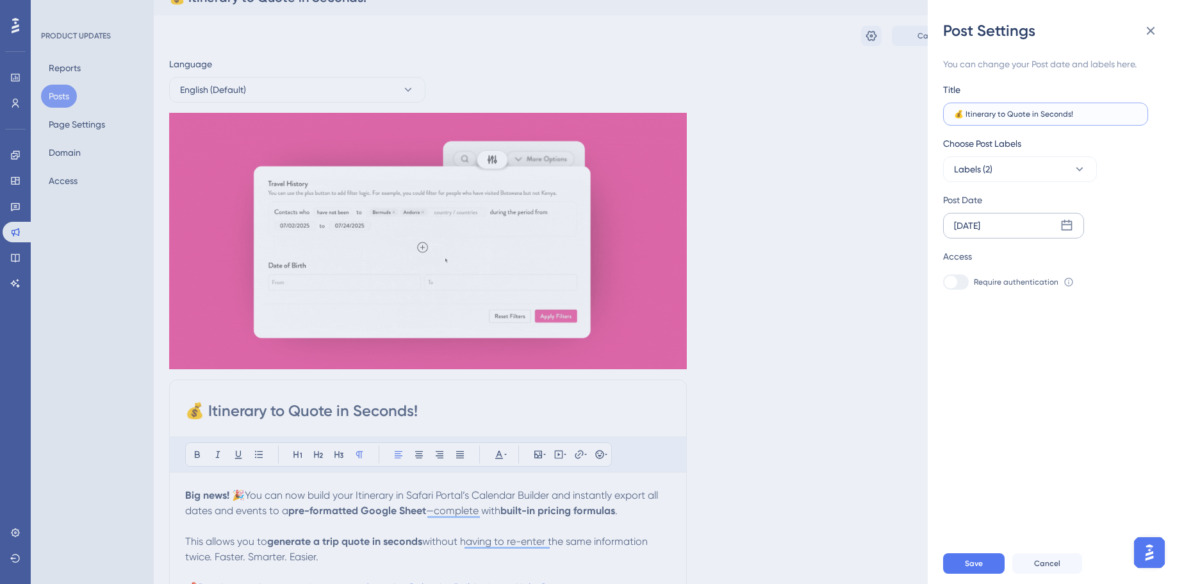
type input "💰 Itinerary to Quote in Seconds!"
click at [1068, 233] on div "[DATE]" at bounding box center [1013, 226] width 141 height 26
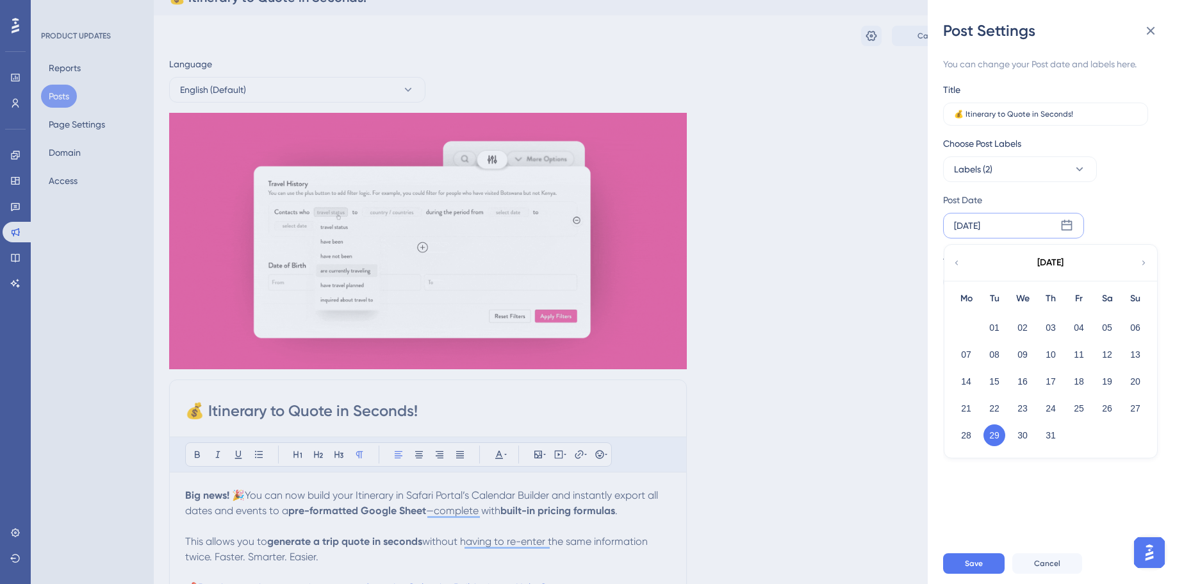
click at [1136, 261] on div "[DATE]" at bounding box center [1050, 263] width 211 height 36
click at [1146, 262] on icon at bounding box center [1143, 263] width 9 height 12
click at [993, 380] on button "12" at bounding box center [995, 381] width 22 height 22
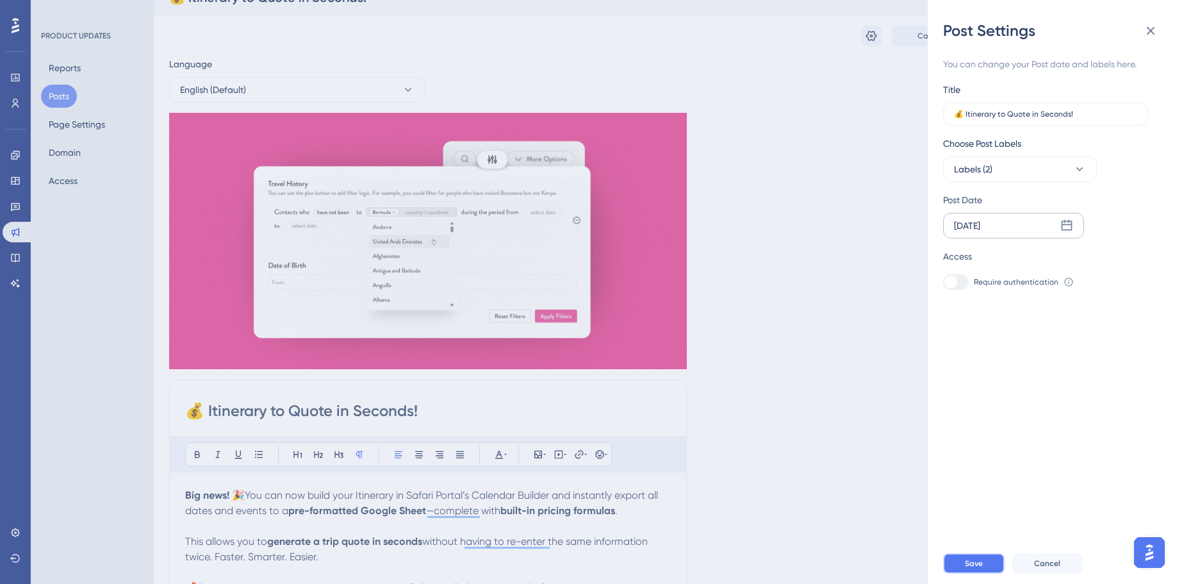
click at [965, 568] on span "Save" at bounding box center [974, 563] width 18 height 10
click at [1152, 28] on icon at bounding box center [1150, 30] width 15 height 15
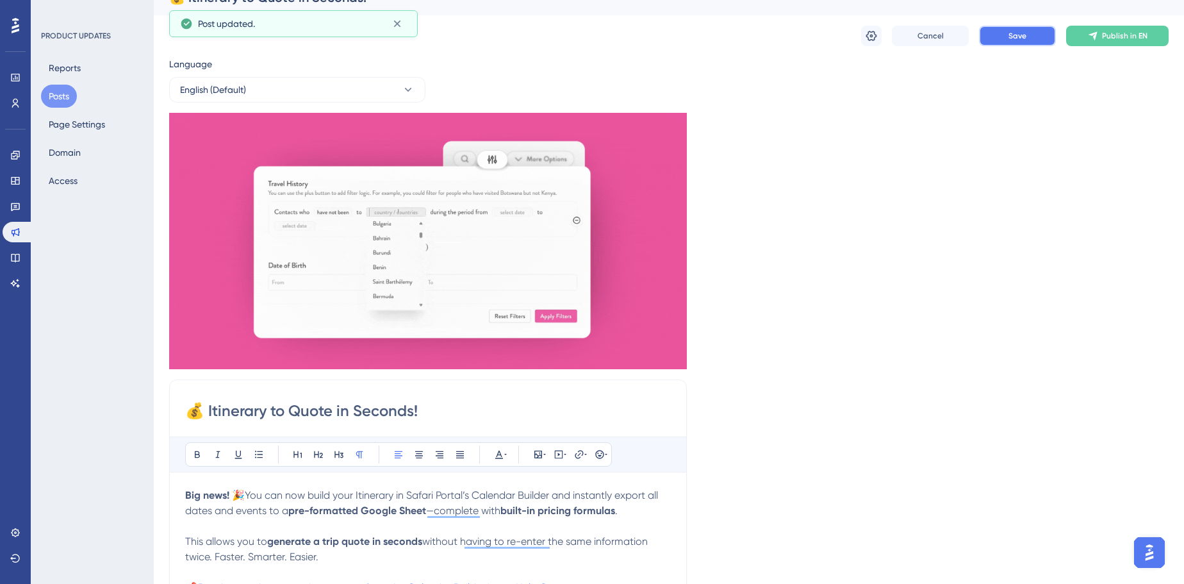
click at [1023, 41] on button "Save" at bounding box center [1017, 36] width 77 height 21
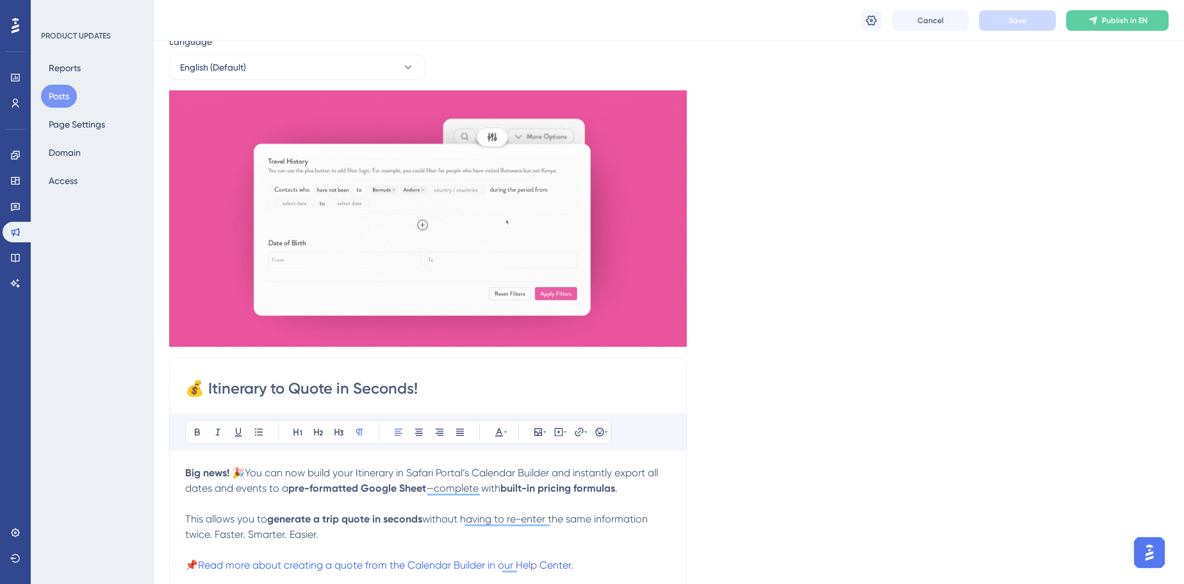
scroll to position [116, 0]
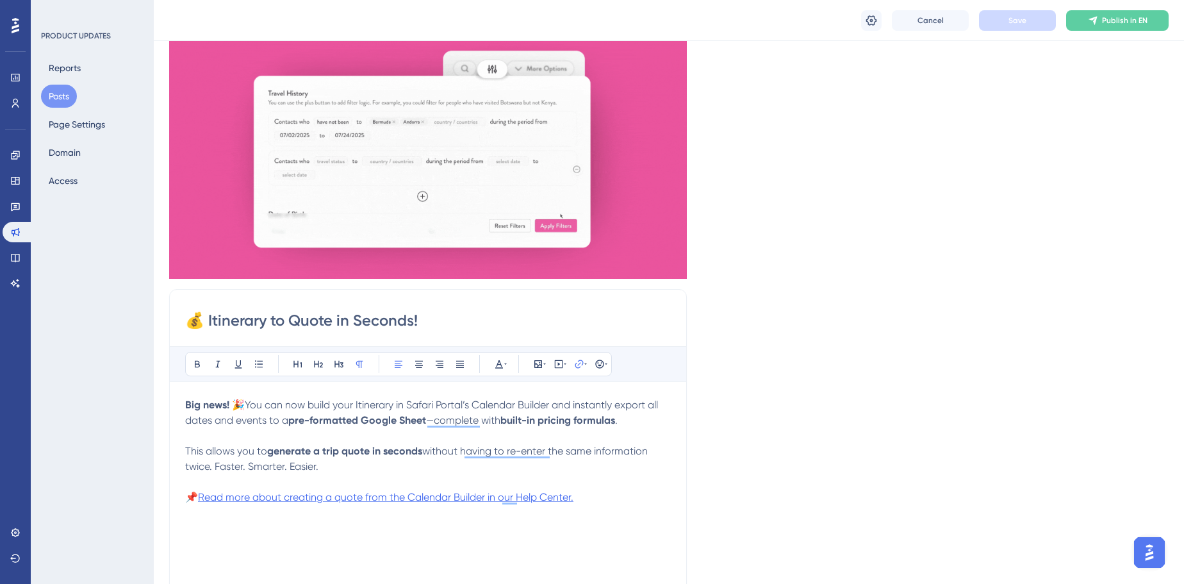
click at [518, 492] on span "Read more about creating a quote from the Calendar Builder in our Help Center." at bounding box center [386, 497] width 376 height 12
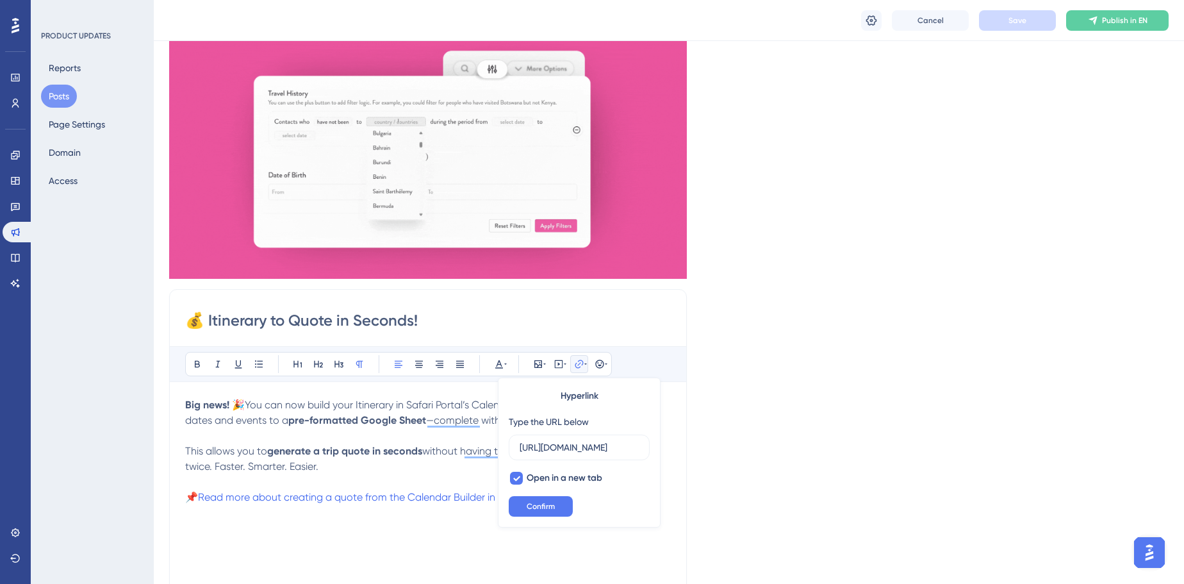
scroll to position [0, 251]
